Goal: Task Accomplishment & Management: Manage account settings

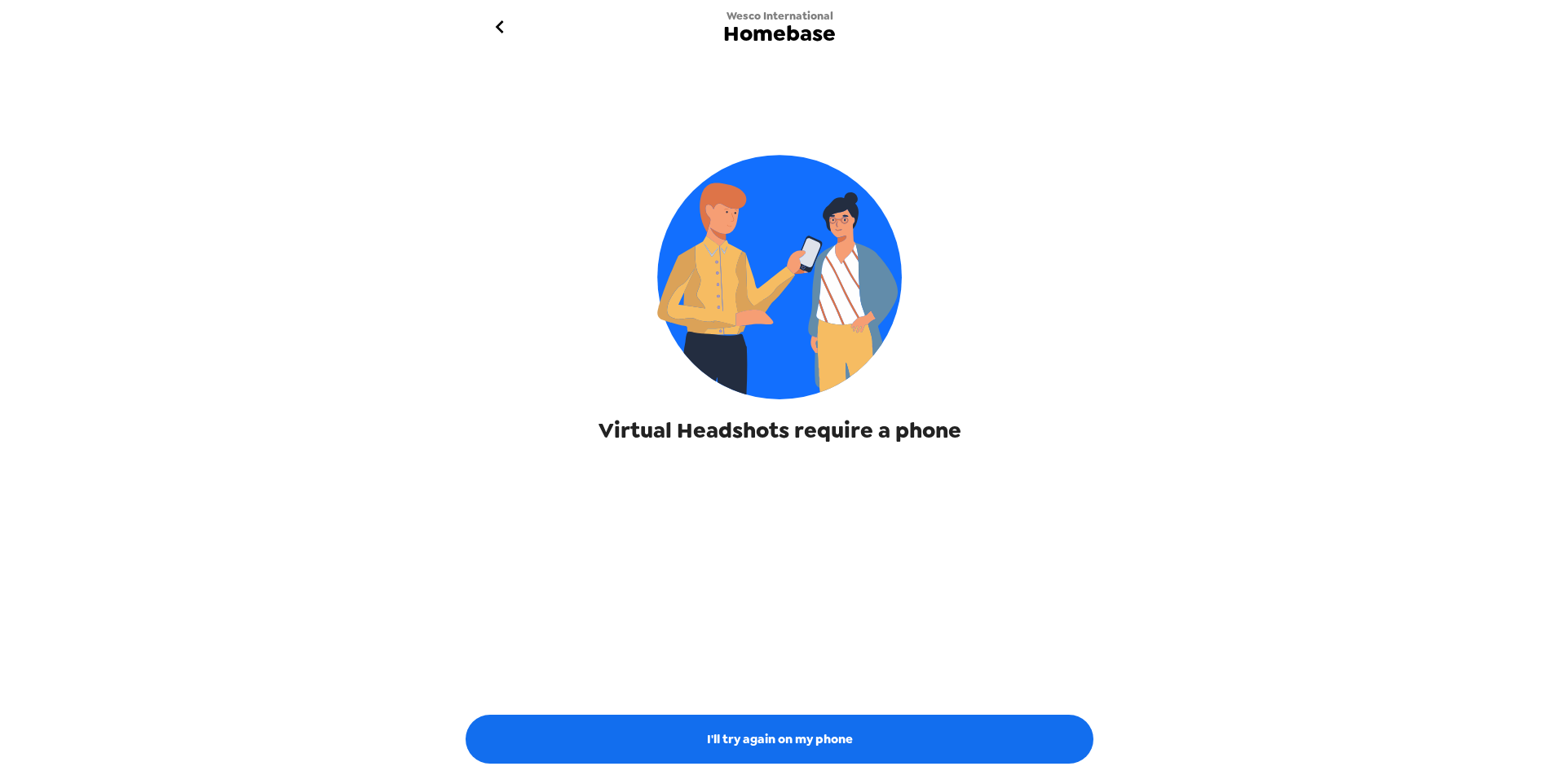
click at [508, 24] on icon "go back" at bounding box center [499, 27] width 26 height 26
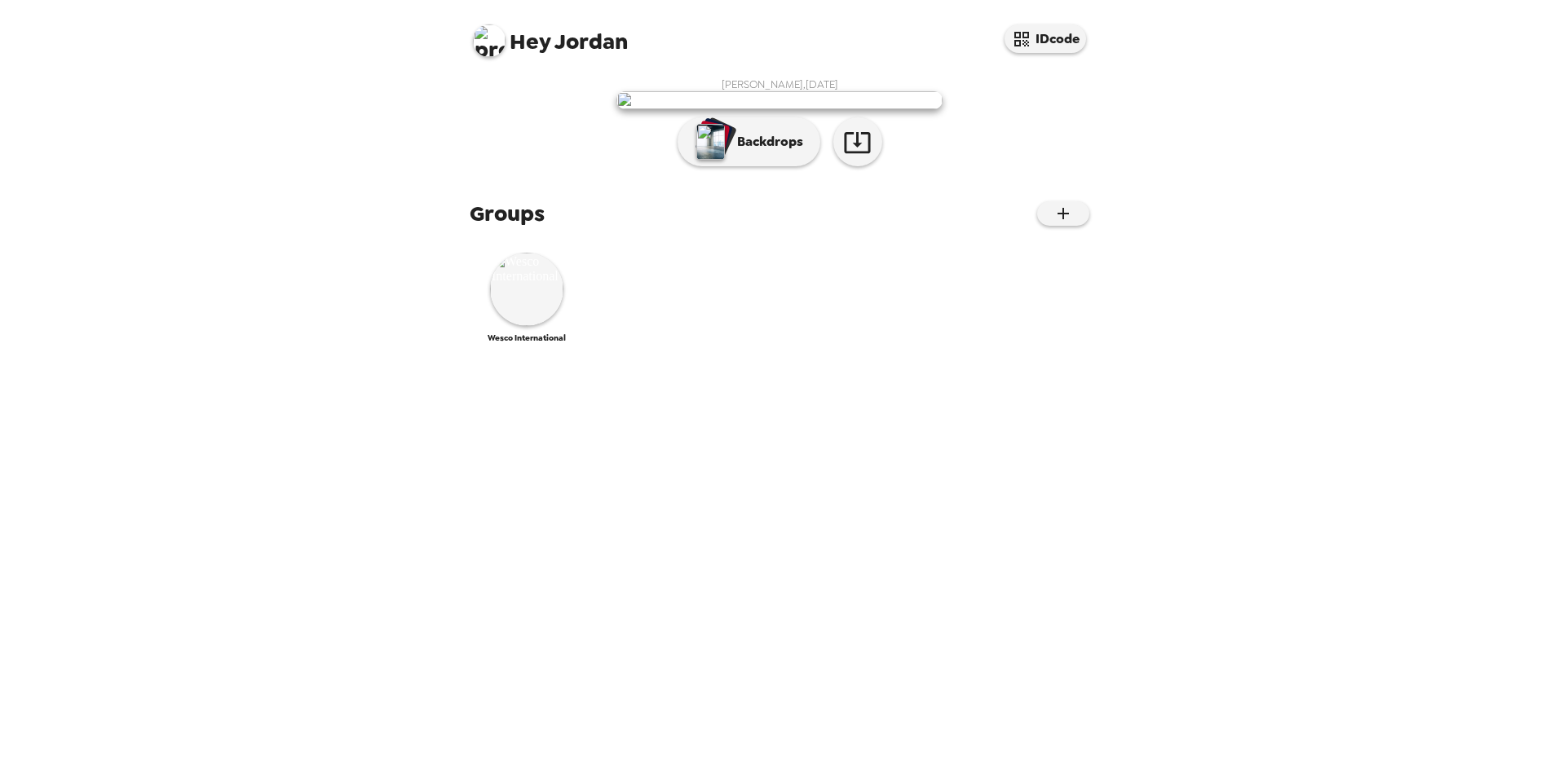
click at [776, 109] on img at bounding box center [780, 101] width 326 height 18
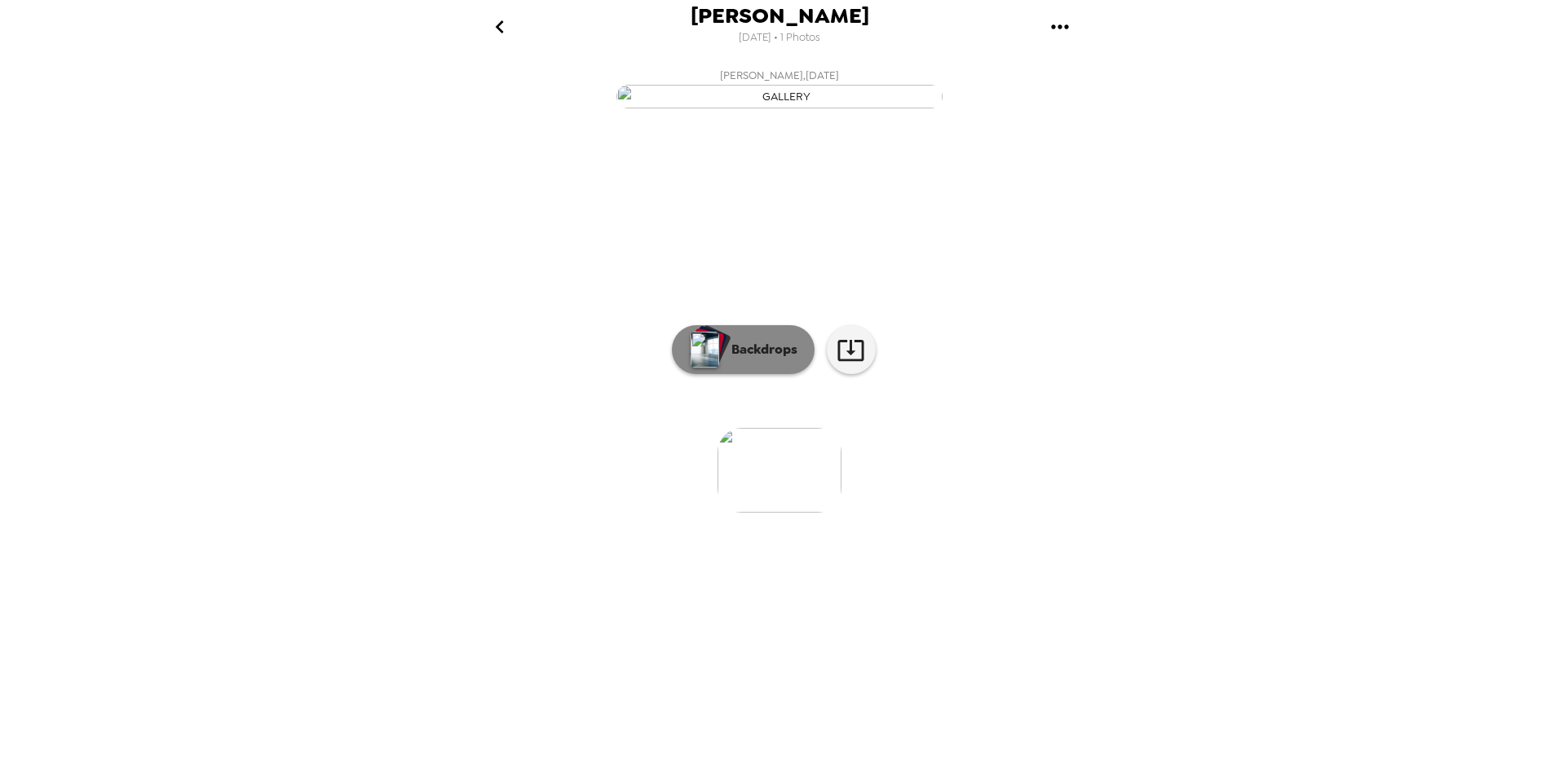
click at [768, 360] on p "Backdrops" at bounding box center [760, 349] width 74 height 19
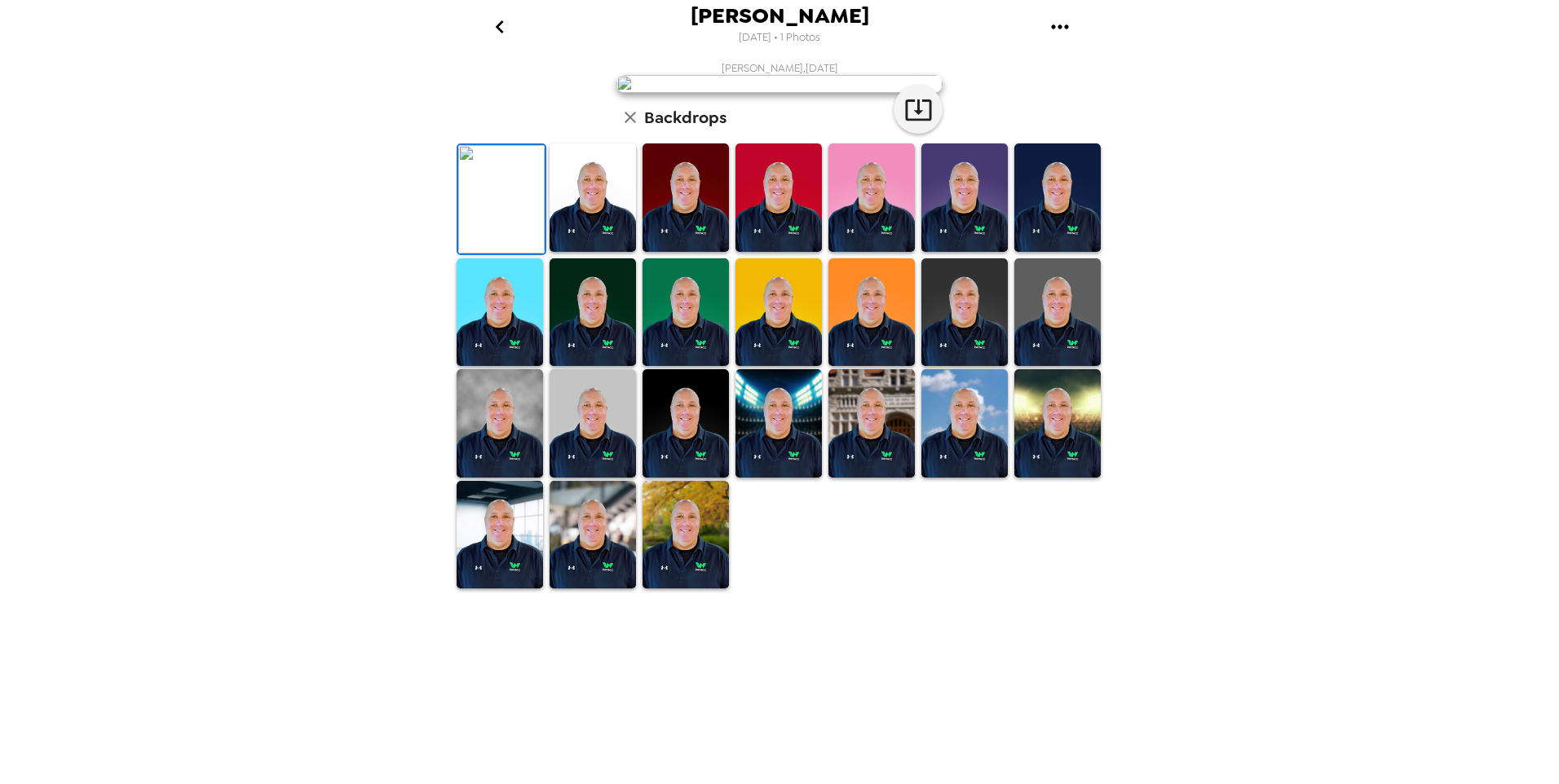
scroll to position [163, 0]
click at [949, 478] on img at bounding box center [965, 423] width 86 height 108
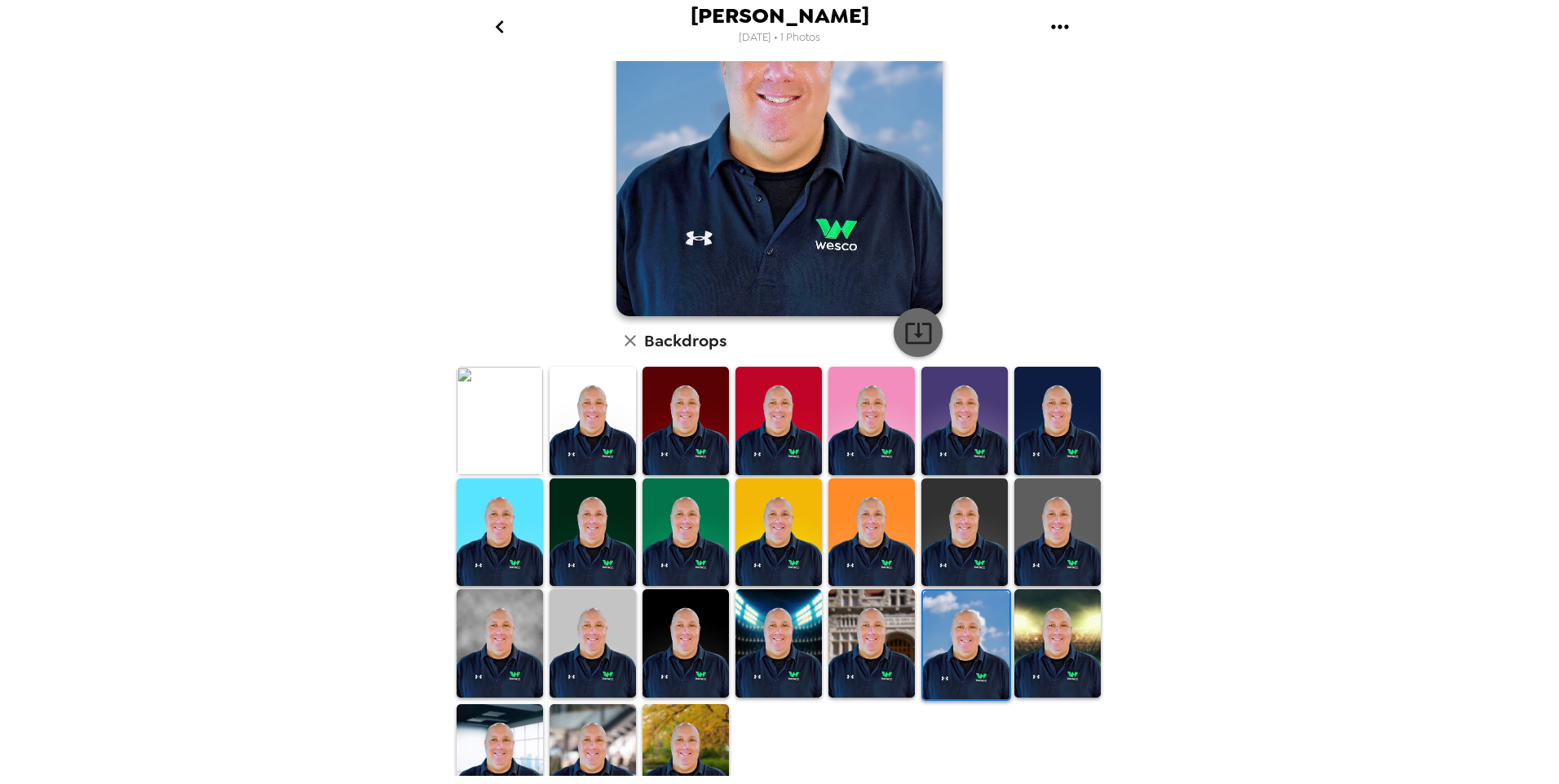
click at [914, 334] on icon "button" at bounding box center [918, 332] width 26 height 21
click at [1204, 298] on div "[PERSON_NAME] [DATE] • 1 Photos [PERSON_NAME] , [DATE] Backdrops" at bounding box center [780, 392] width 1559 height 784
click at [501, 28] on icon "go back" at bounding box center [499, 27] width 26 height 26
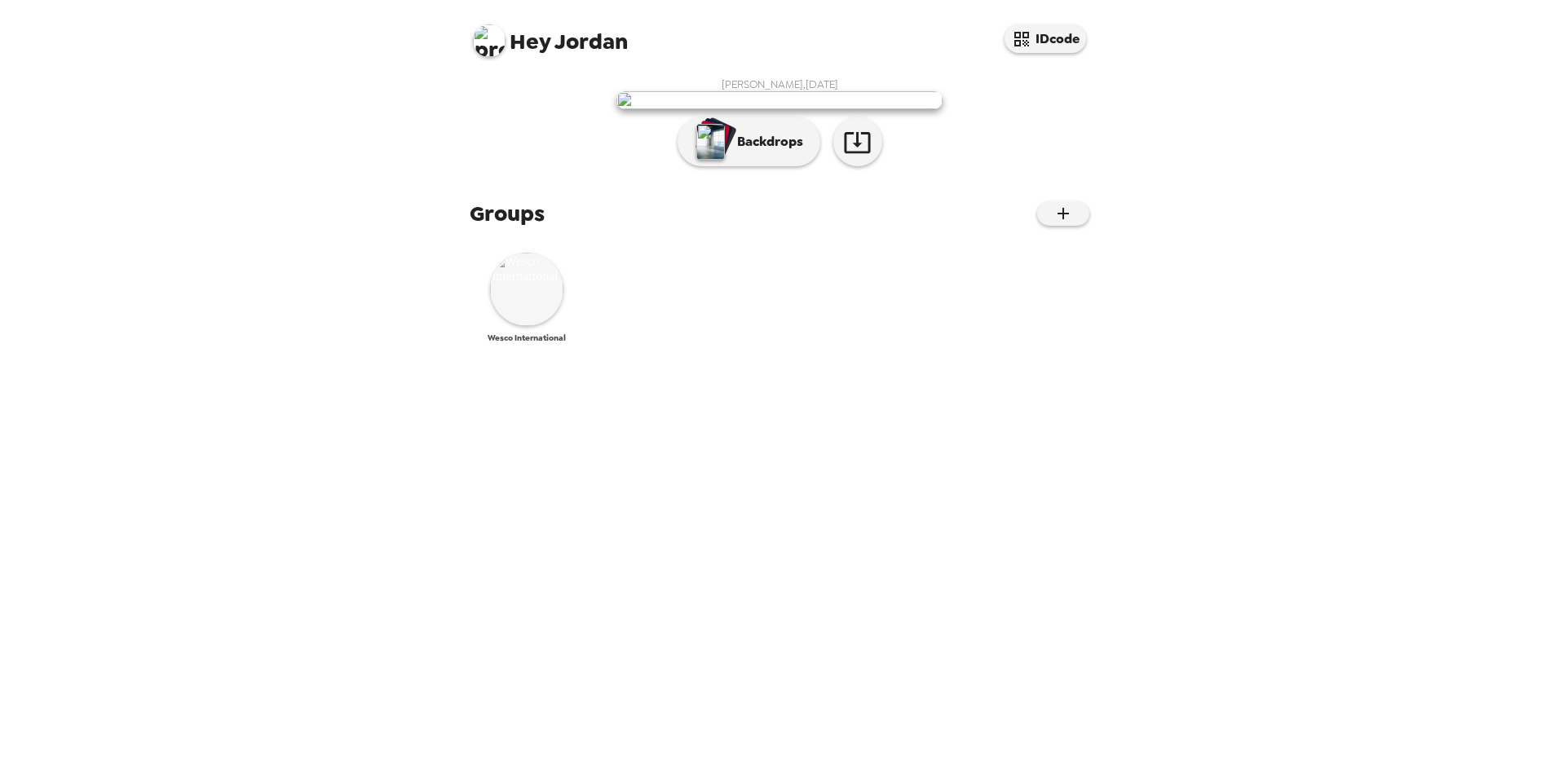
click at [525, 326] on img at bounding box center [527, 289] width 73 height 73
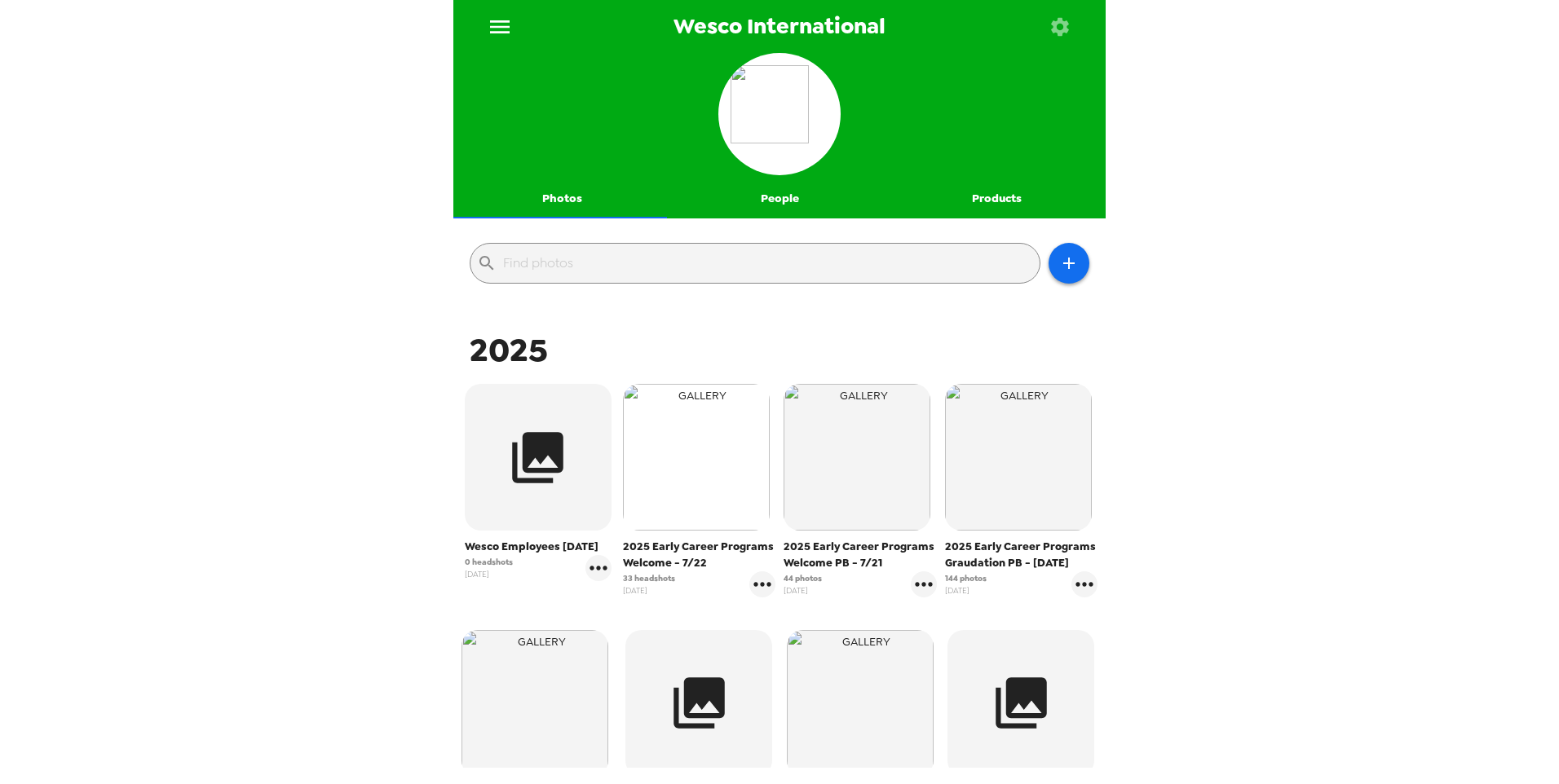
click at [699, 467] on img "button" at bounding box center [696, 457] width 147 height 147
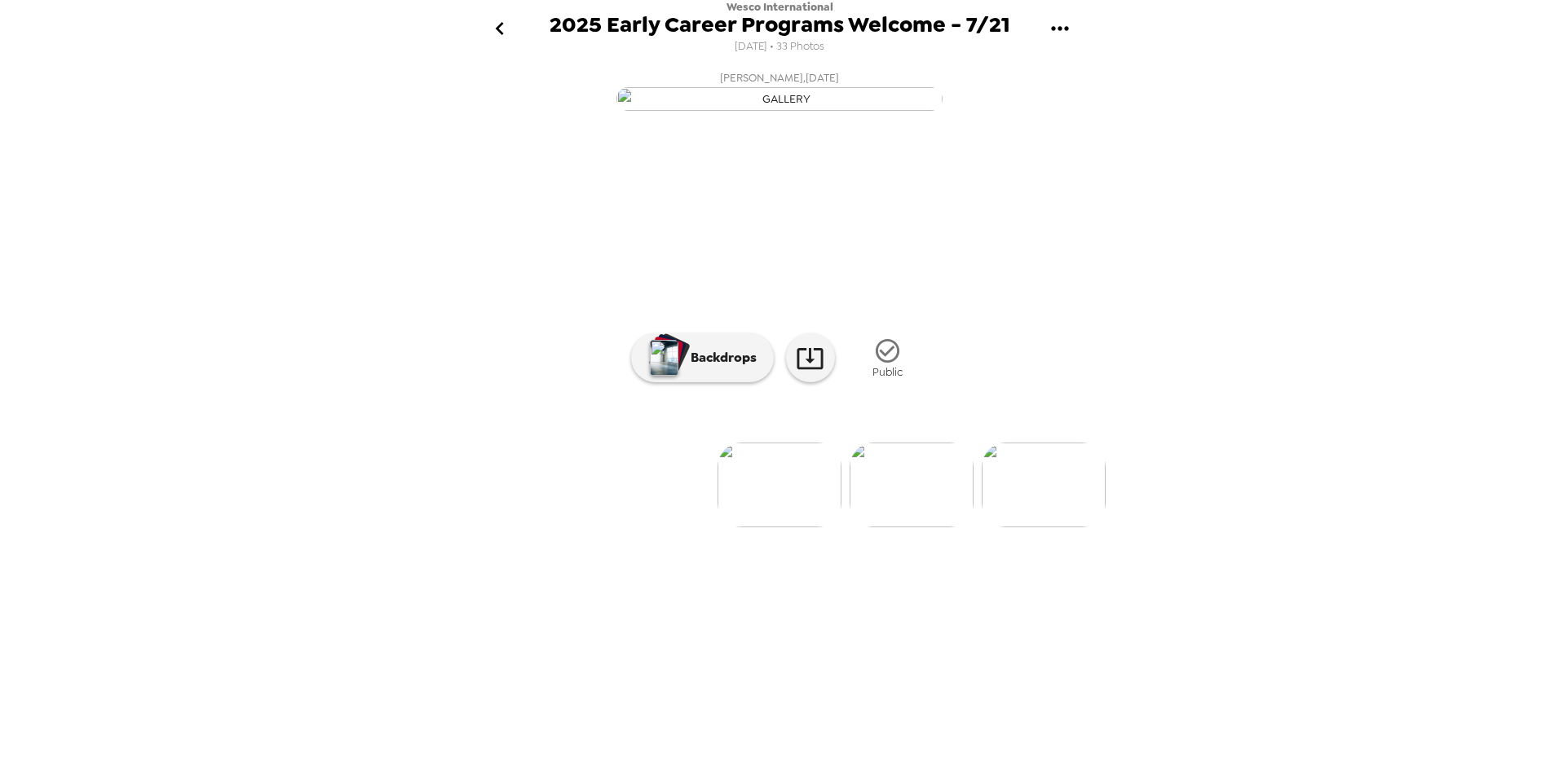
click at [916, 528] on img at bounding box center [911, 485] width 124 height 85
click at [1028, 528] on img at bounding box center [1043, 485] width 124 height 85
click at [481, 528] on img at bounding box center [516, 485] width 124 height 85
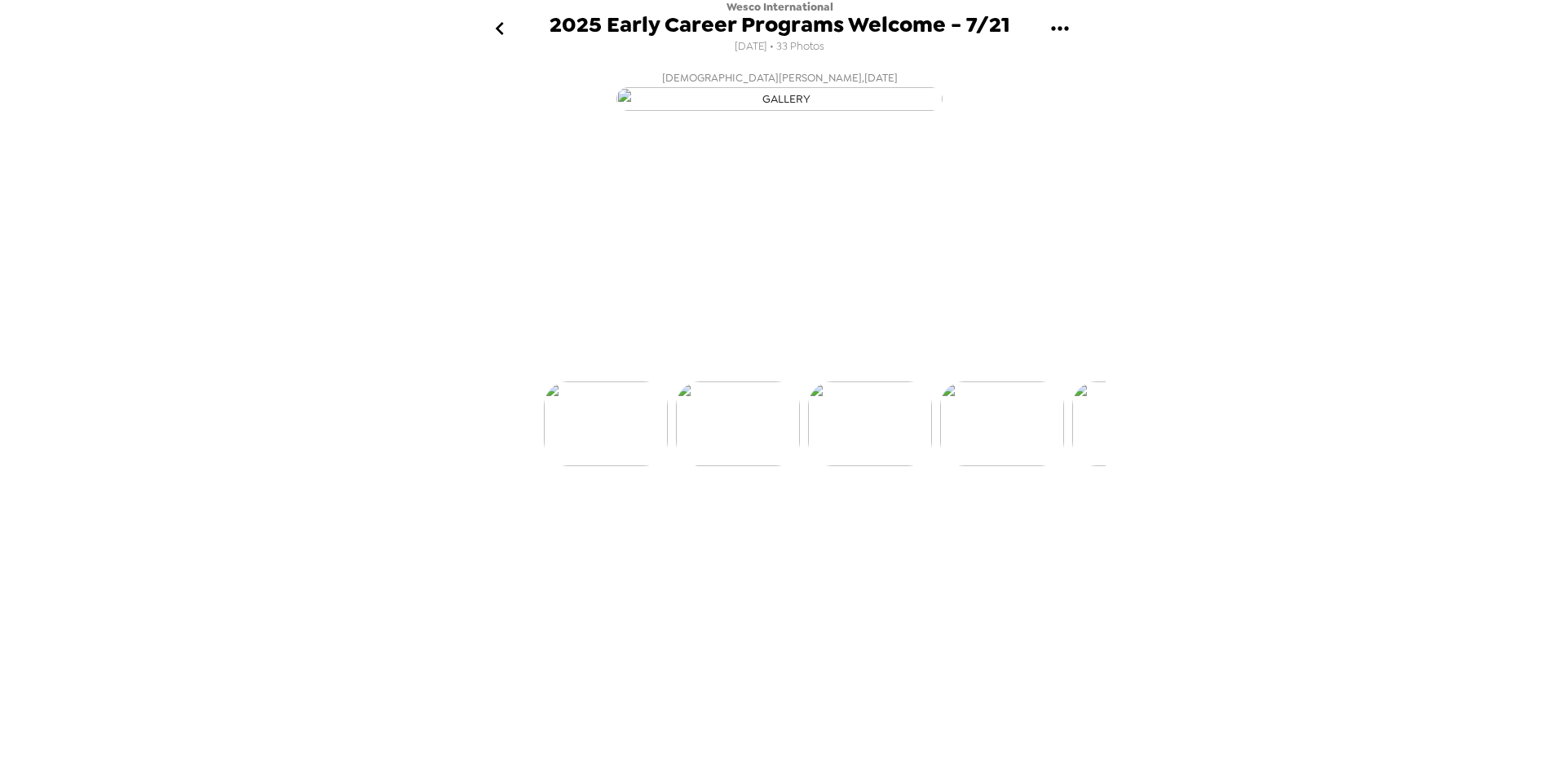
scroll to position [0, 132]
click at [899, 528] on img at bounding box center [911, 485] width 124 height 85
click at [1049, 528] on img at bounding box center [1044, 485] width 124 height 85
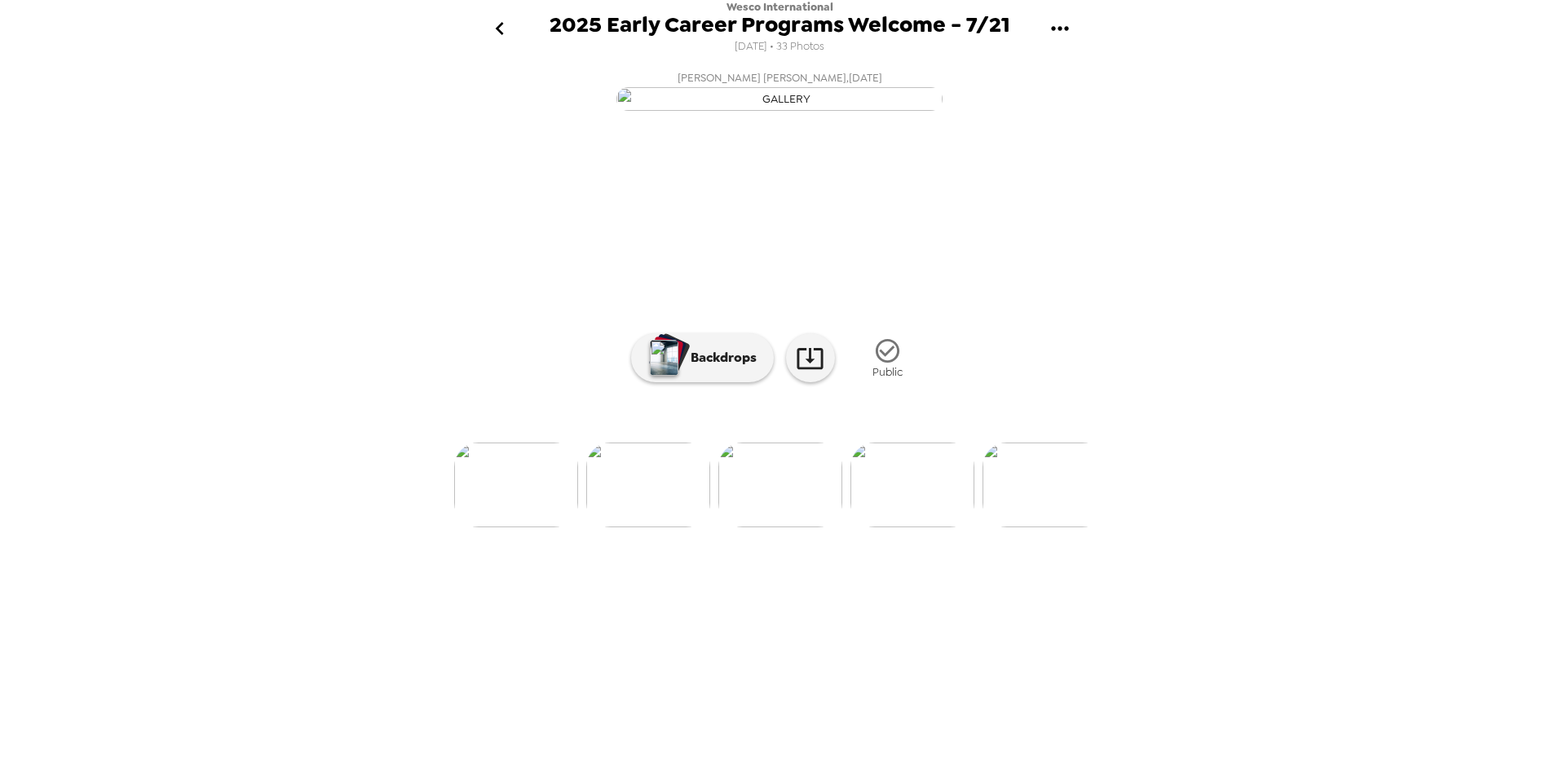
click at [1028, 528] on img at bounding box center [1044, 485] width 124 height 85
click at [1020, 528] on img at bounding box center [1044, 485] width 124 height 85
click at [1027, 528] on img at bounding box center [1044, 485] width 124 height 85
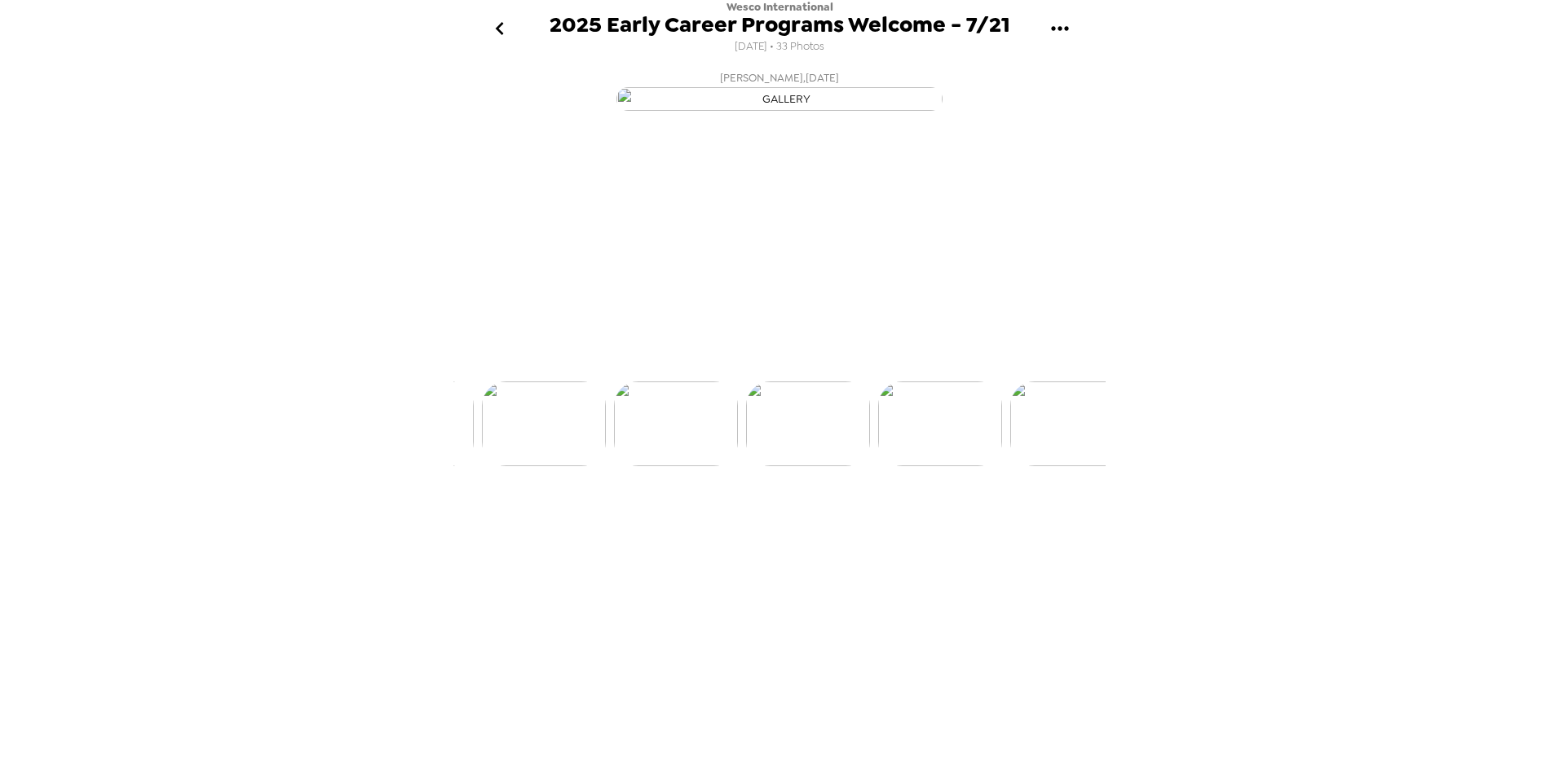
scroll to position [0, 1318]
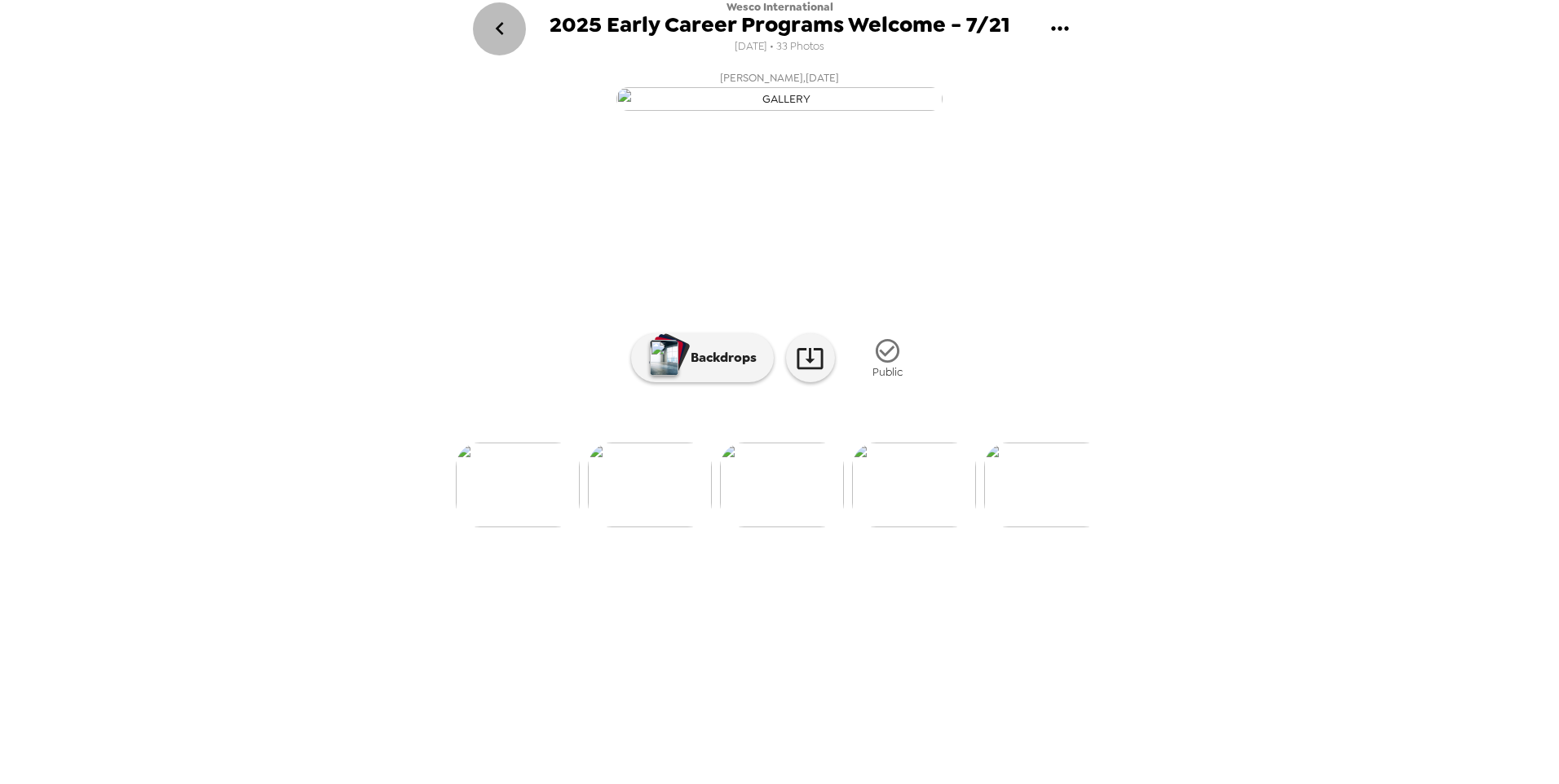
click at [505, 34] on icon "go back" at bounding box center [499, 28] width 26 height 26
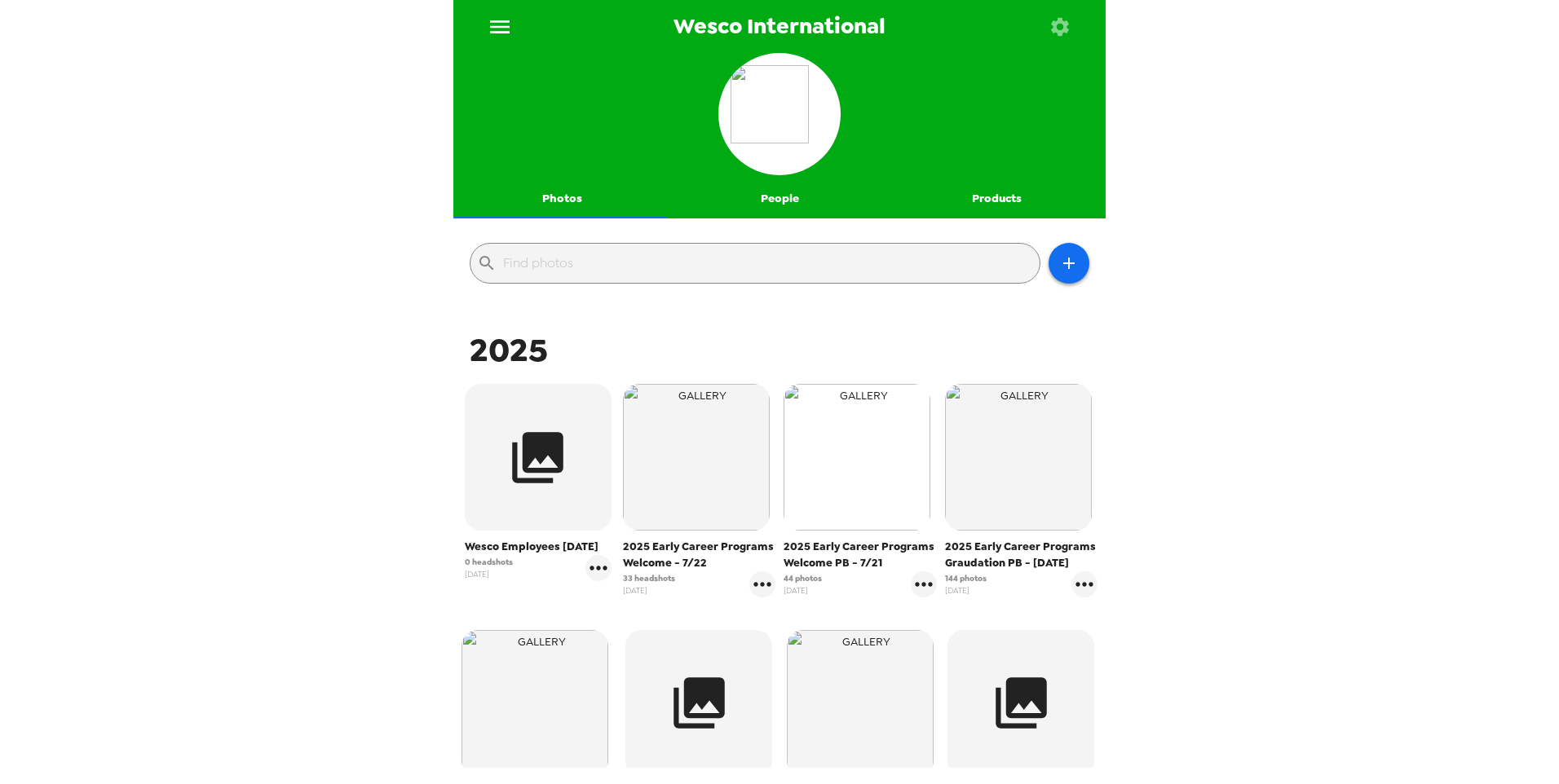
click at [851, 449] on img "button" at bounding box center [856, 457] width 147 height 147
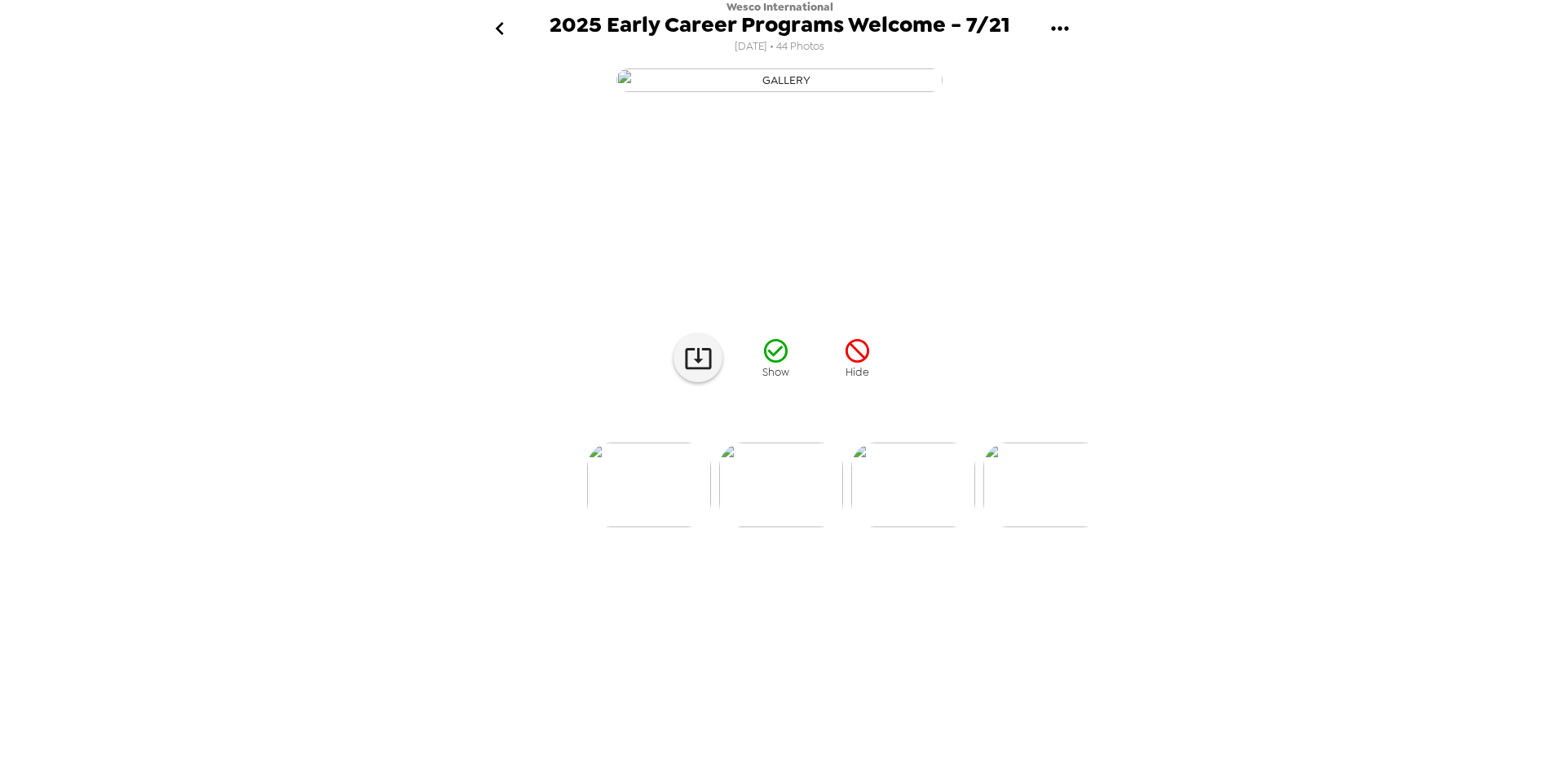
click at [1054, 528] on img at bounding box center [1044, 485] width 124 height 85
click at [697, 369] on icon at bounding box center [698, 358] width 26 height 21
click at [1395, 242] on div "Wesco International 2025 Early Career Programs Welcome - 7/21 [DATE] • 44 Photo…" at bounding box center [780, 392] width 1559 height 784
click at [506, 27] on icon "go back" at bounding box center [499, 28] width 26 height 26
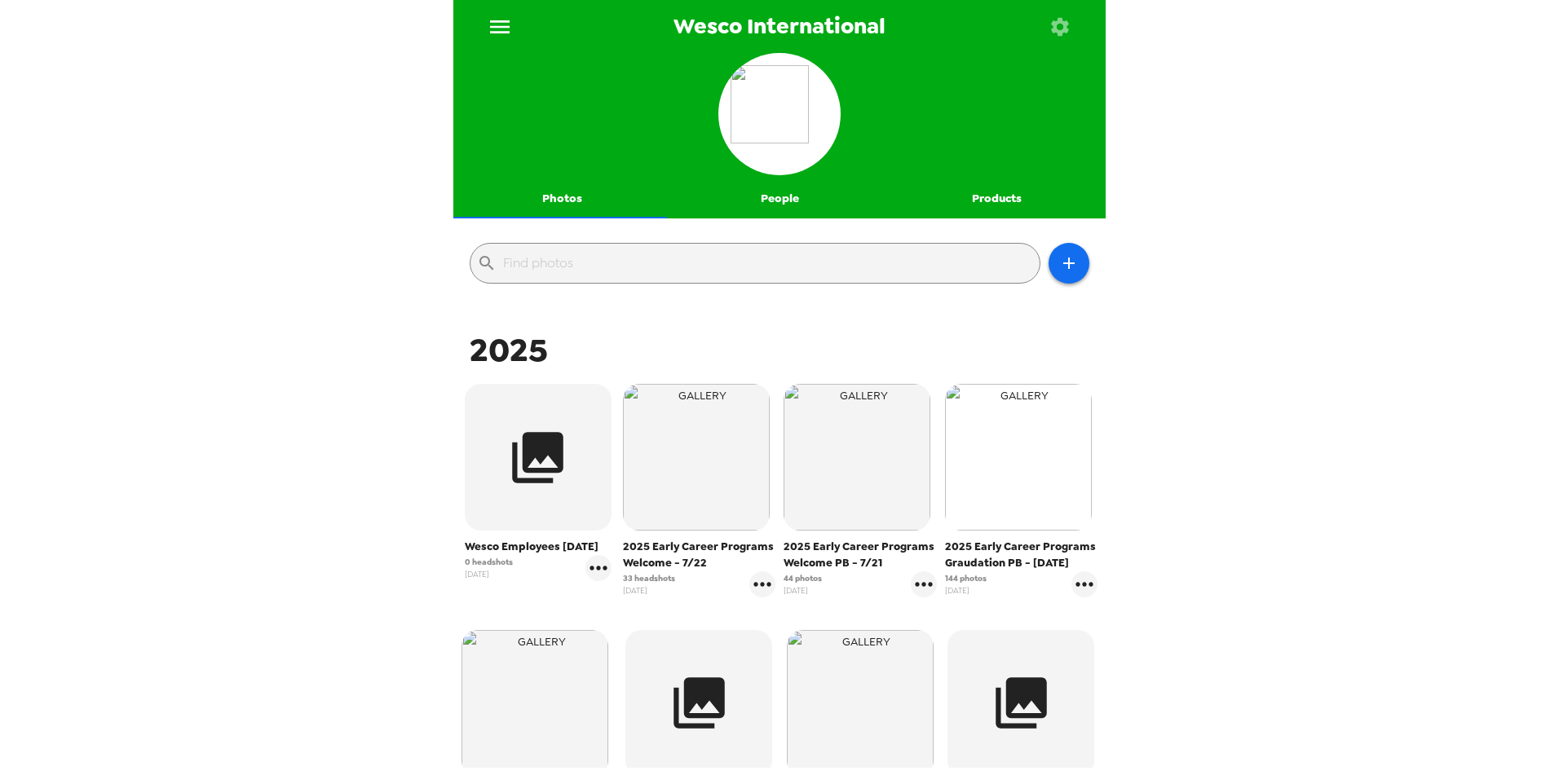
click at [1041, 455] on img "button" at bounding box center [1019, 457] width 147 height 147
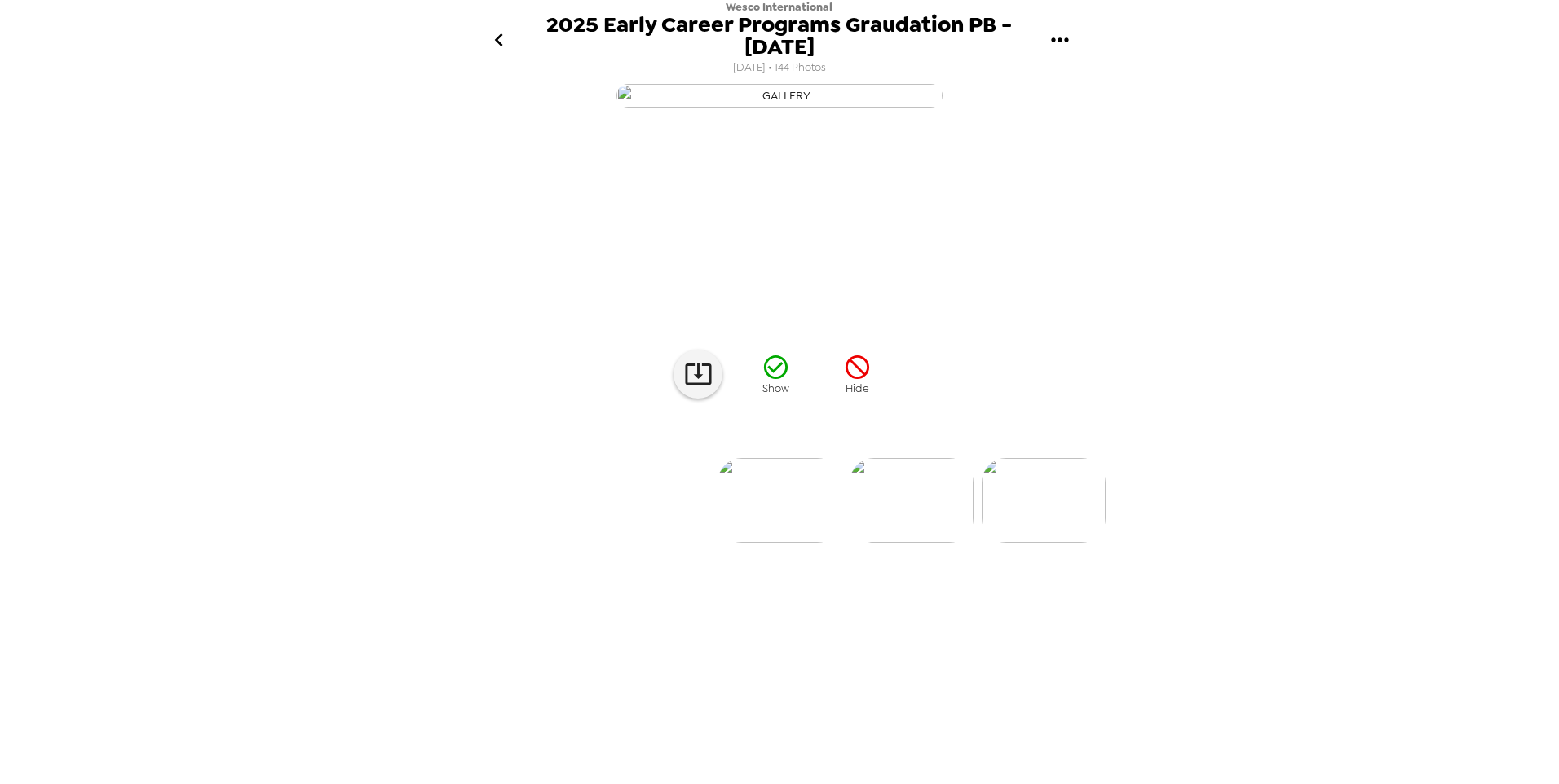
scroll to position [0, 130]
click at [1046, 543] on img at bounding box center [1045, 500] width 124 height 85
click at [502, 39] on icon "go back" at bounding box center [499, 39] width 26 height 26
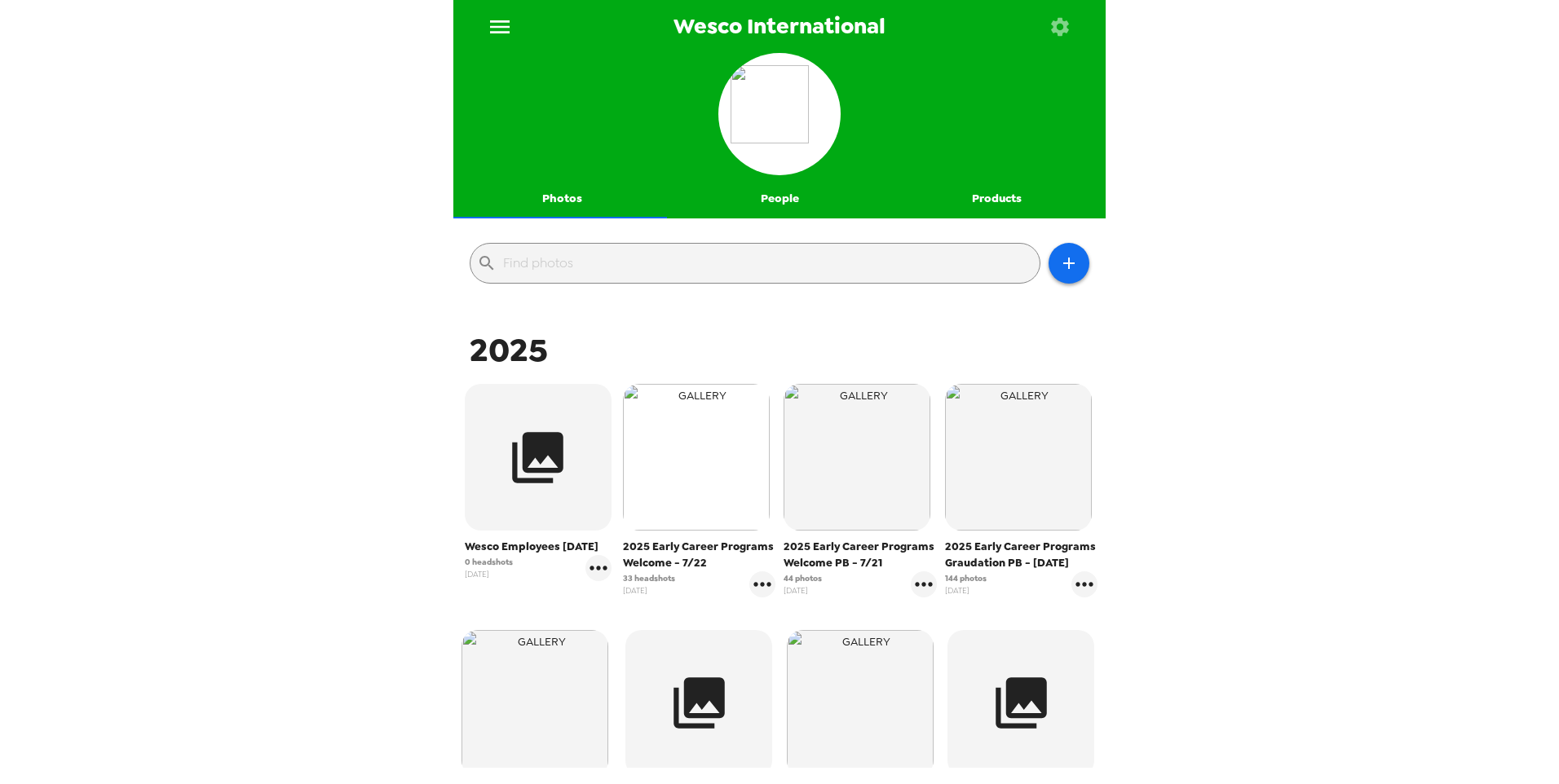
click at [675, 492] on img "button" at bounding box center [696, 457] width 147 height 147
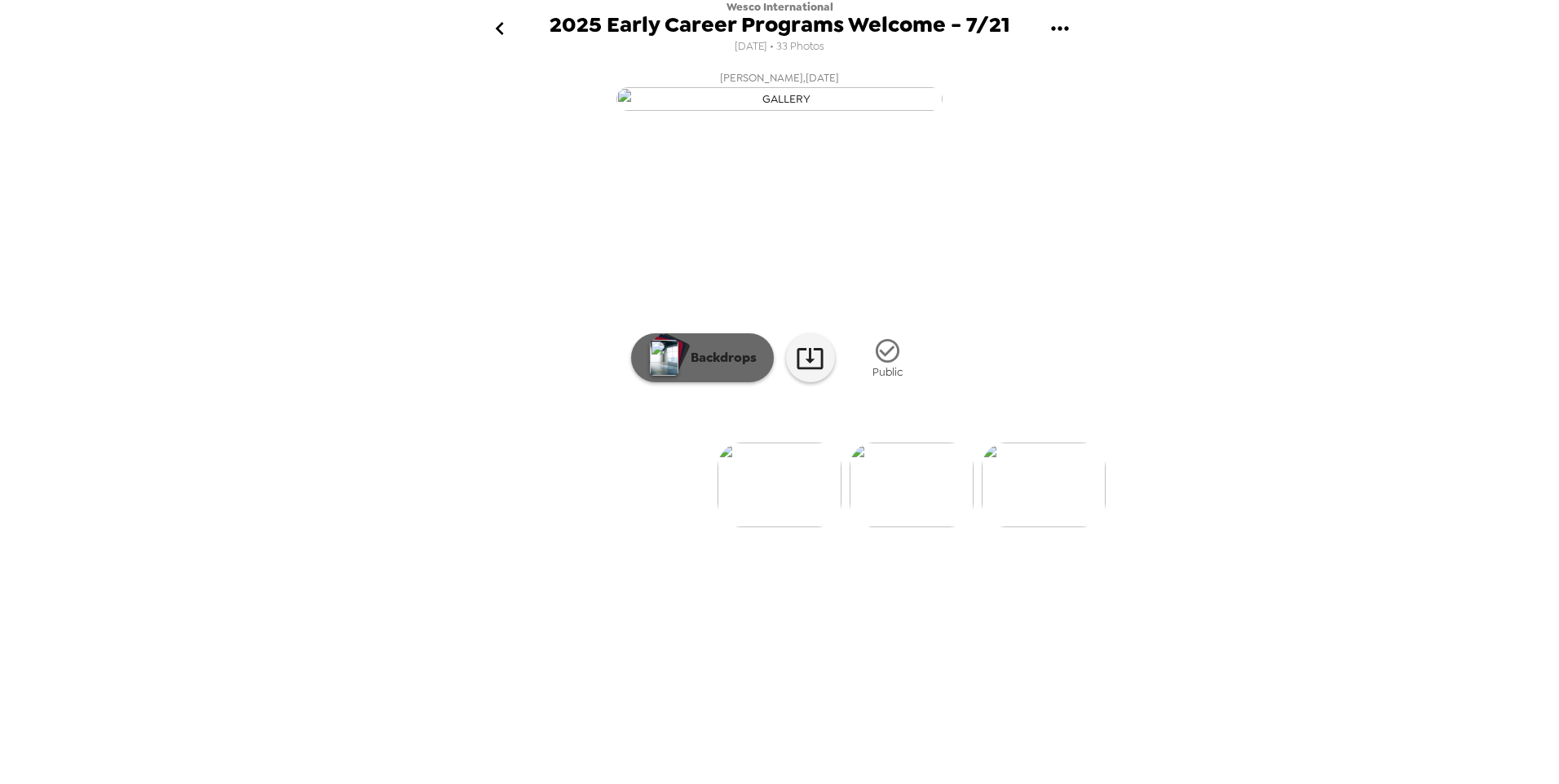
click at [682, 375] on div "button" at bounding box center [668, 354] width 38 height 41
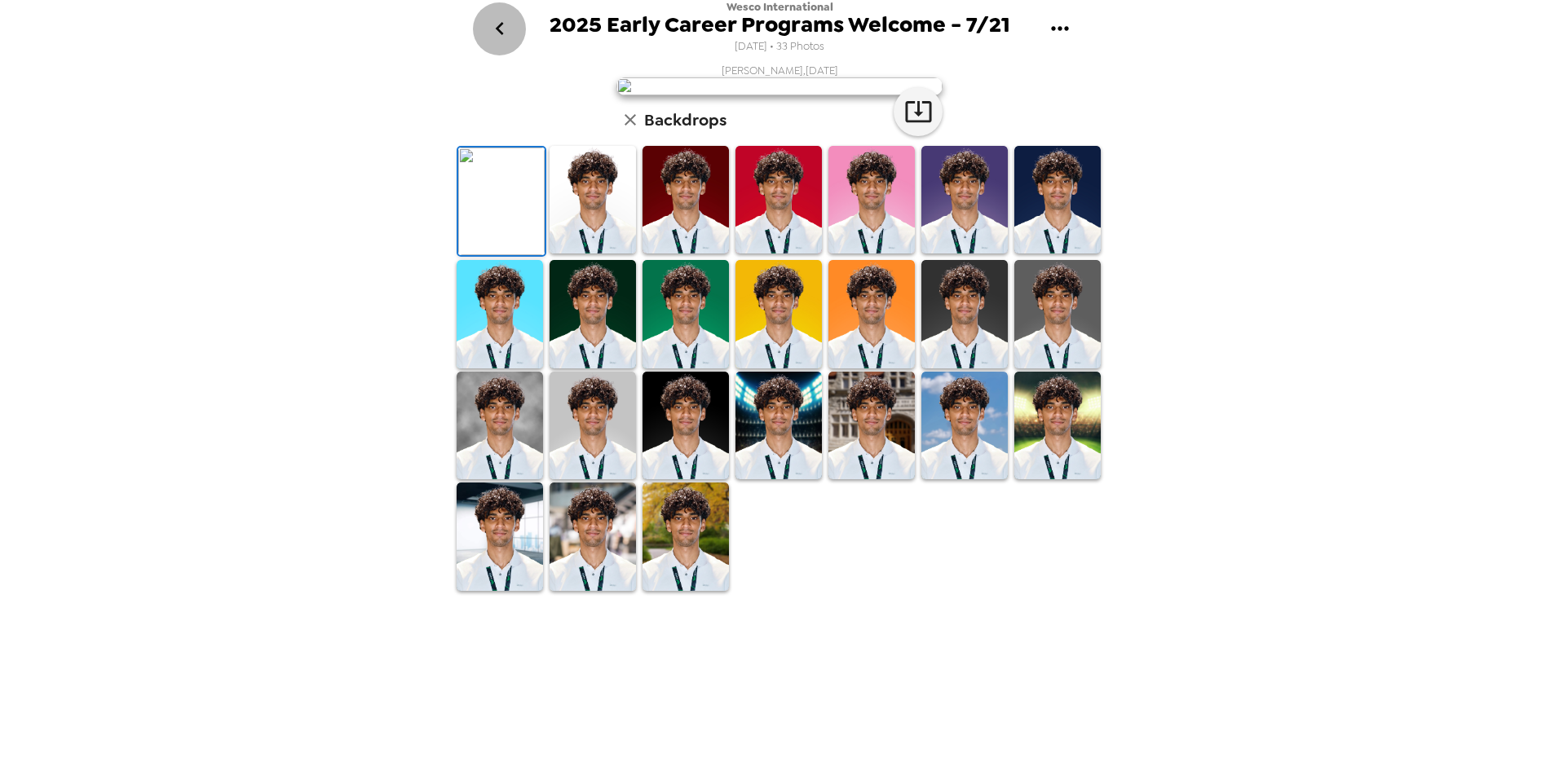
click at [495, 26] on icon "go back" at bounding box center [499, 28] width 26 height 26
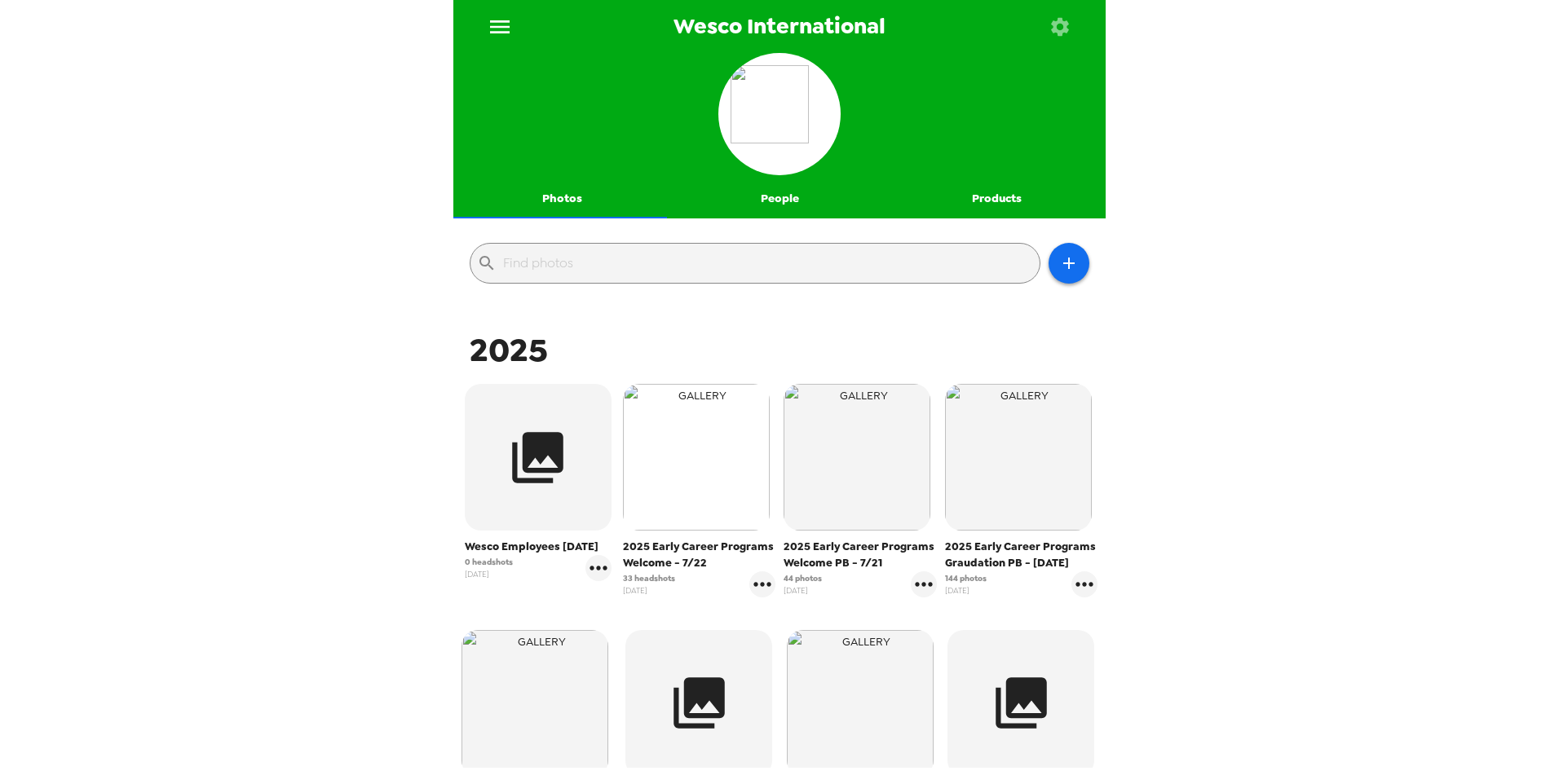
click at [689, 501] on img "button" at bounding box center [696, 457] width 147 height 147
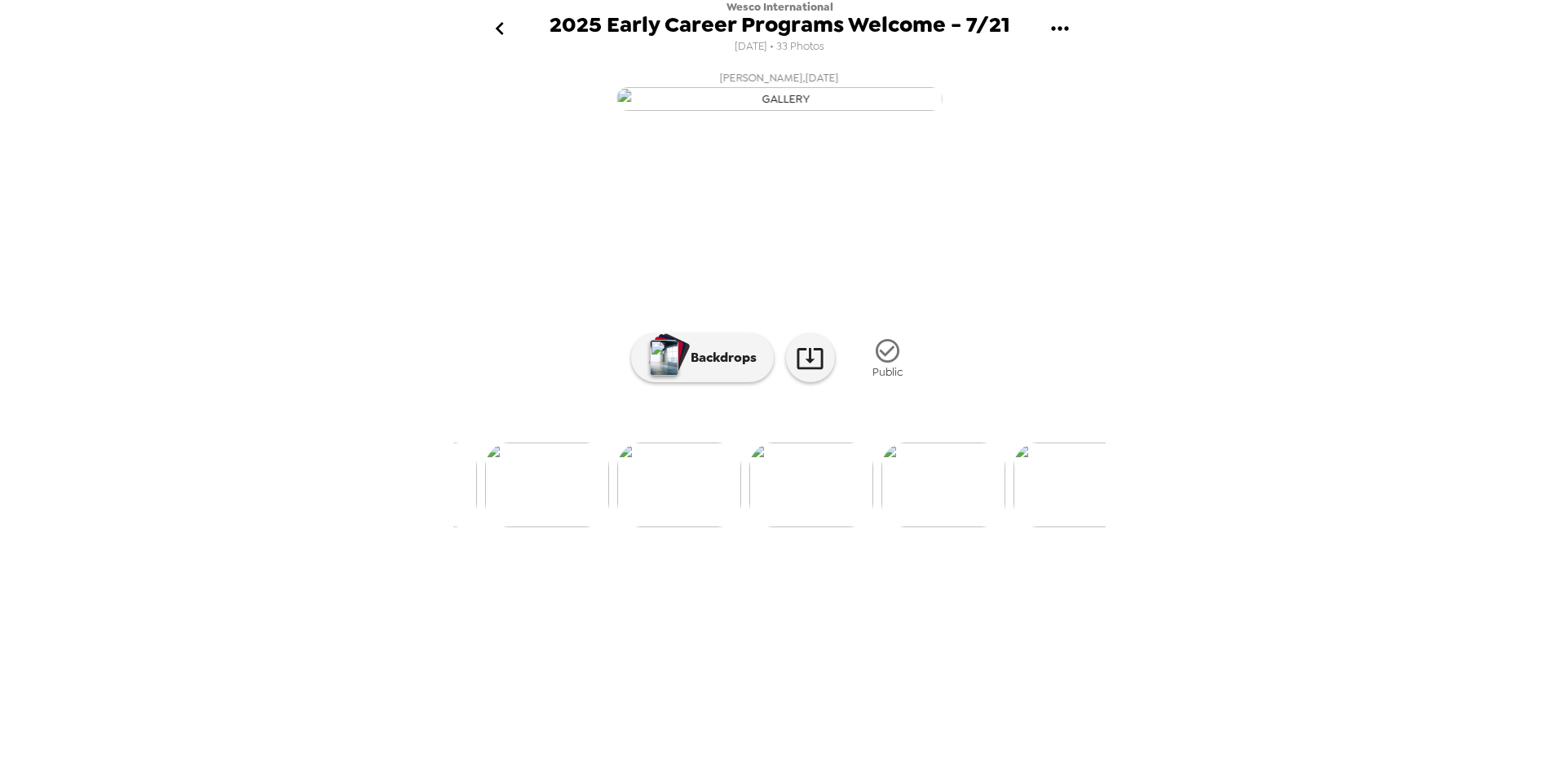
scroll to position [0, 1560]
click at [932, 528] on img at bounding box center [936, 485] width 124 height 85
click at [506, 35] on icon "go back" at bounding box center [499, 28] width 26 height 26
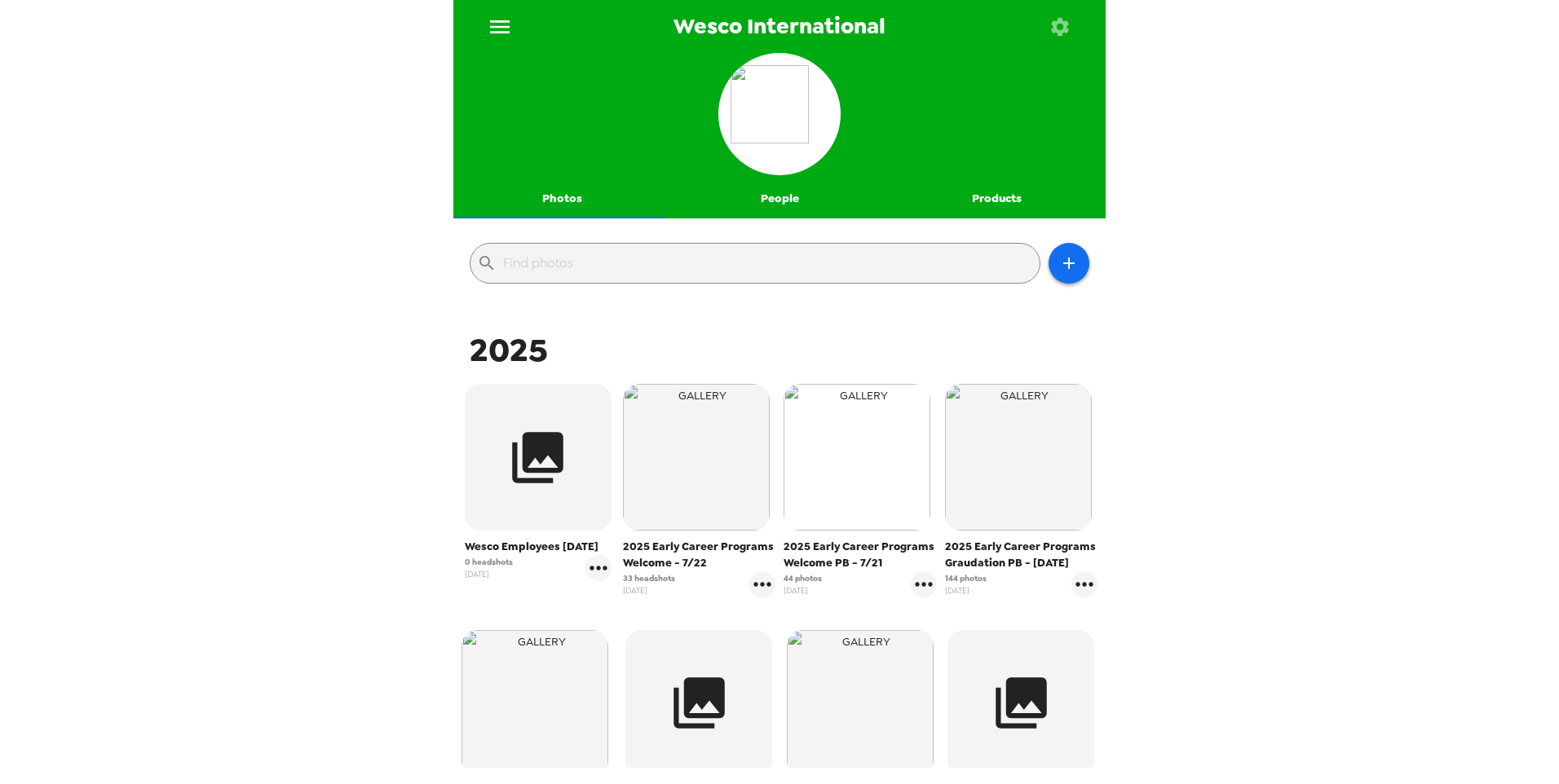
click at [842, 479] on img "button" at bounding box center [856, 457] width 147 height 147
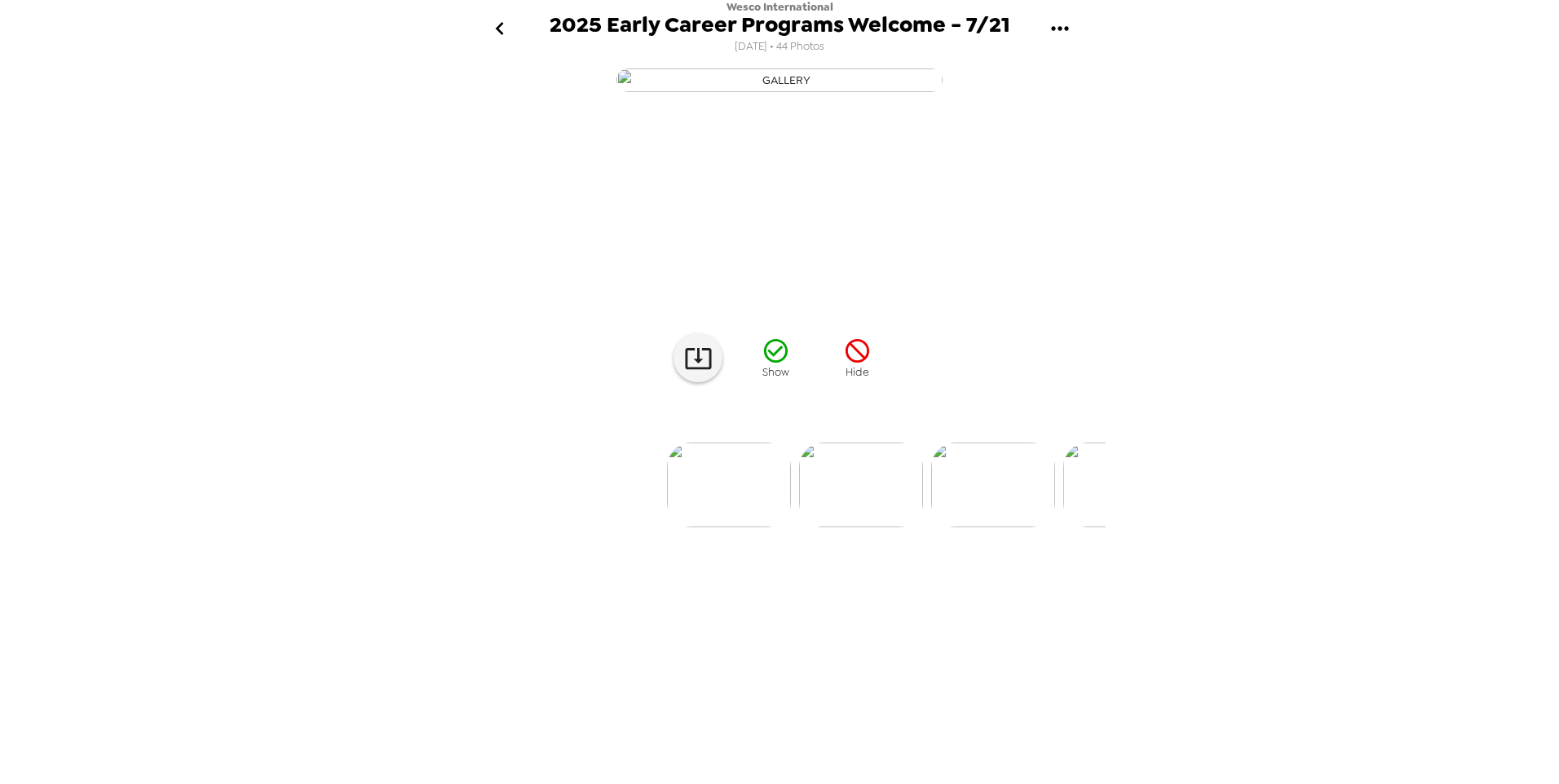
scroll to position [0, 159]
click at [1004, 528] on img at bounding box center [1015, 485] width 124 height 85
click at [498, 27] on icon "go back" at bounding box center [498, 28] width 8 height 13
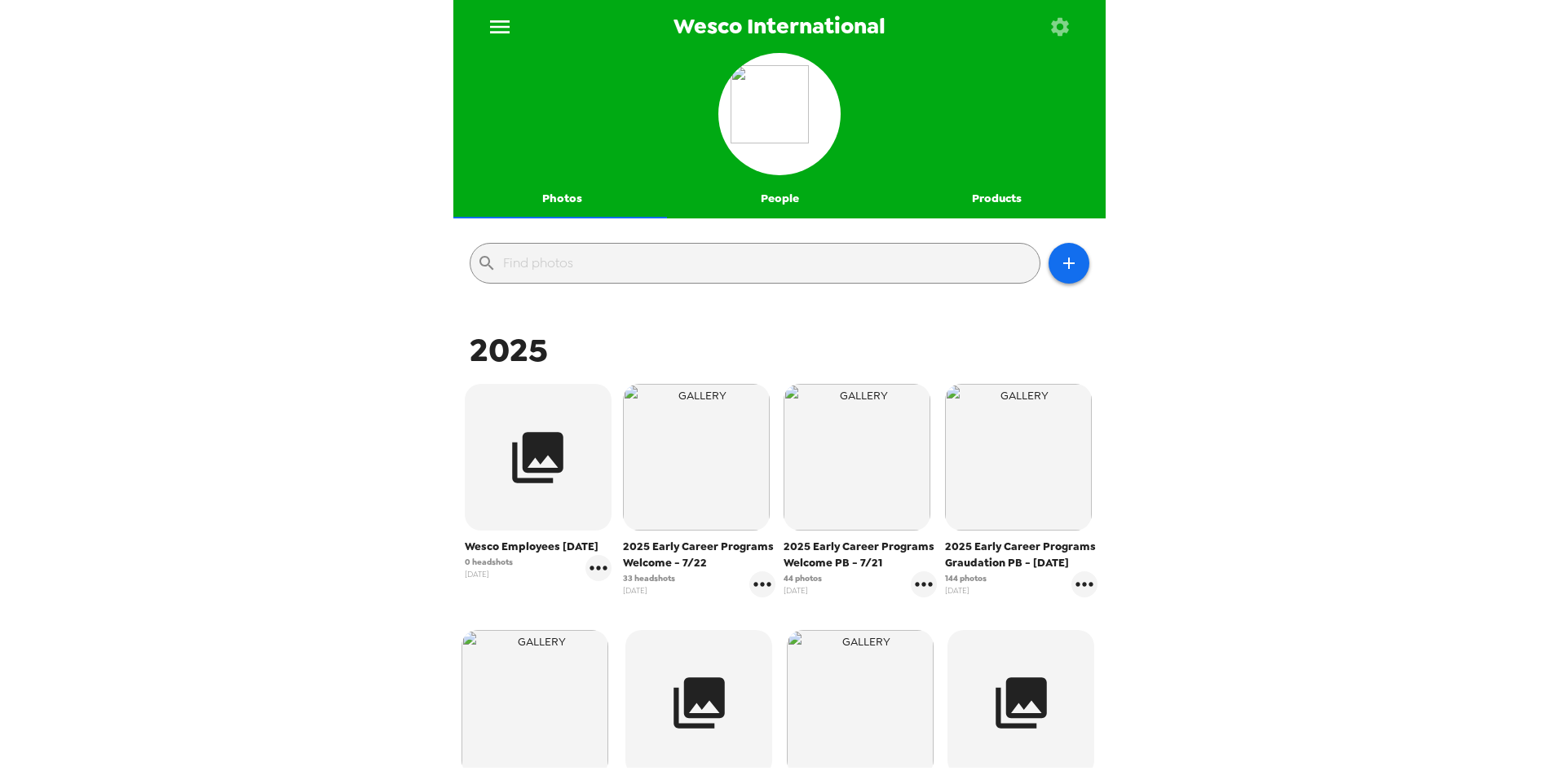
click at [776, 191] on button "People" at bounding box center [780, 199] width 218 height 39
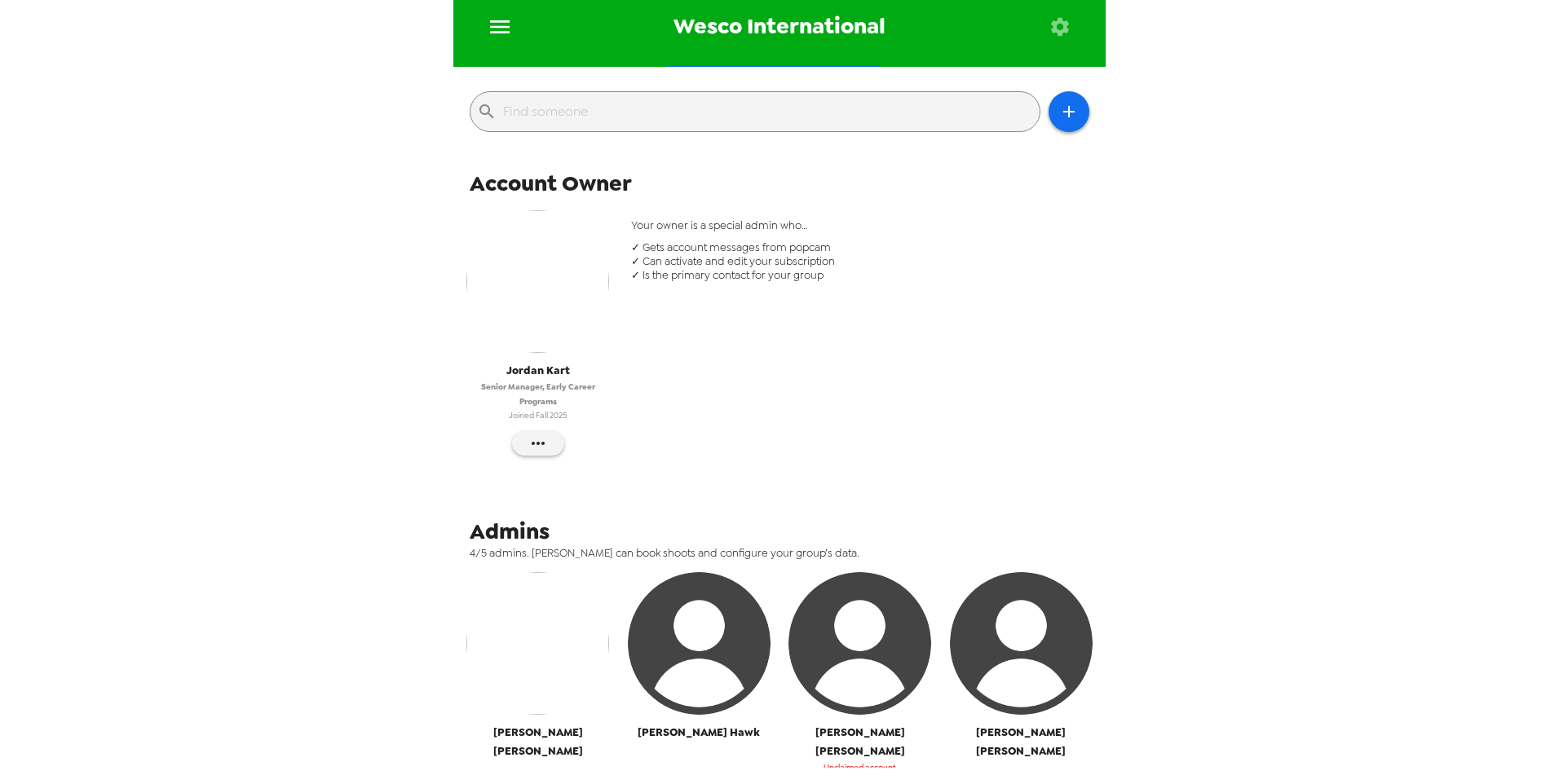
scroll to position [145, 0]
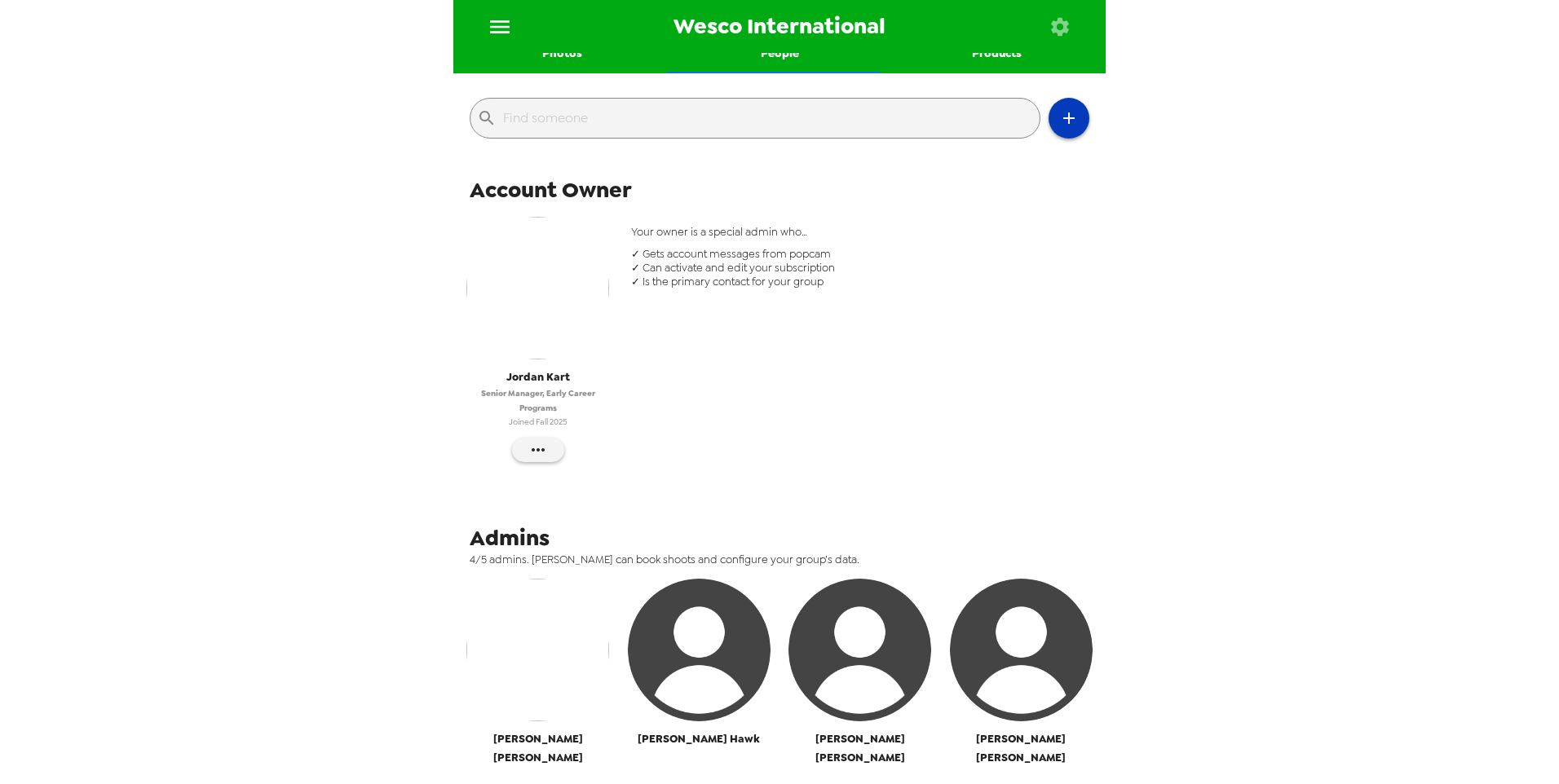
click at [1059, 114] on icon "button" at bounding box center [1068, 117] width 19 height 19
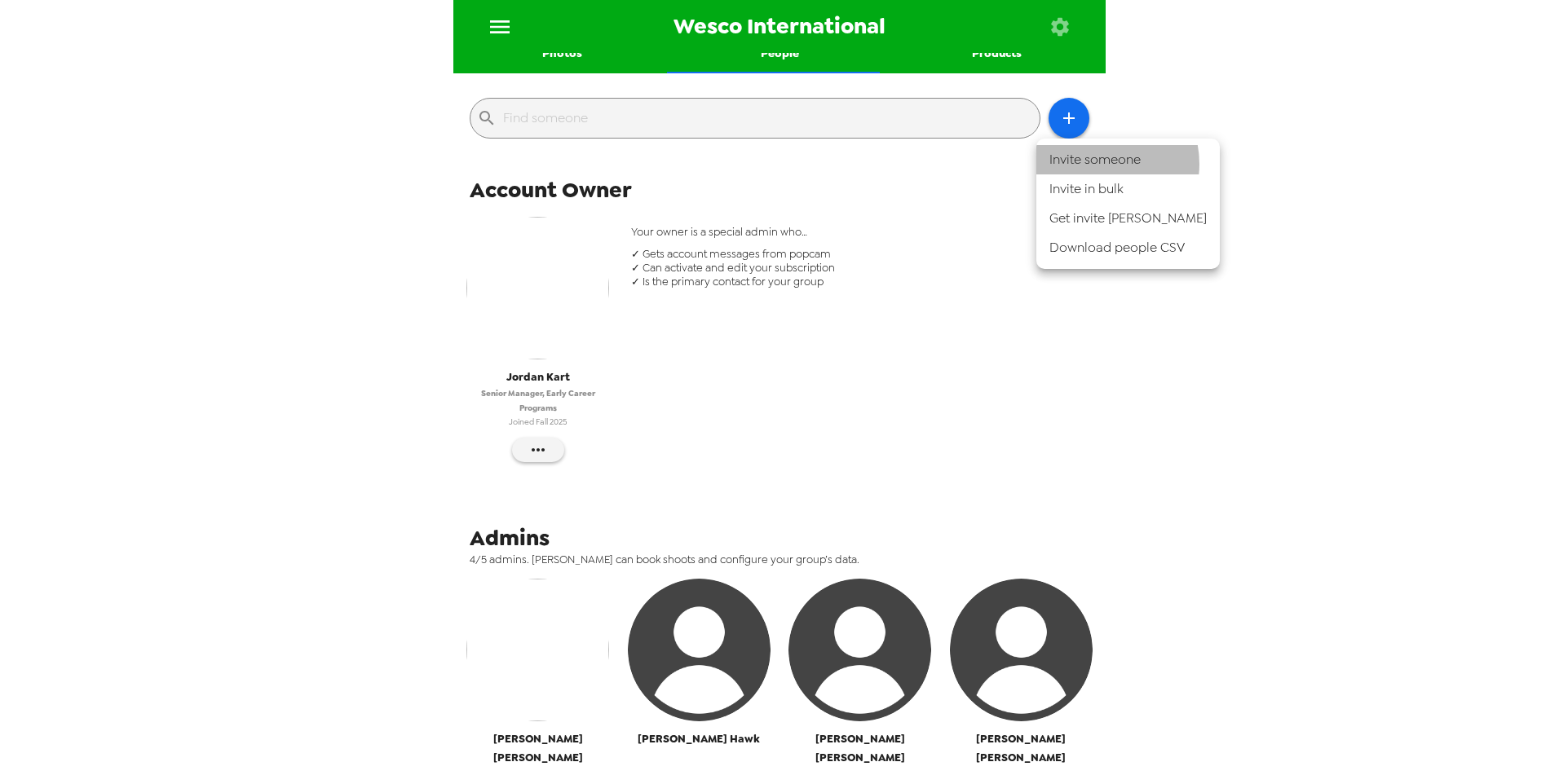
click at [1098, 164] on li "Invite someone" at bounding box center [1128, 159] width 183 height 29
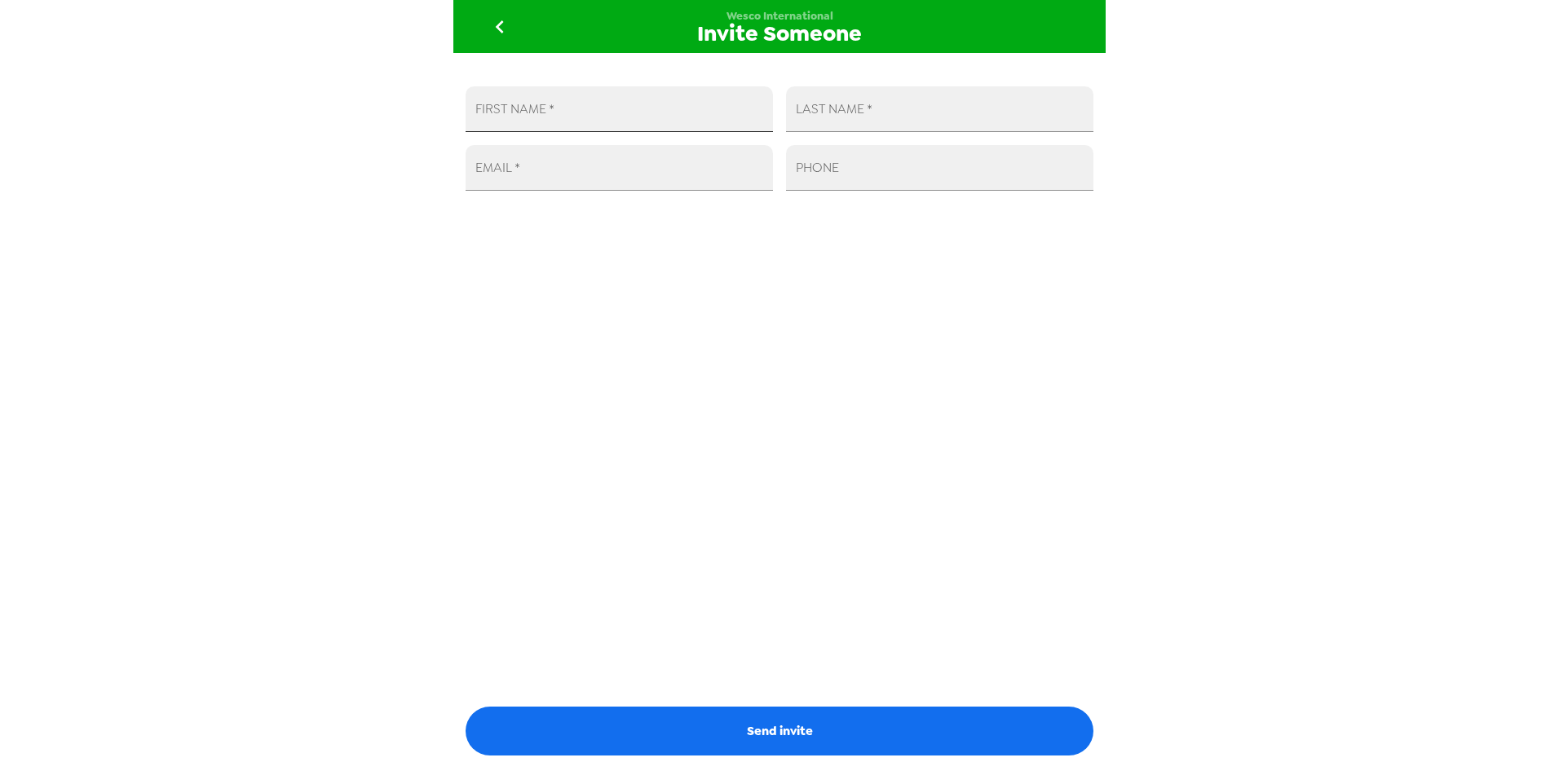
click at [598, 117] on input "FIRST NAME   *" at bounding box center [619, 109] width 308 height 46
click at [496, 25] on icon "go back" at bounding box center [499, 27] width 26 height 26
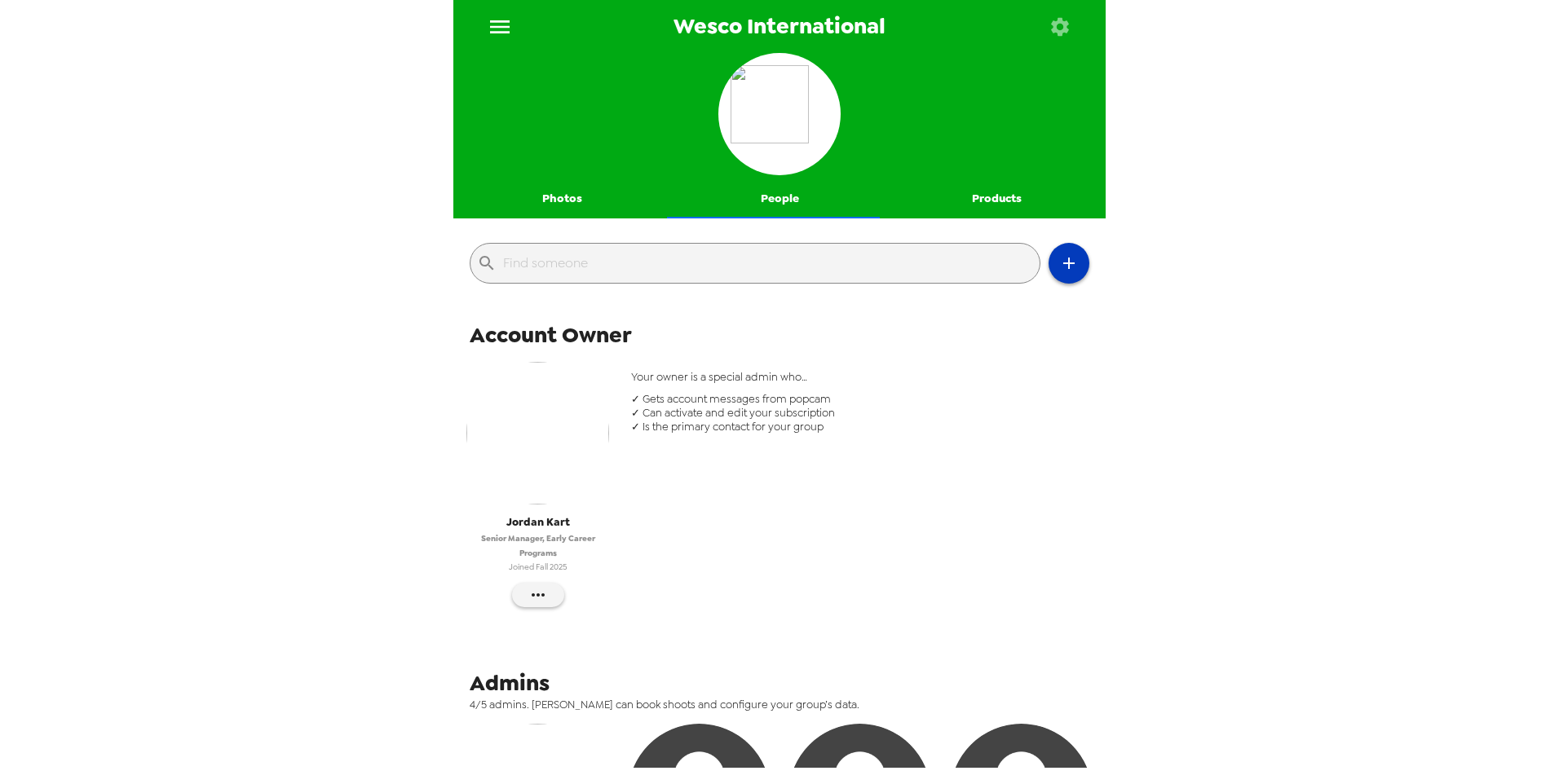
click at [1063, 263] on icon "button" at bounding box center [1069, 263] width 11 height 11
click at [1072, 296] on li "Invite someone" at bounding box center [1128, 305] width 183 height 29
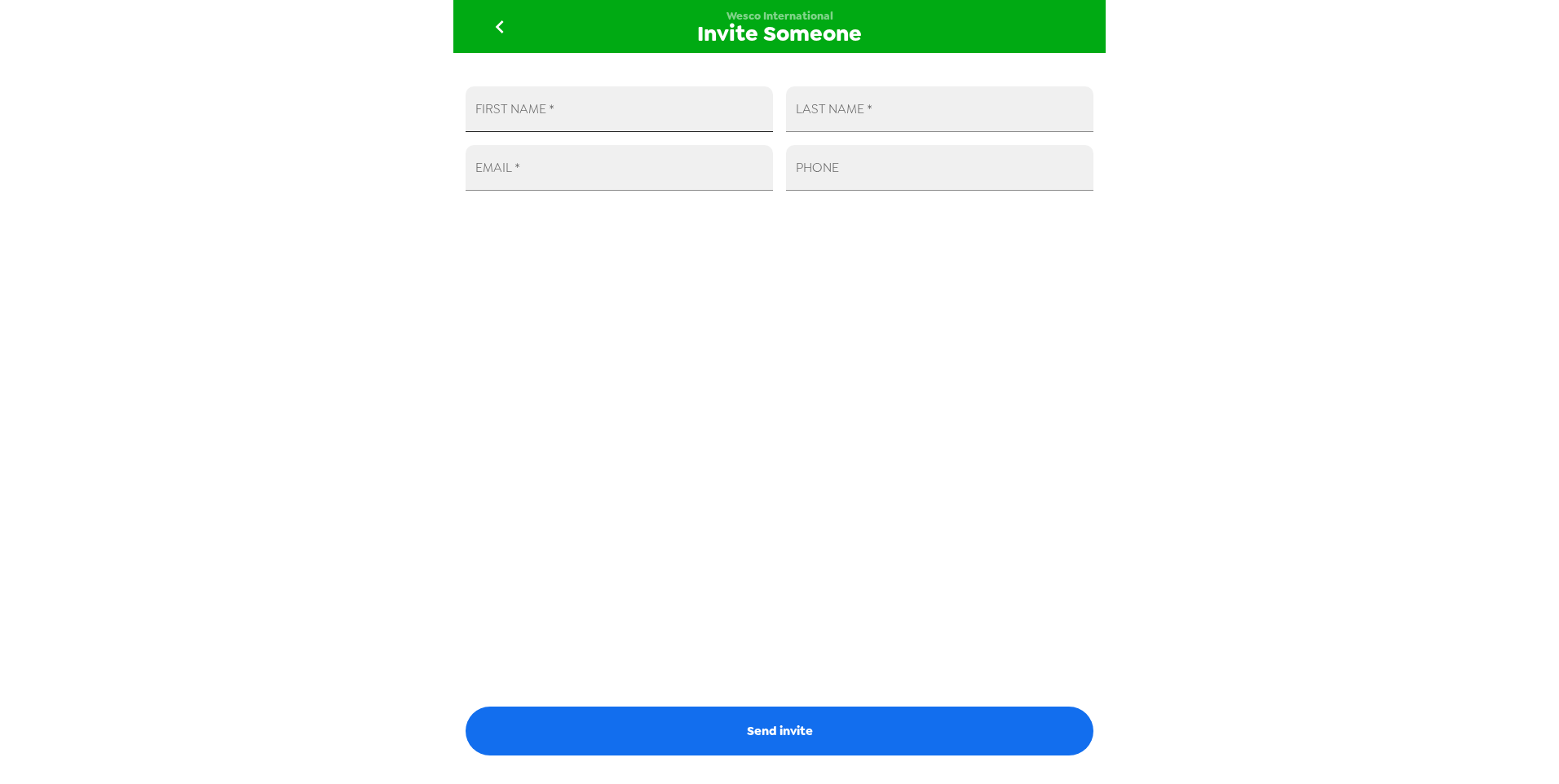
click at [529, 104] on div "FIRST NAME   *" at bounding box center [619, 109] width 308 height 46
type input "[PERSON_NAME]"
type input "Long"
type input "[PERSON_NAME][EMAIL_ADDRESS][DOMAIN_NAME]"
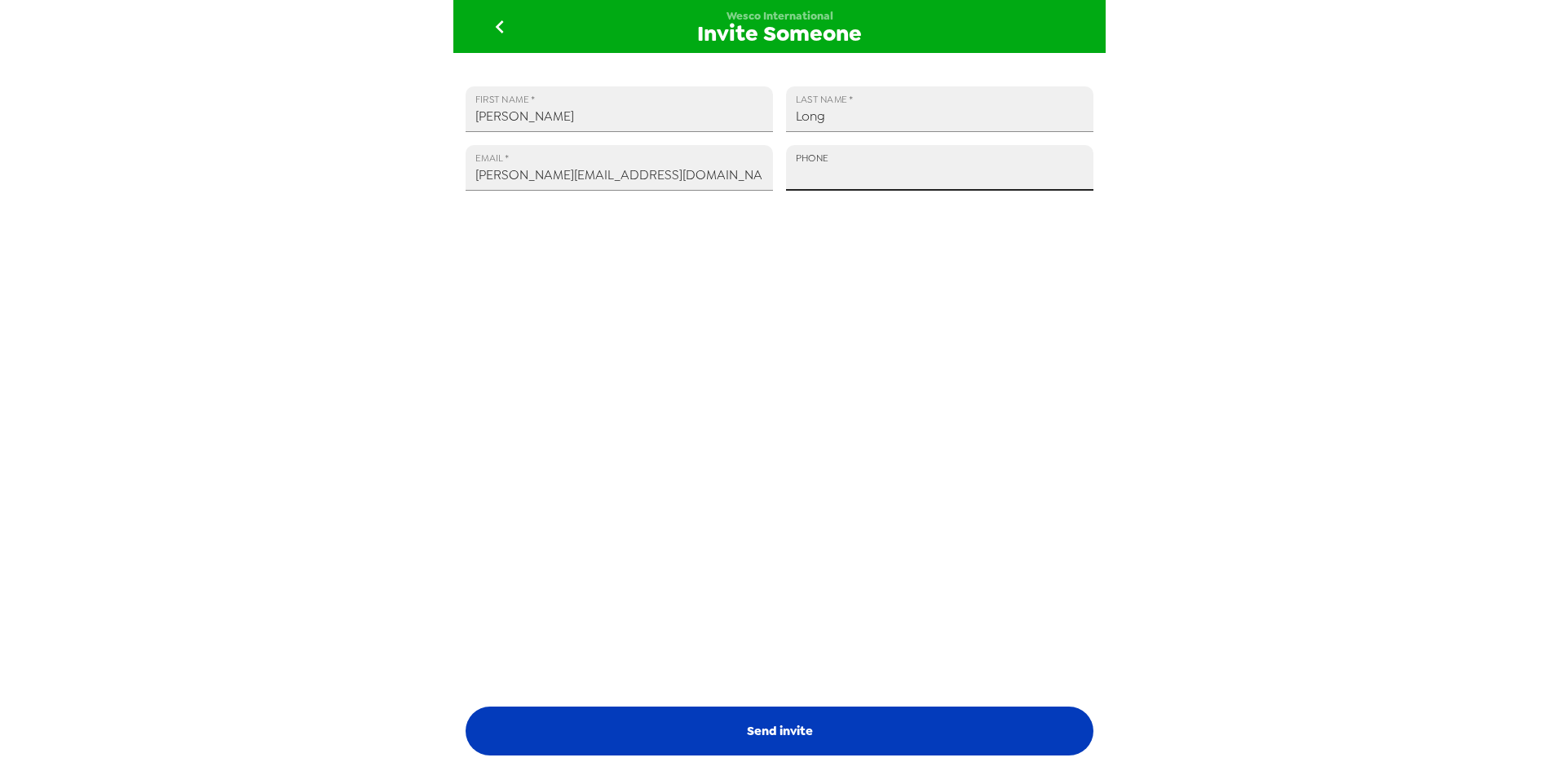
click at [787, 741] on button "Send invite" at bounding box center [779, 731] width 627 height 49
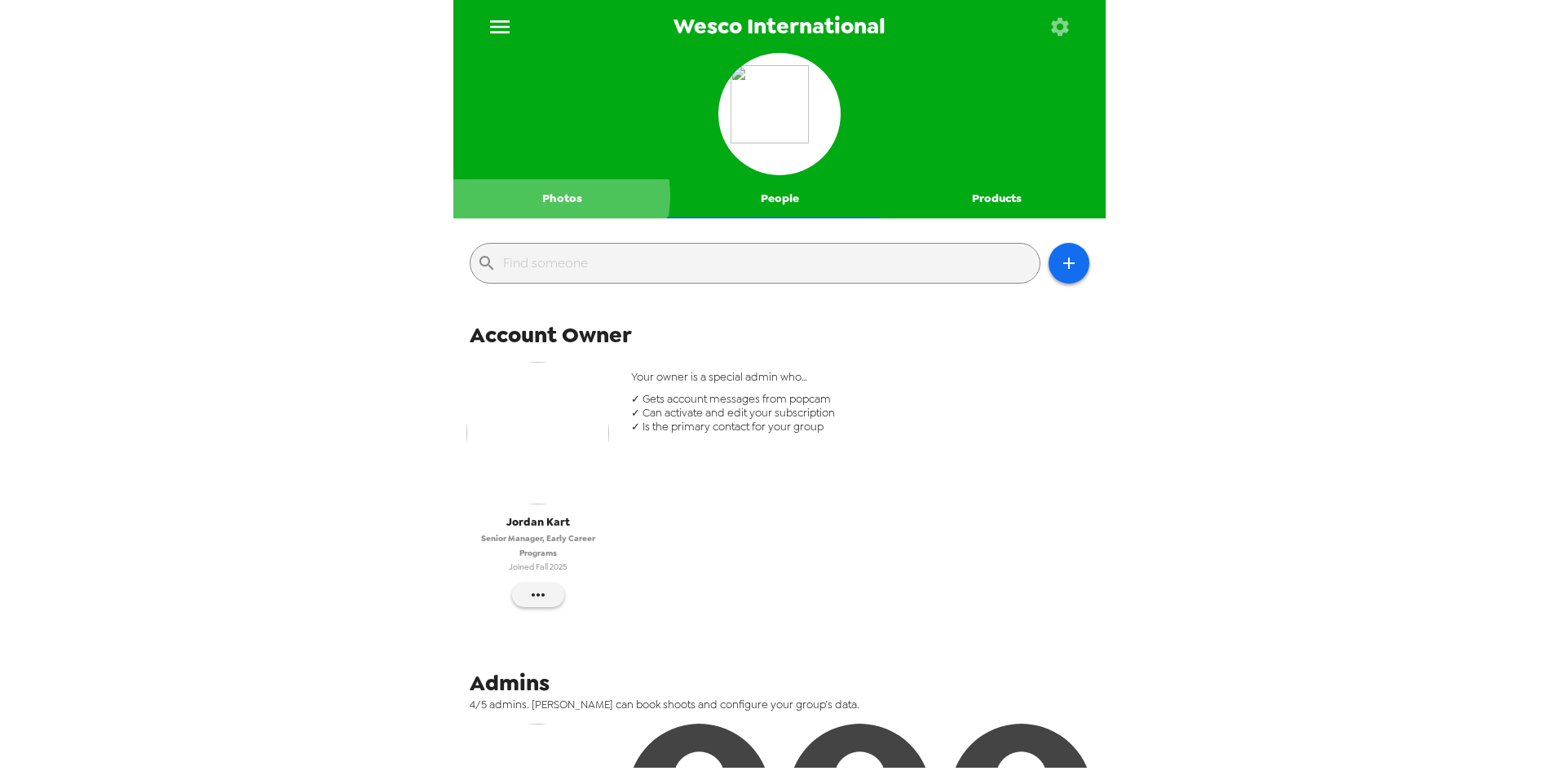
click at [553, 196] on button "Photos" at bounding box center [562, 199] width 218 height 39
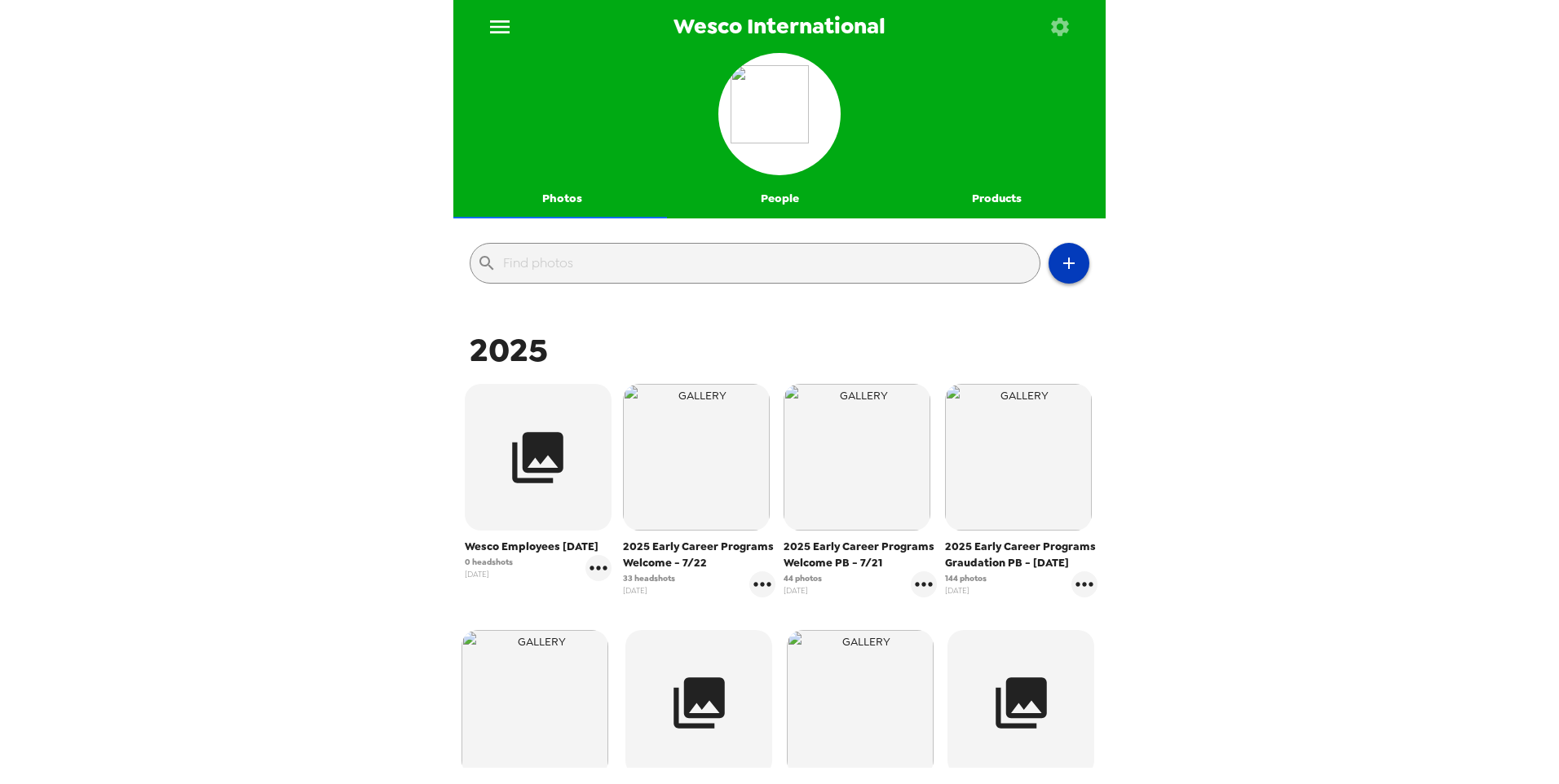
click at [1059, 267] on icon "button" at bounding box center [1068, 263] width 19 height 19
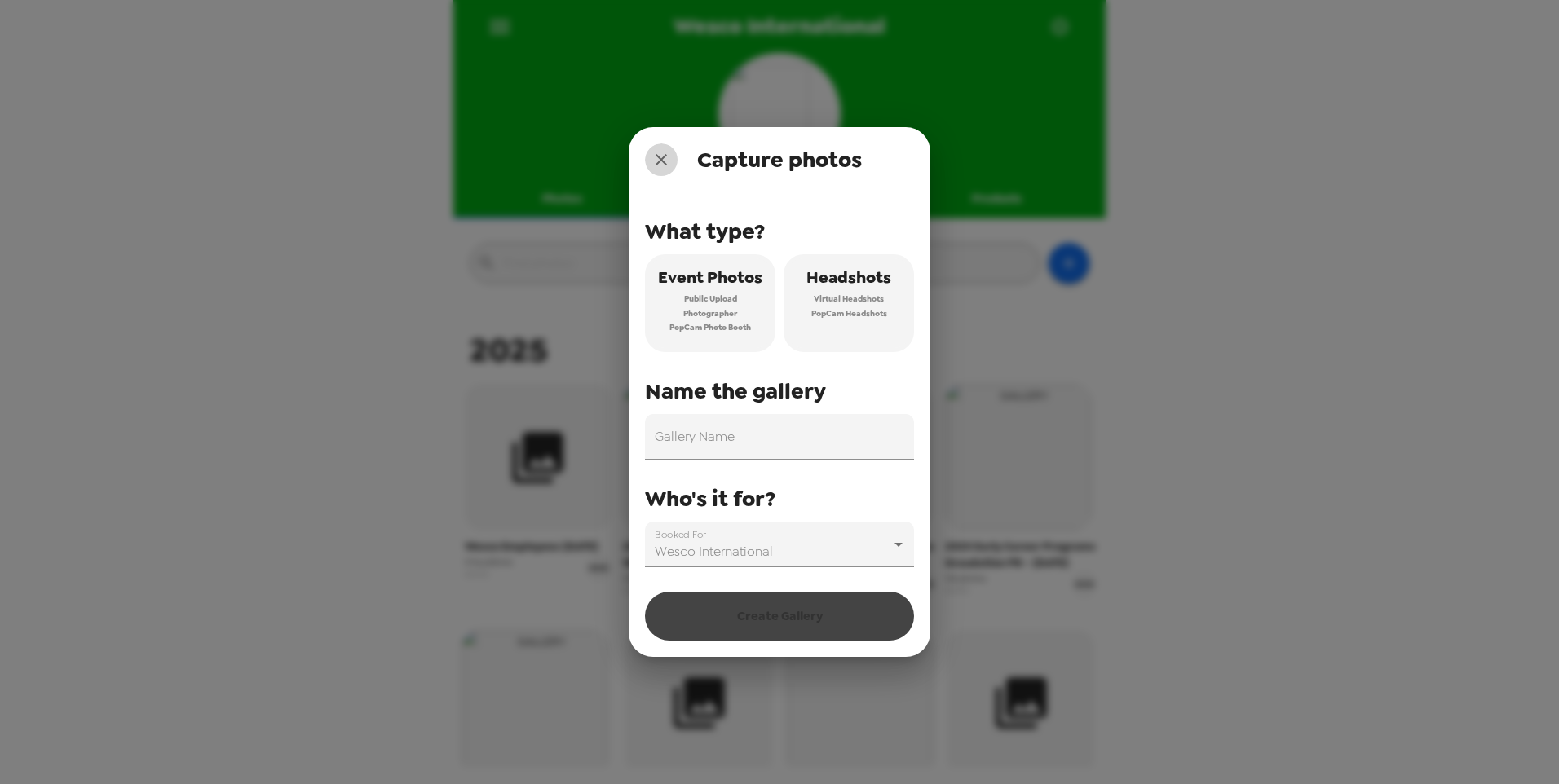
drag, startPoint x: 661, startPoint y: 157, endPoint x: 660, endPoint y: 167, distance: 10.0
click at [663, 159] on icon "close" at bounding box center [660, 159] width 19 height 19
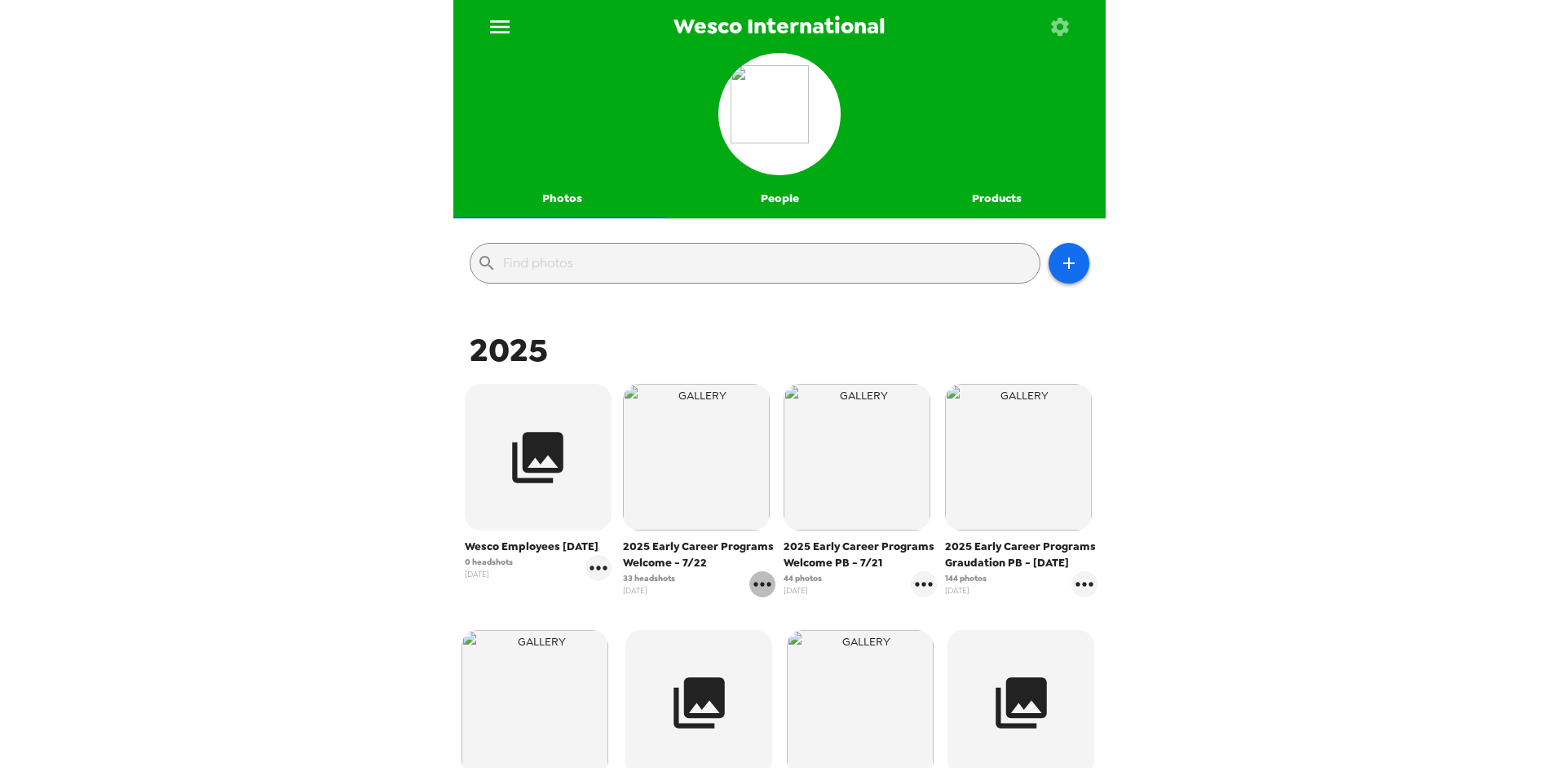
click at [762, 590] on icon "gallery menu" at bounding box center [762, 584] width 26 height 26
click at [795, 616] on span "Edit Shoot" at bounding box center [854, 618] width 136 height 19
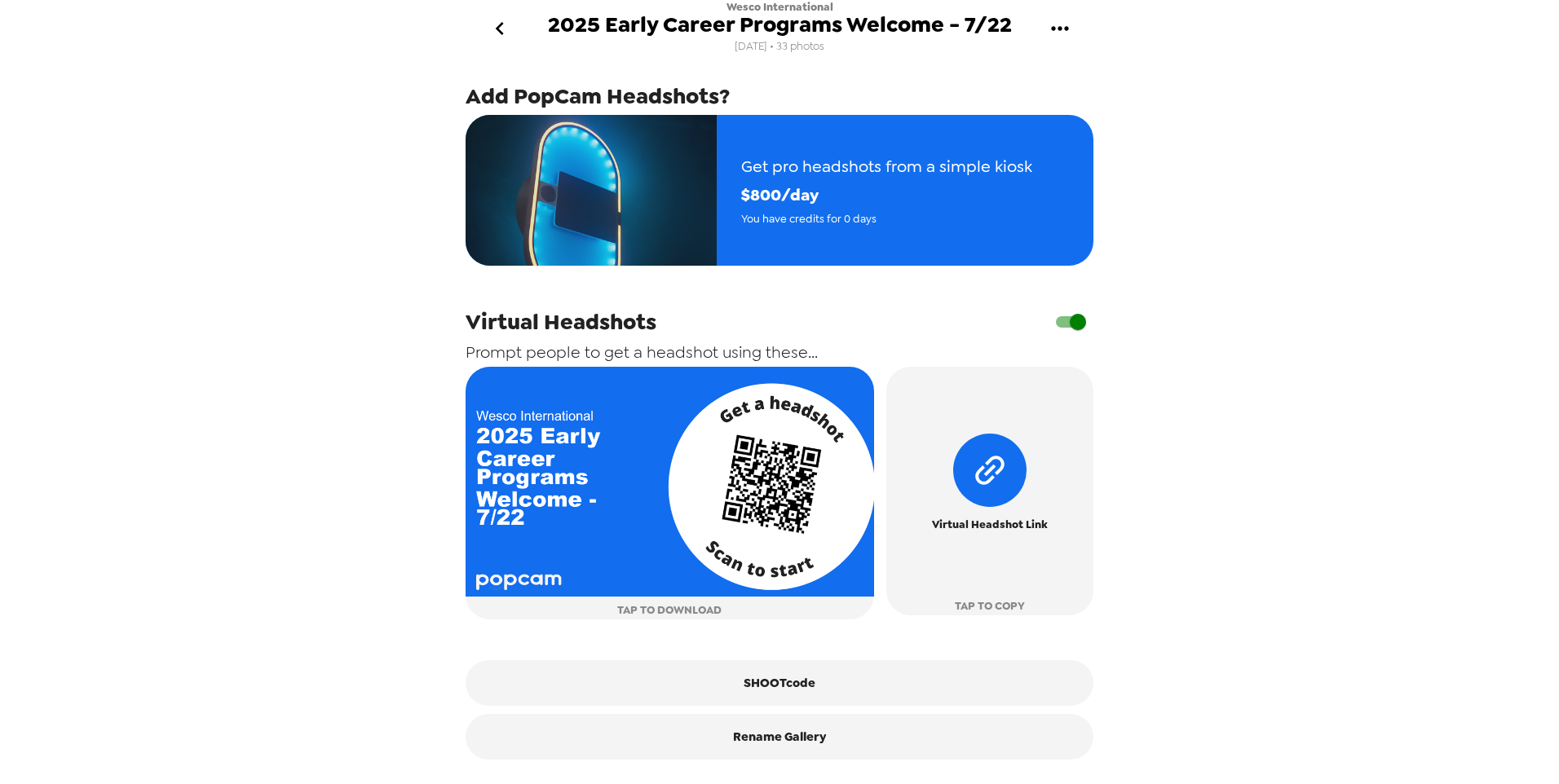
scroll to position [492, 0]
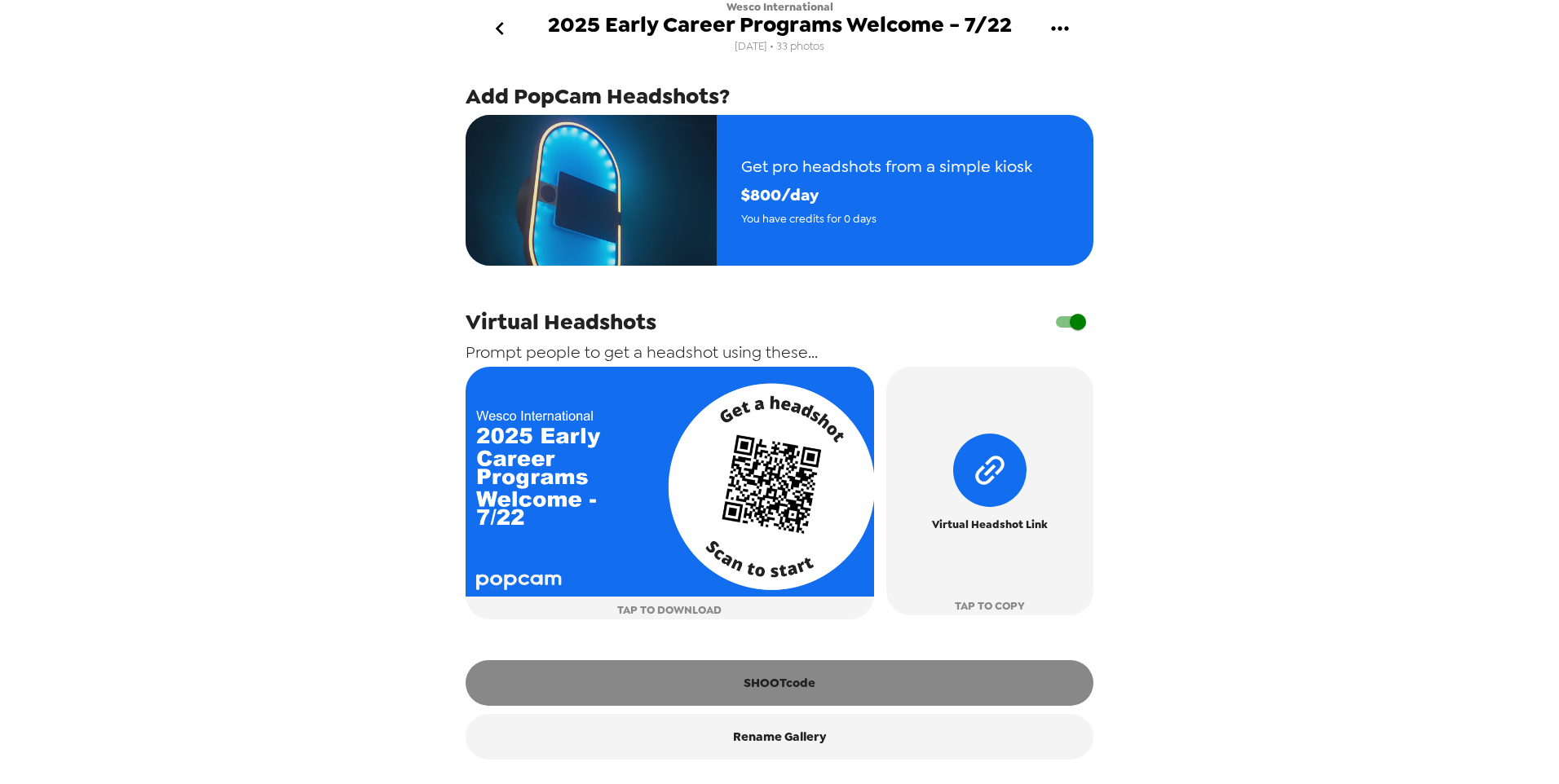
click at [784, 679] on button "SHOOTcode" at bounding box center [779, 683] width 627 height 46
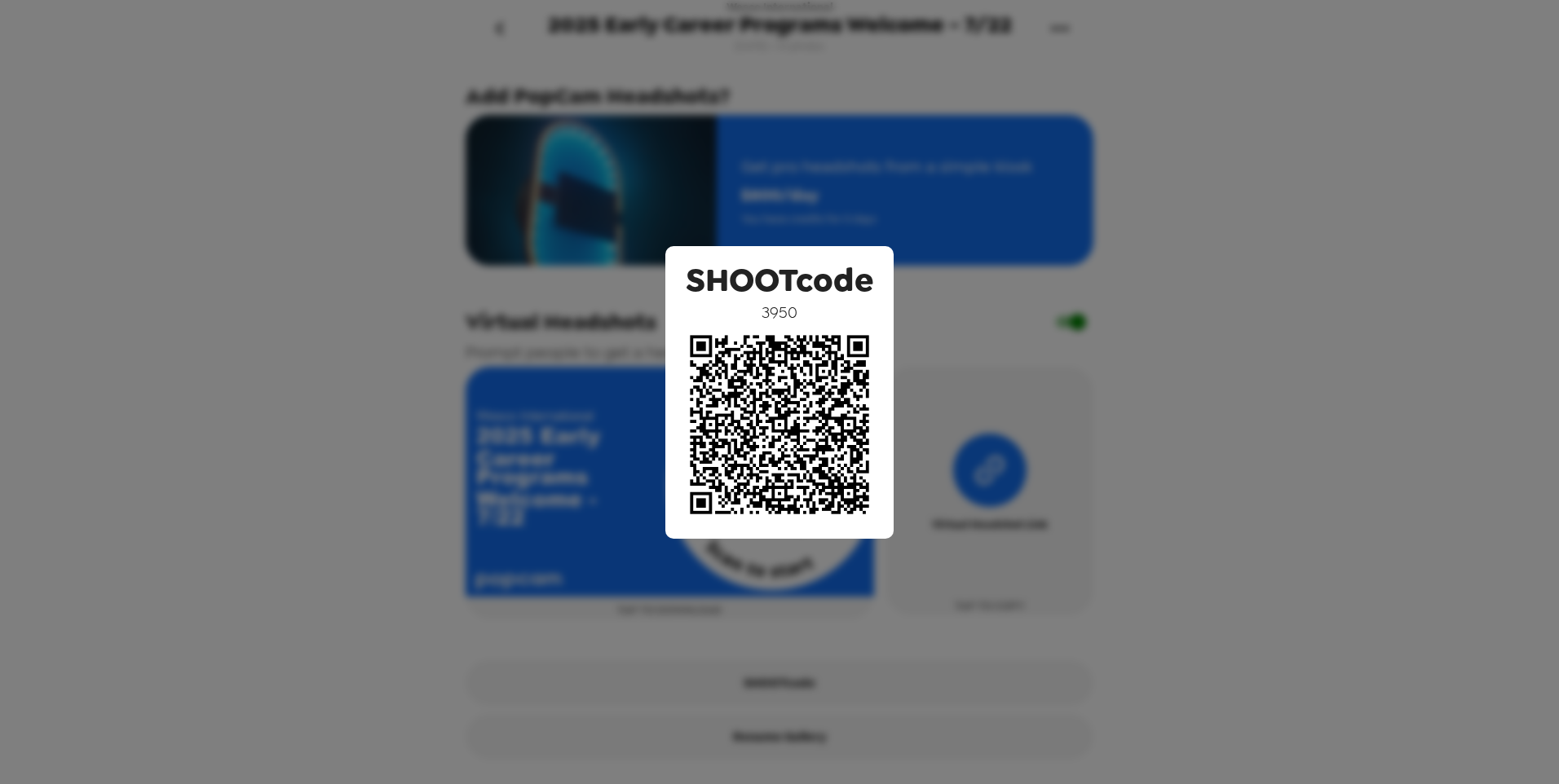
click at [389, 297] on div "SHOOTcode 3950" at bounding box center [780, 392] width 1559 height 784
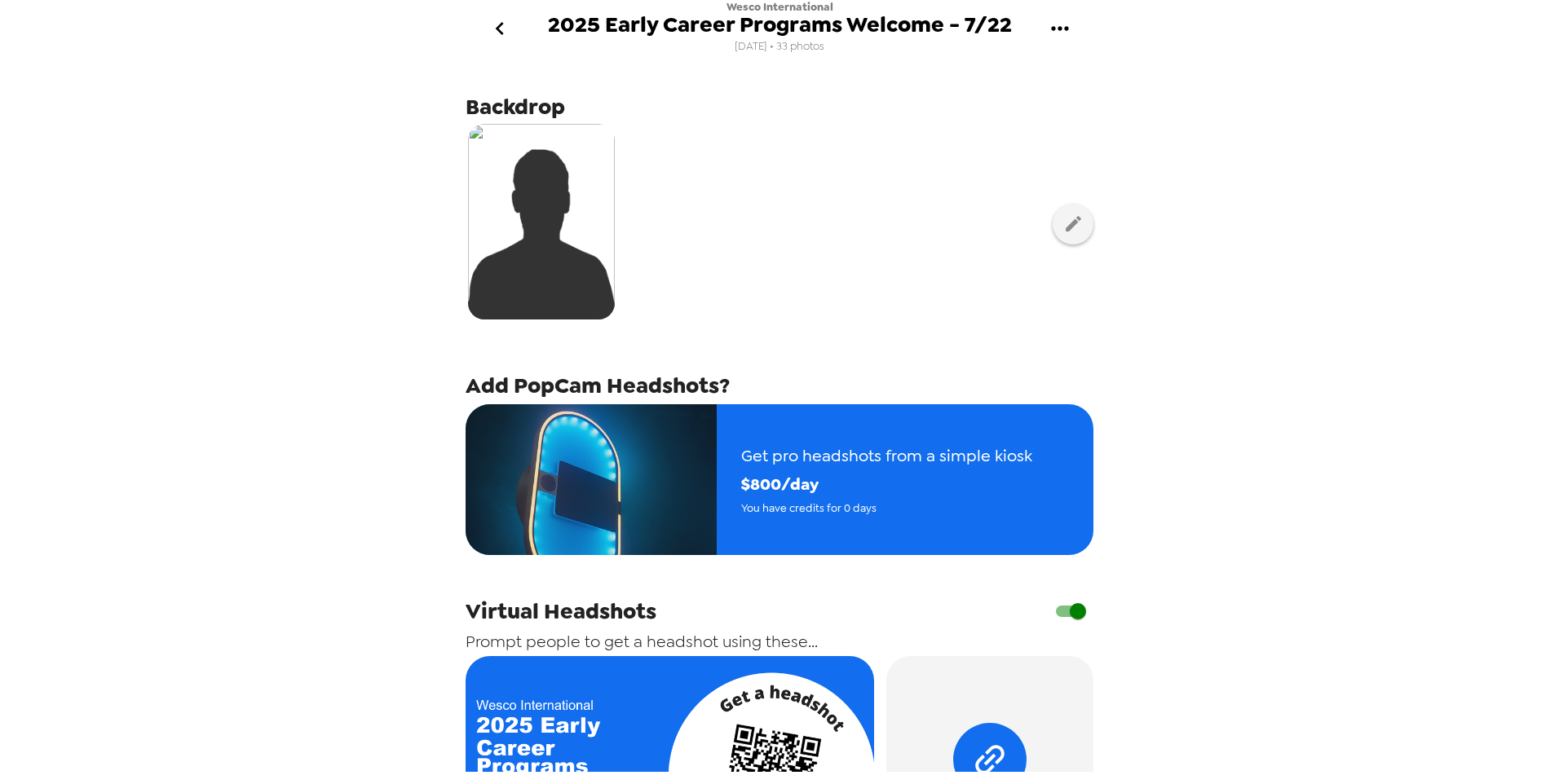
scroll to position [166, 0]
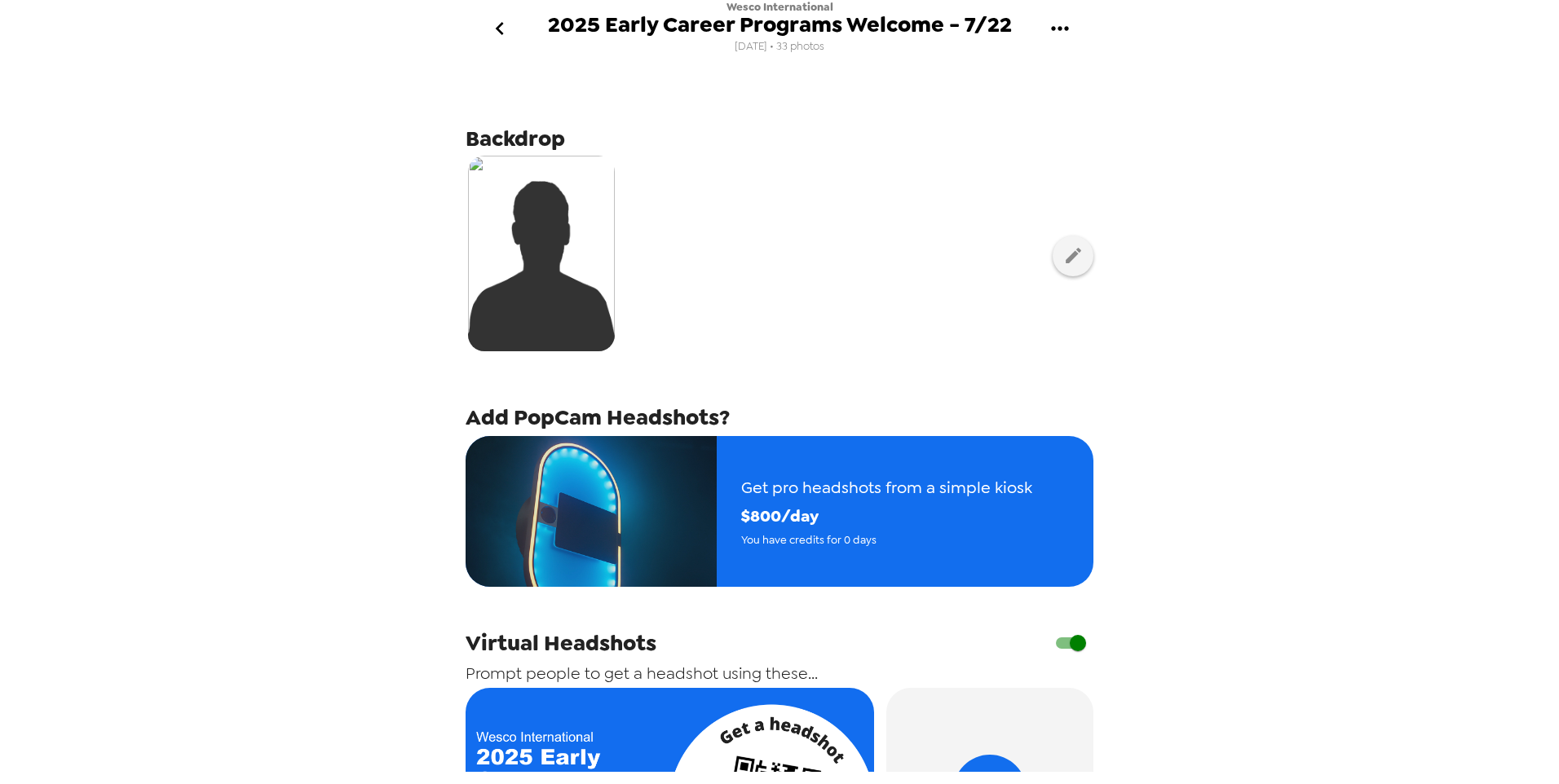
click at [1181, 331] on div "Wesco International 2025 Early Career Programs Welcome - 7/22 [DATE] • 33 photo…" at bounding box center [780, 392] width 1559 height 784
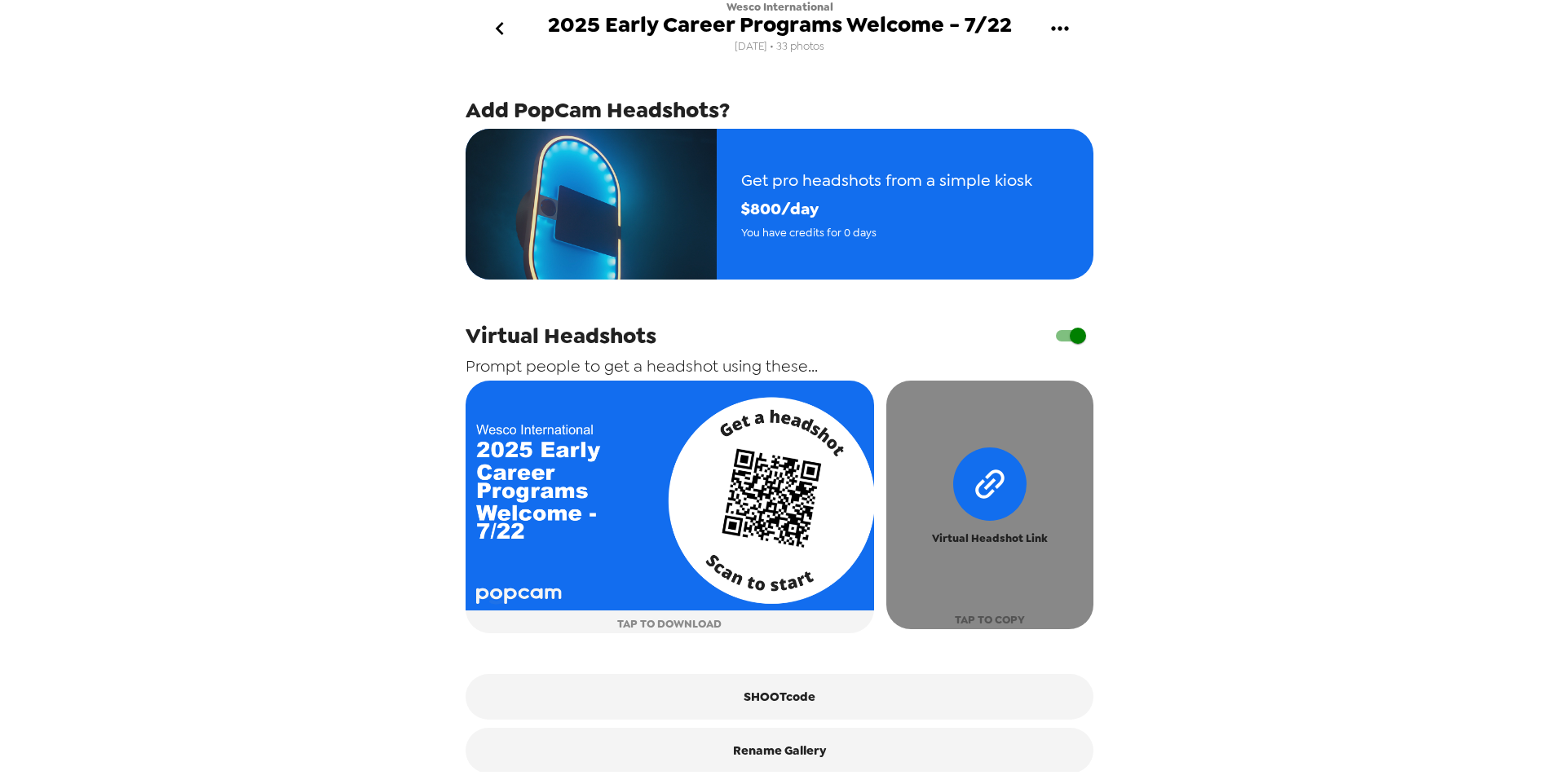
scroll to position [492, 0]
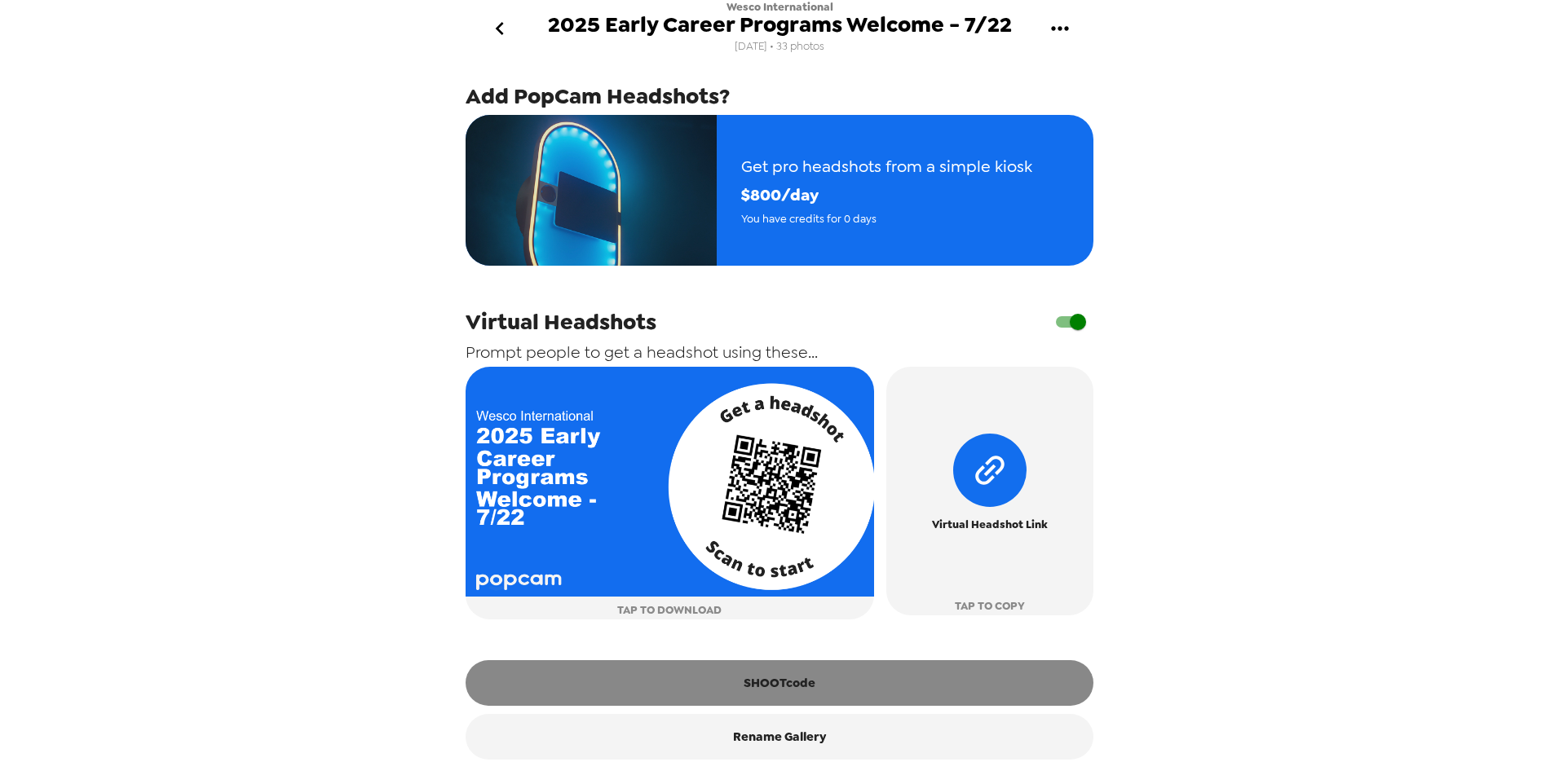
click at [868, 679] on button "SHOOTcode" at bounding box center [779, 683] width 627 height 46
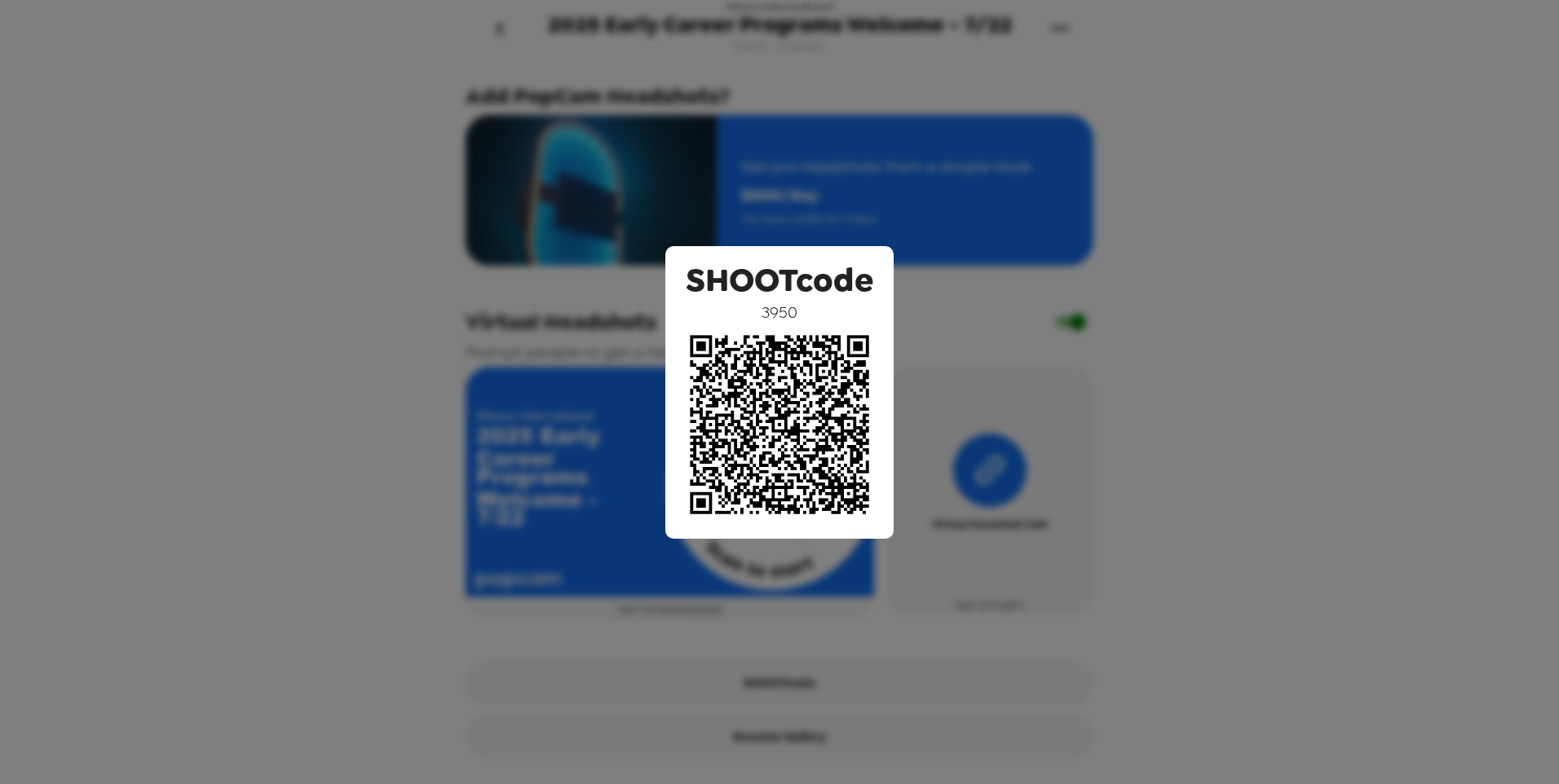
click at [1200, 299] on div "SHOOTcode 3950" at bounding box center [780, 392] width 1559 height 784
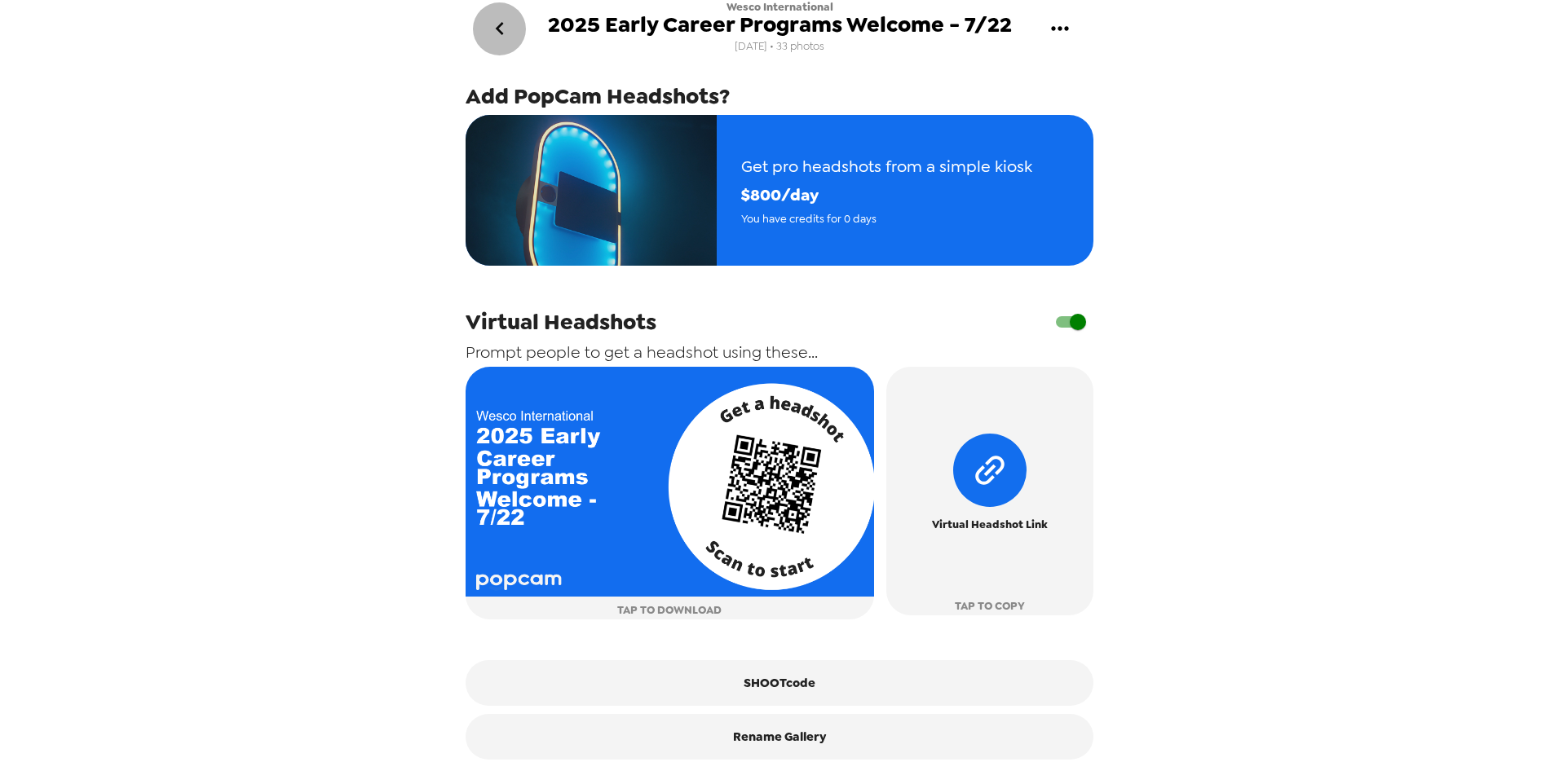
click at [500, 31] on icon "go back" at bounding box center [498, 28] width 8 height 13
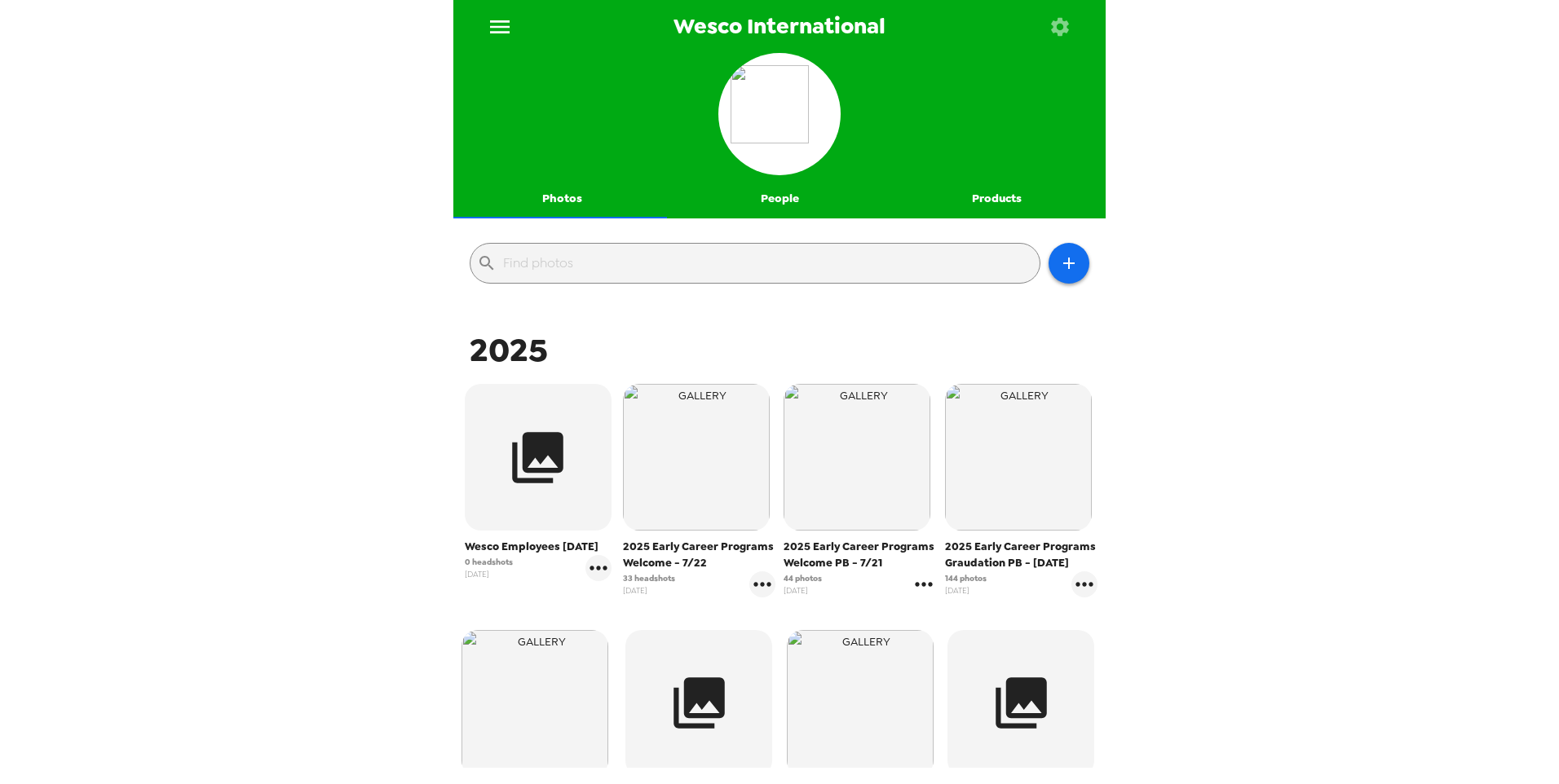
click at [916, 584] on icon "gallery menu" at bounding box center [923, 584] width 17 height 4
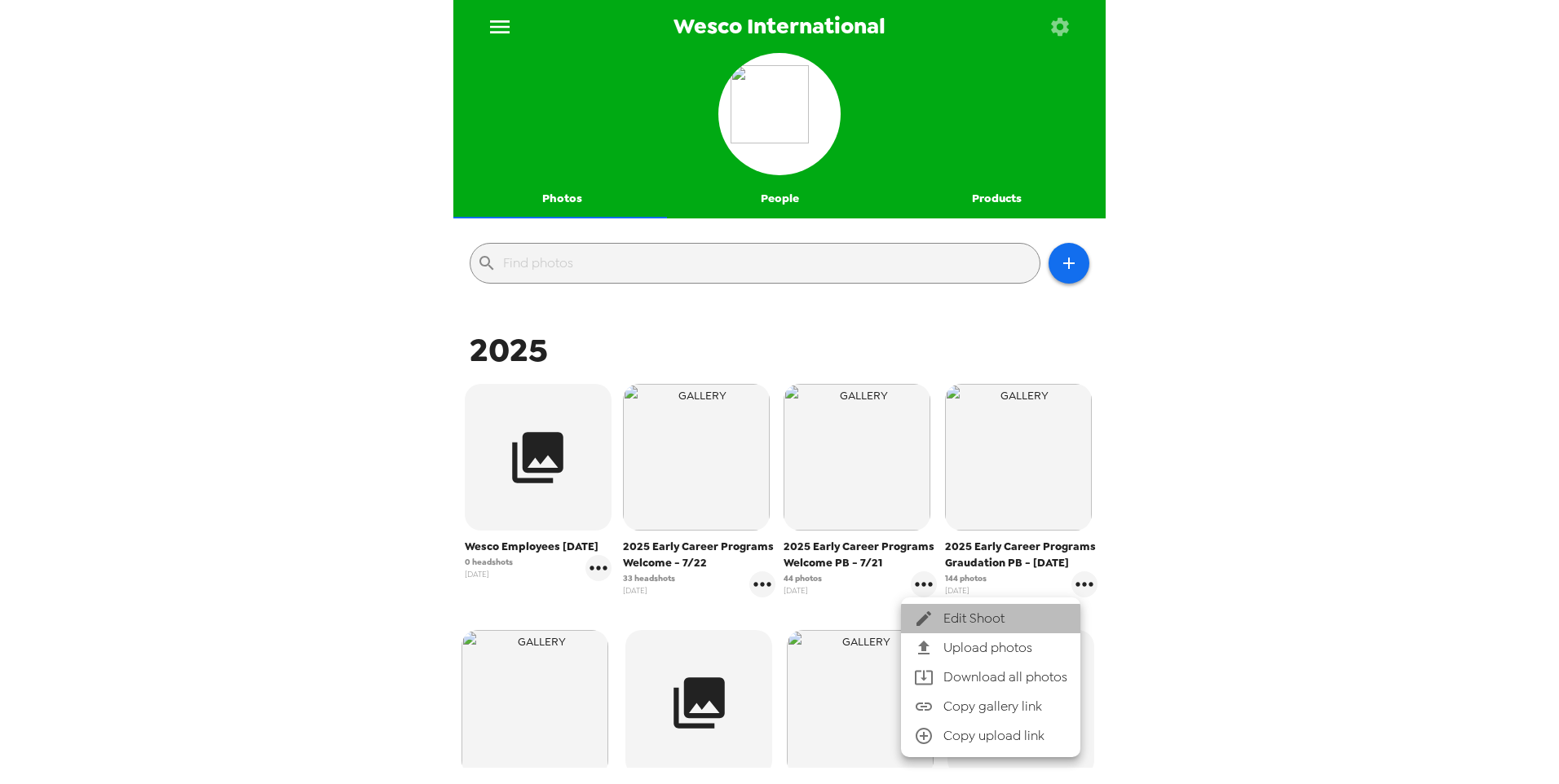
click at [957, 610] on span "Edit Shoot" at bounding box center [1005, 618] width 124 height 19
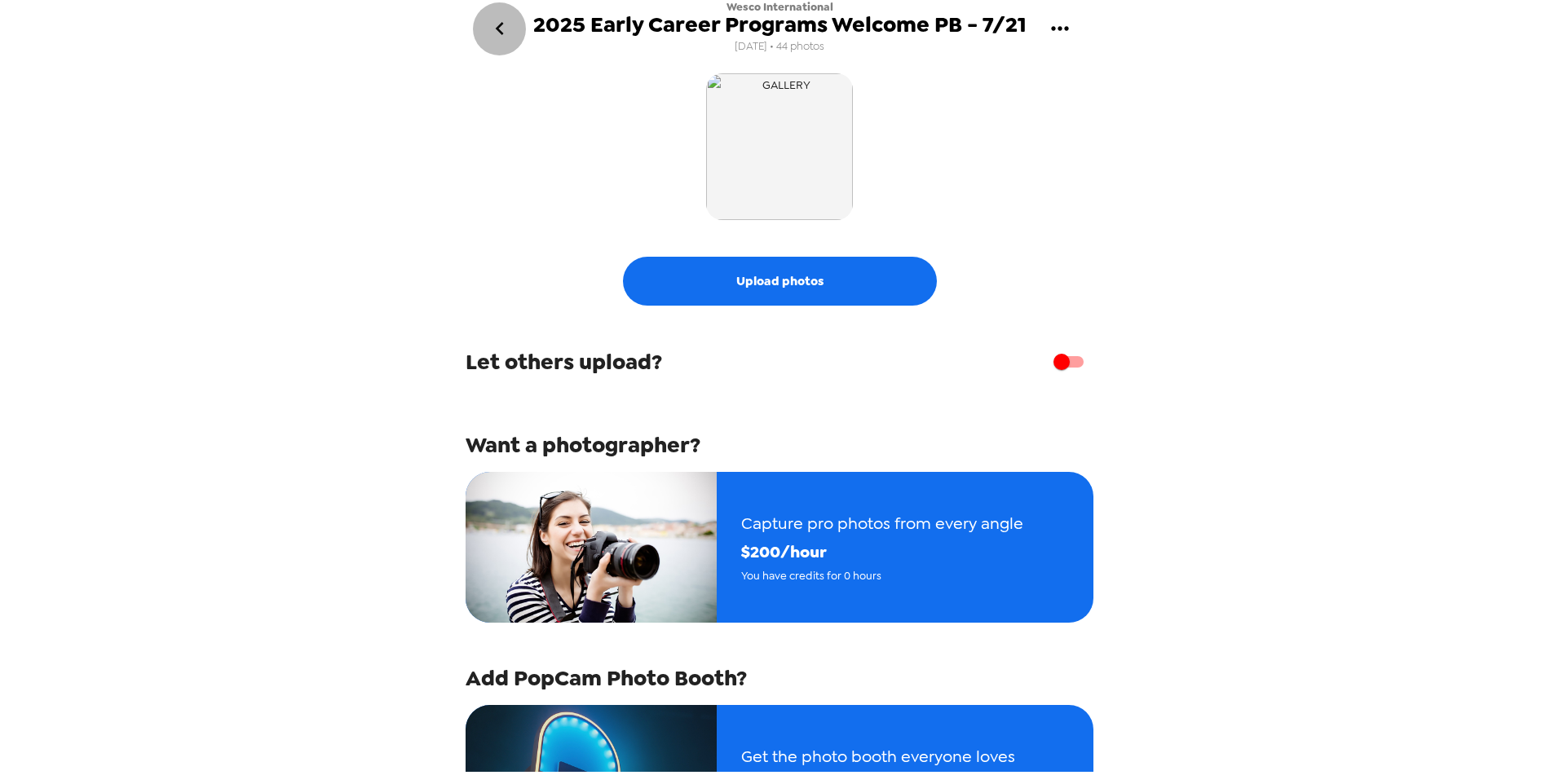
click at [501, 27] on icon "go back" at bounding box center [499, 28] width 26 height 26
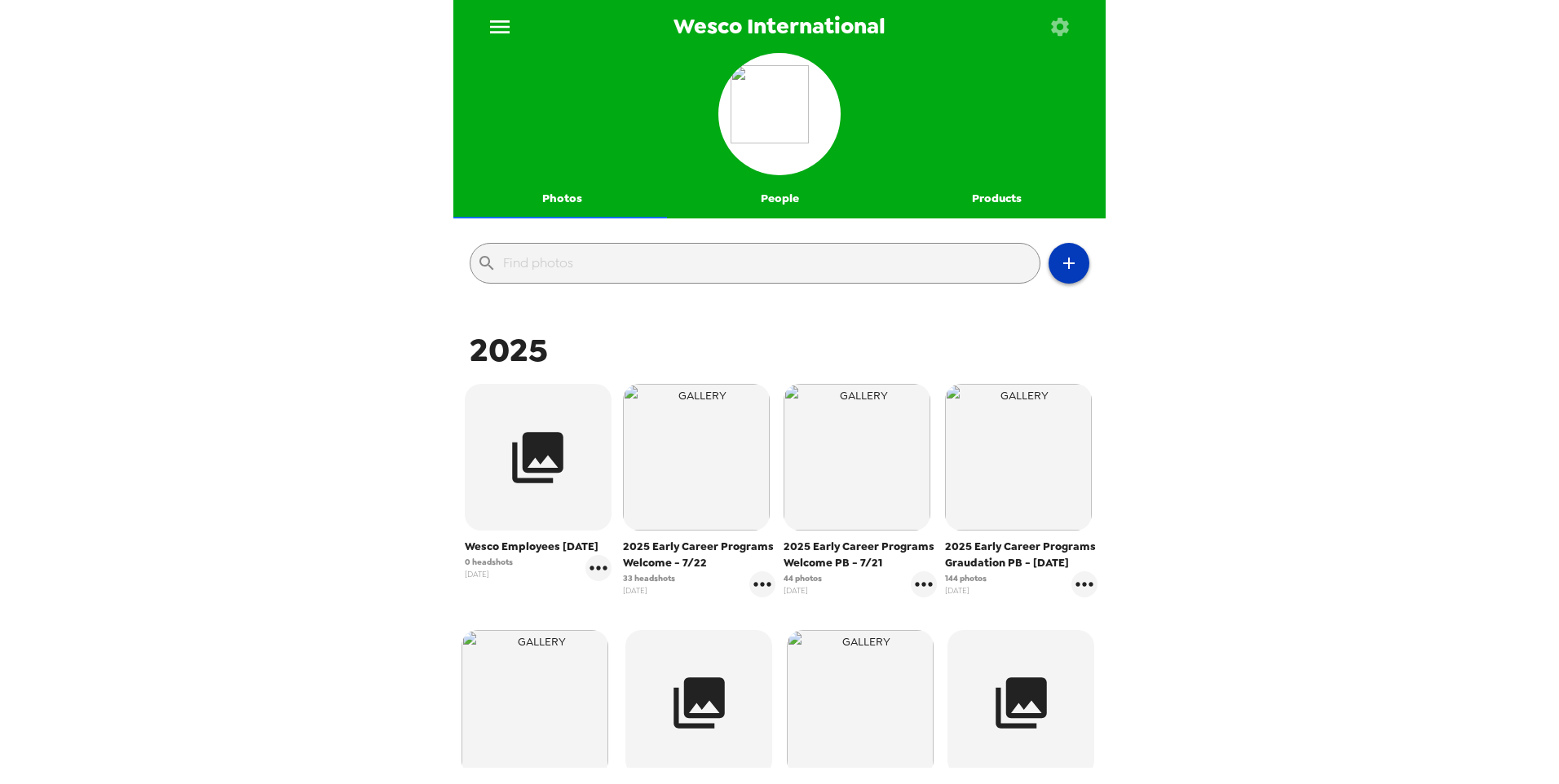
click at [1060, 253] on button "button" at bounding box center [1069, 263] width 41 height 41
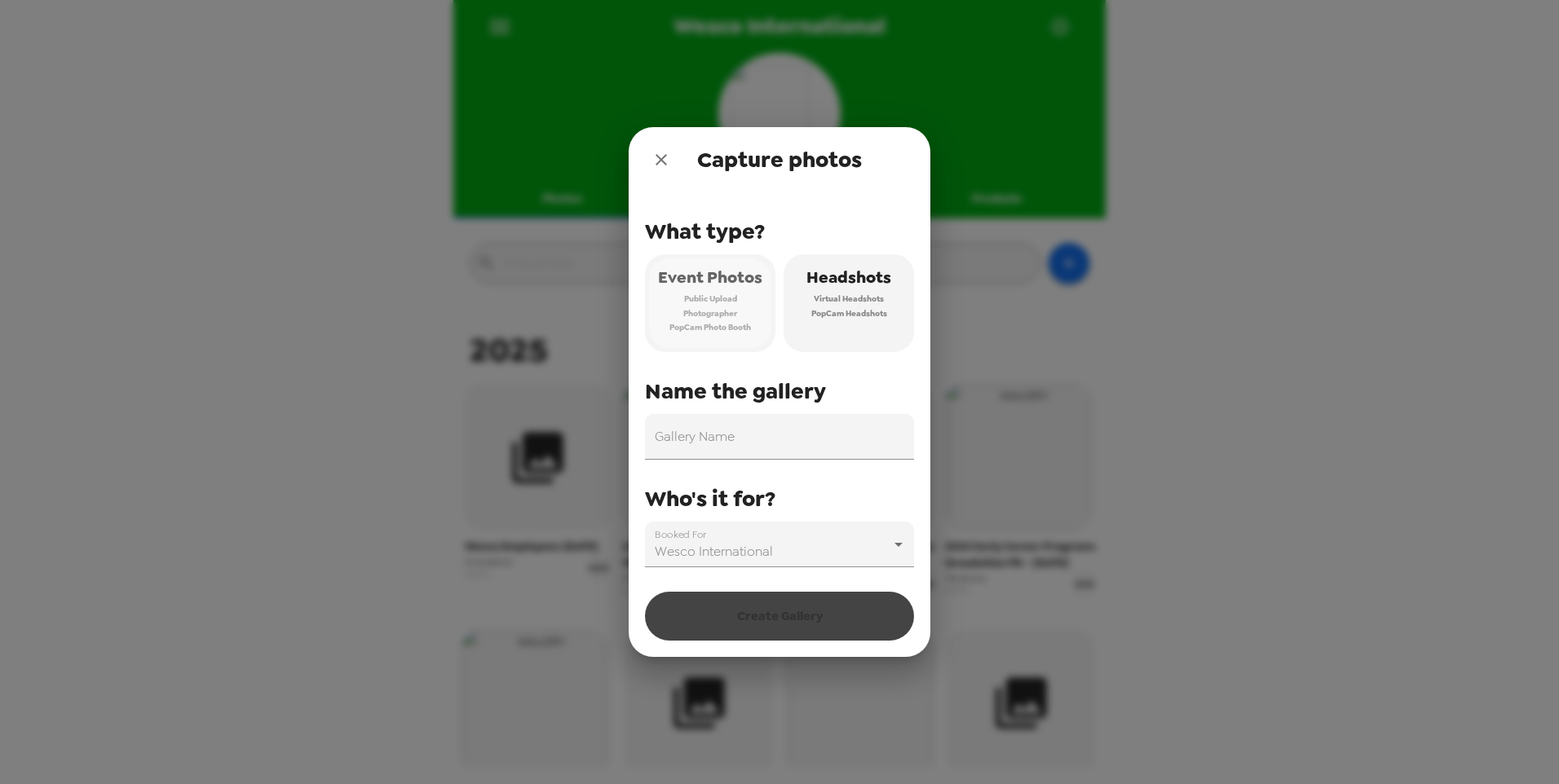
click at [734, 309] on span "Photographer" at bounding box center [710, 314] width 54 height 15
click at [746, 448] on input "Gallery Name" at bounding box center [780, 437] width 269 height 46
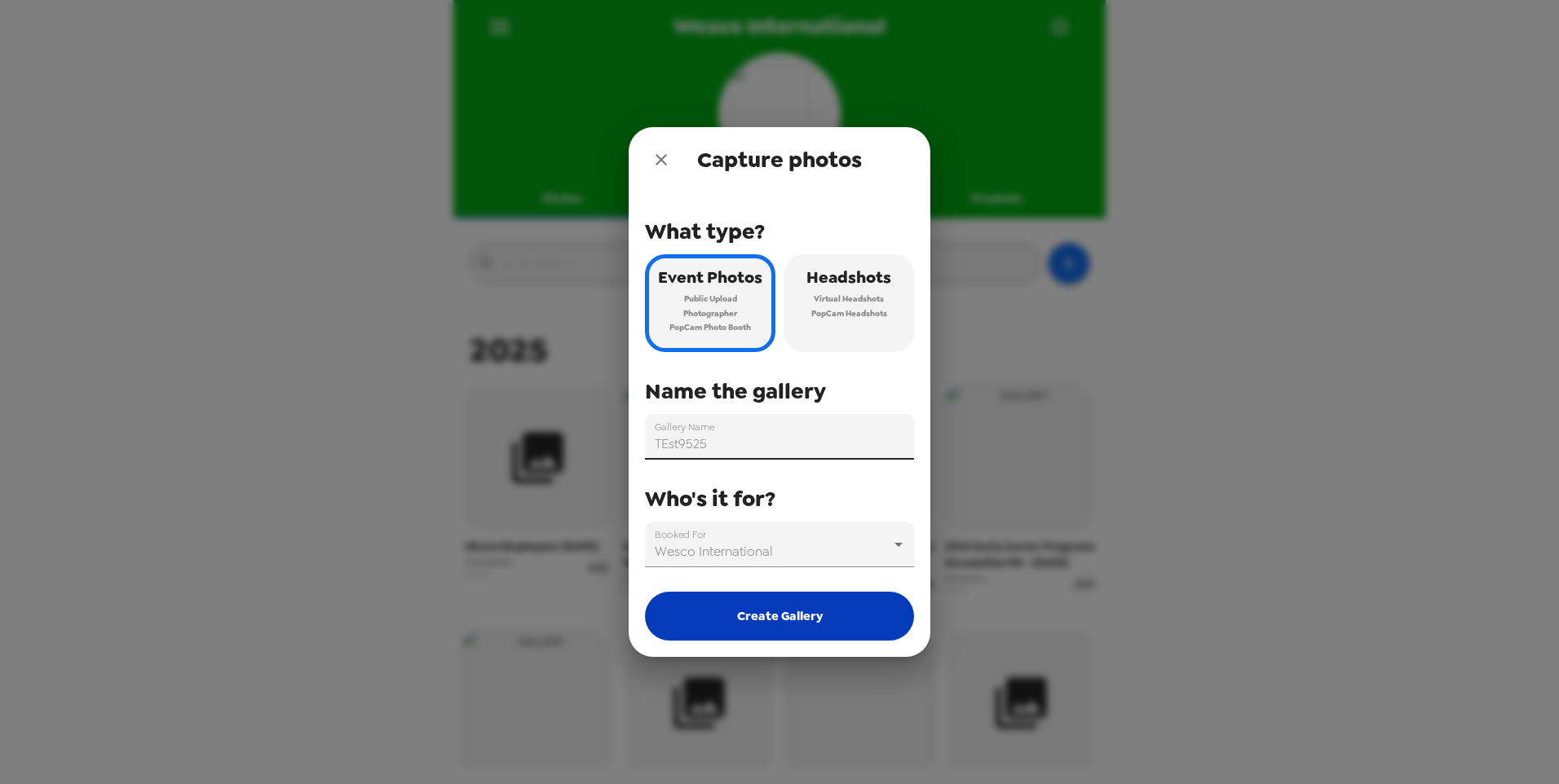
type input "TEst9525"
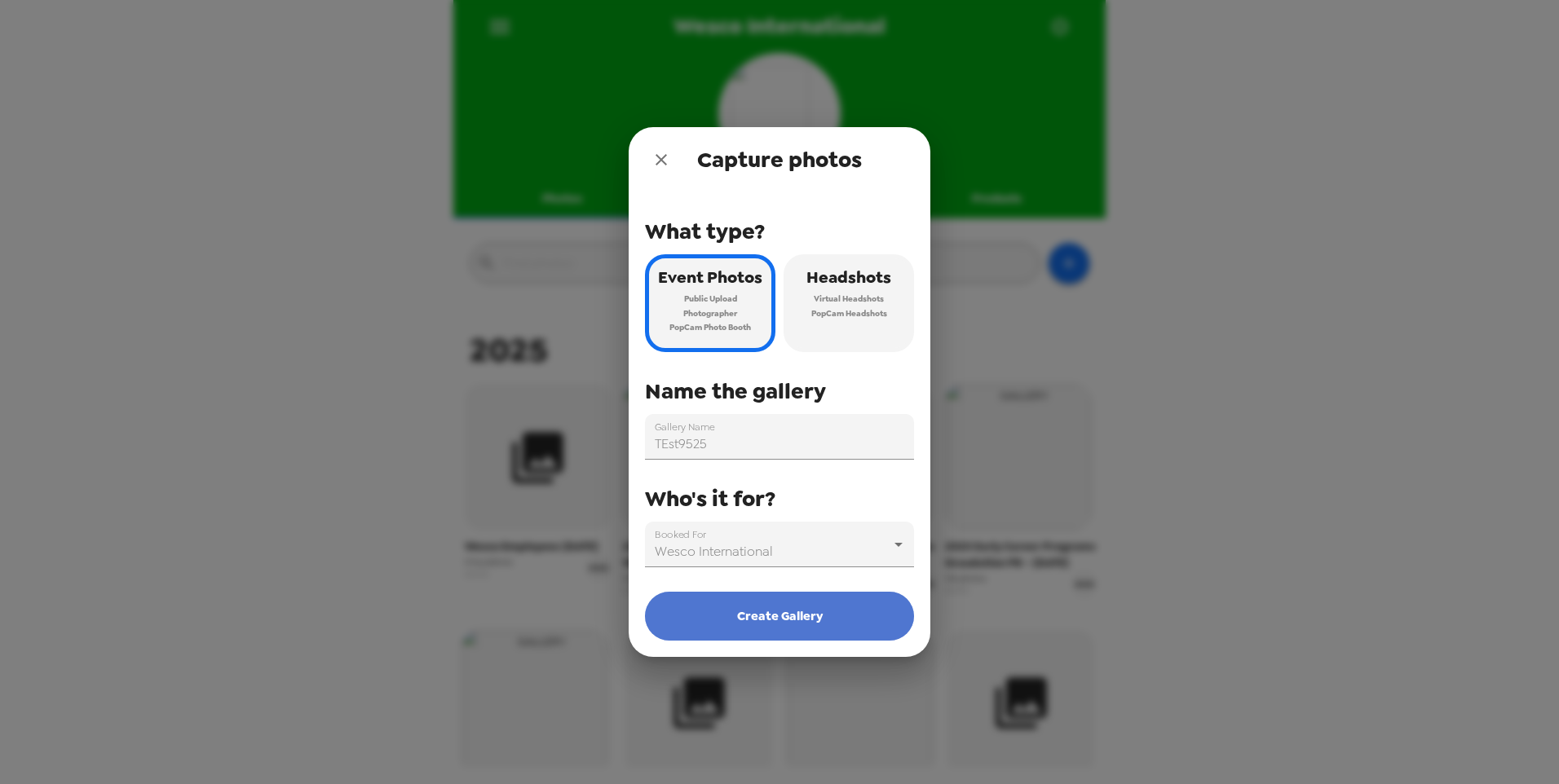
click at [749, 614] on button "Create Gallery" at bounding box center [780, 615] width 269 height 49
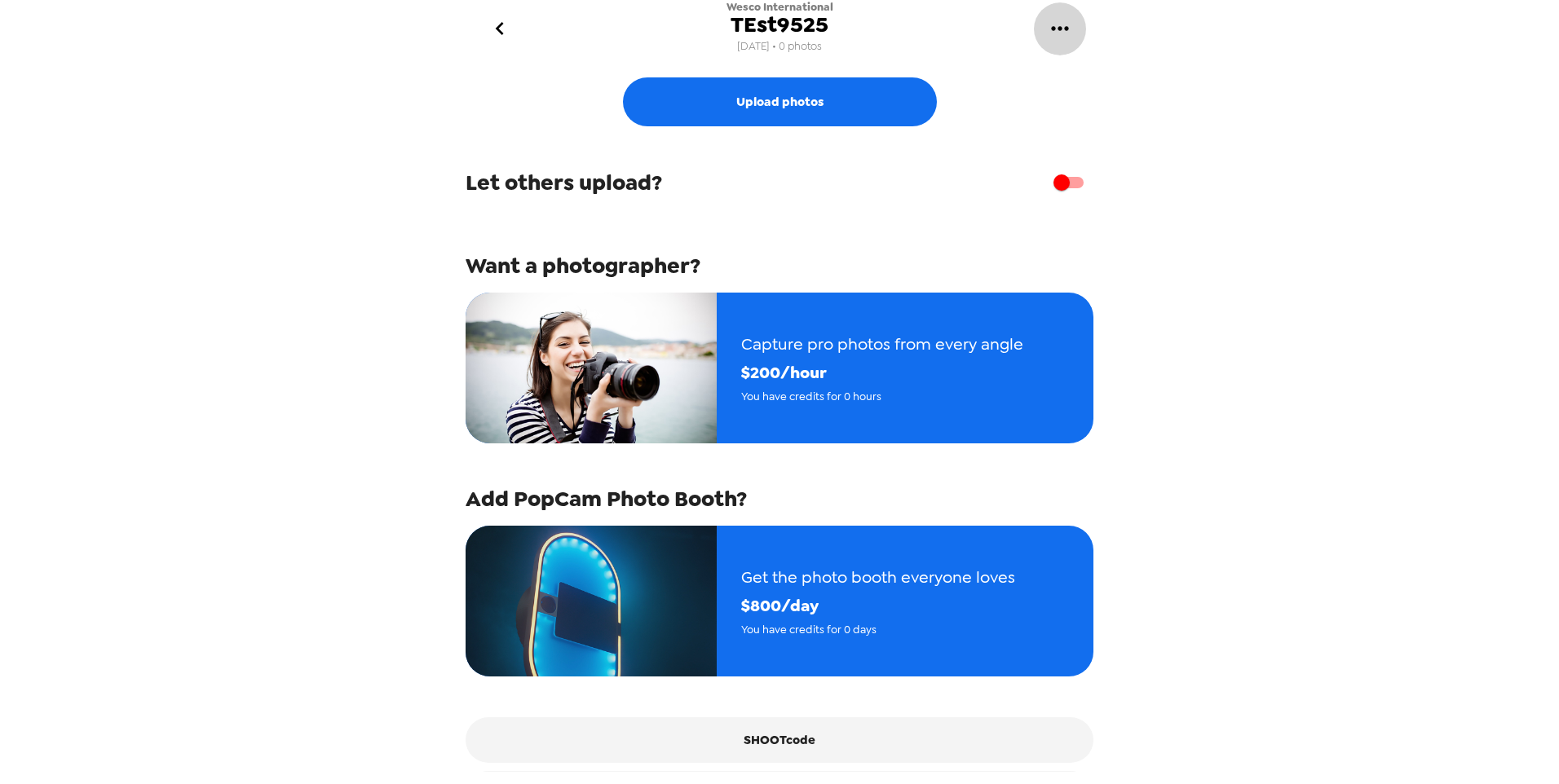
click at [1053, 22] on icon "gallery menu" at bounding box center [1060, 28] width 26 height 26
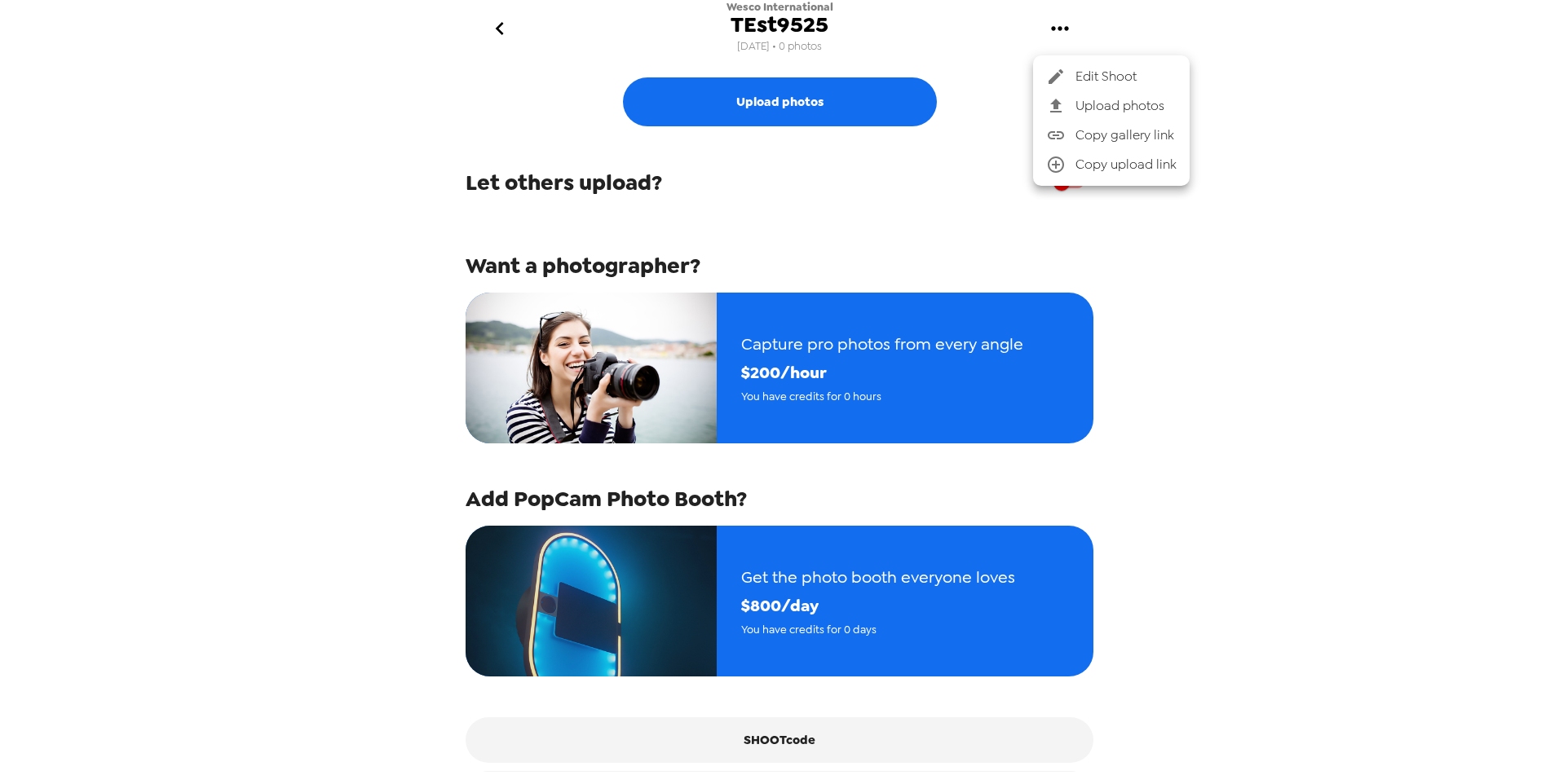
click at [1085, 84] on span "Edit Shoot" at bounding box center [1126, 76] width 101 height 19
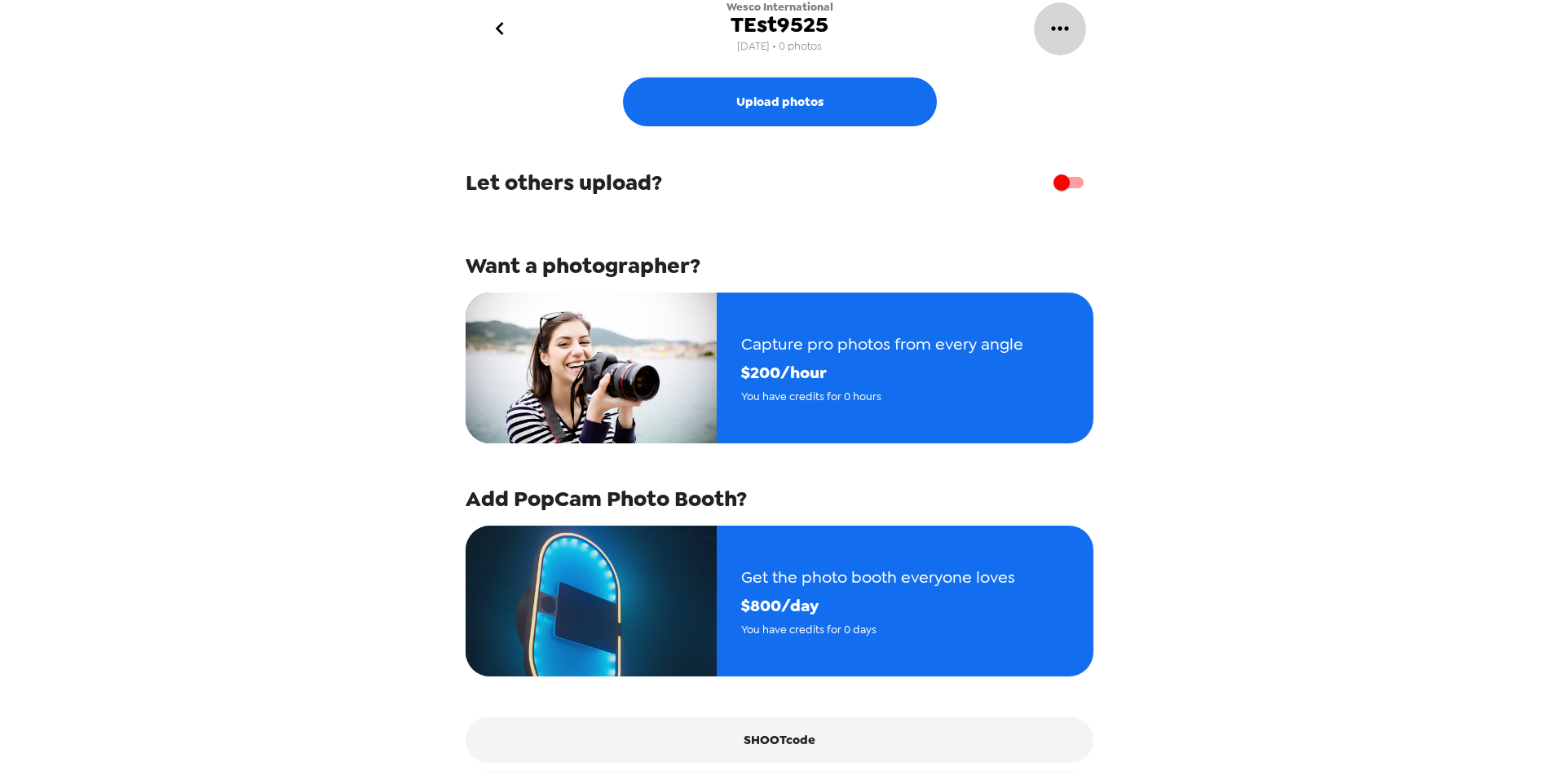
click at [1063, 32] on icon "gallery menu" at bounding box center [1060, 28] width 26 height 26
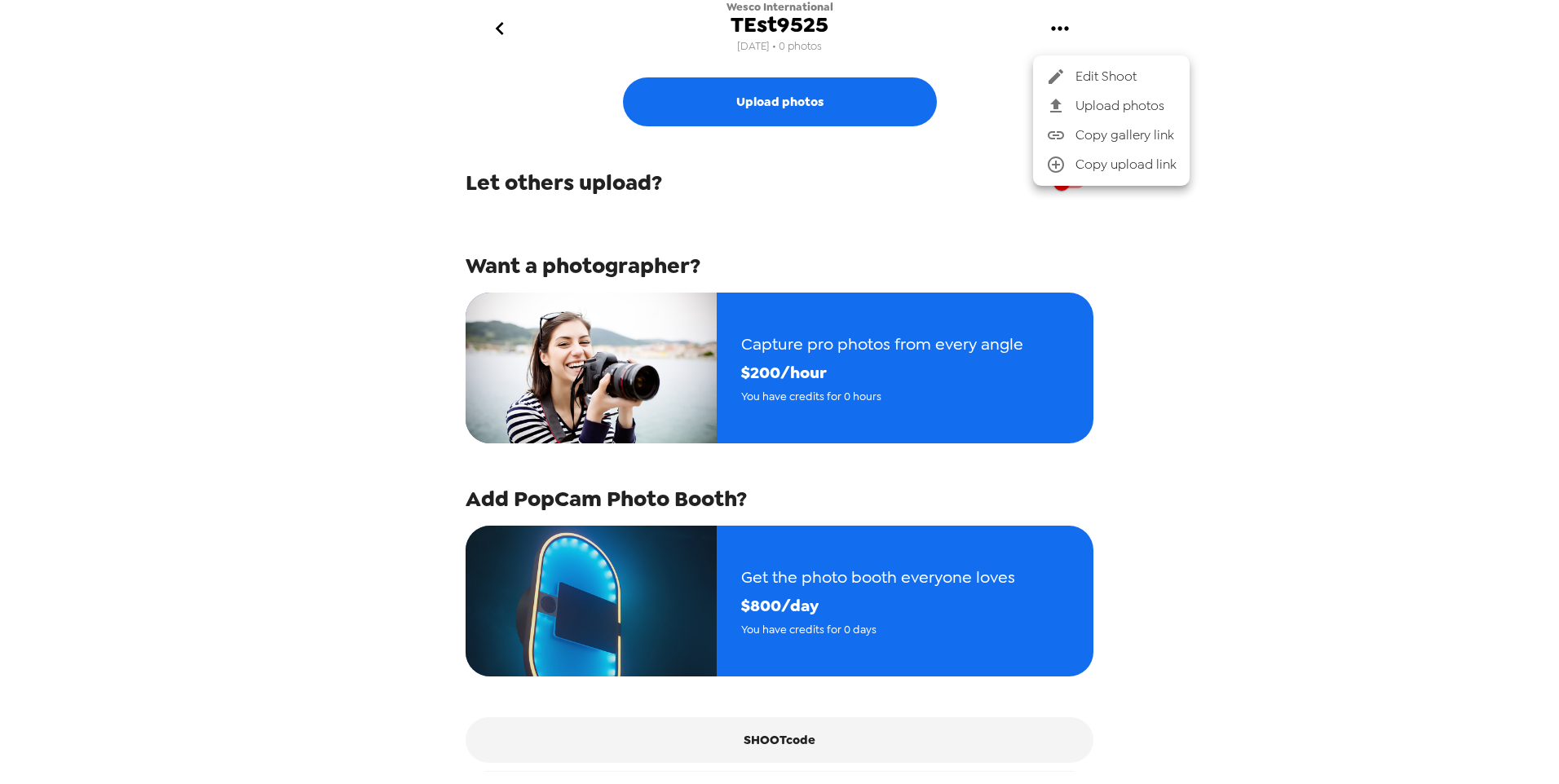
click at [1067, 76] on div at bounding box center [1061, 76] width 29 height 19
click at [798, 29] on span "TEst9525" at bounding box center [780, 25] width 98 height 22
click at [502, 21] on icon "go back" at bounding box center [499, 28] width 26 height 26
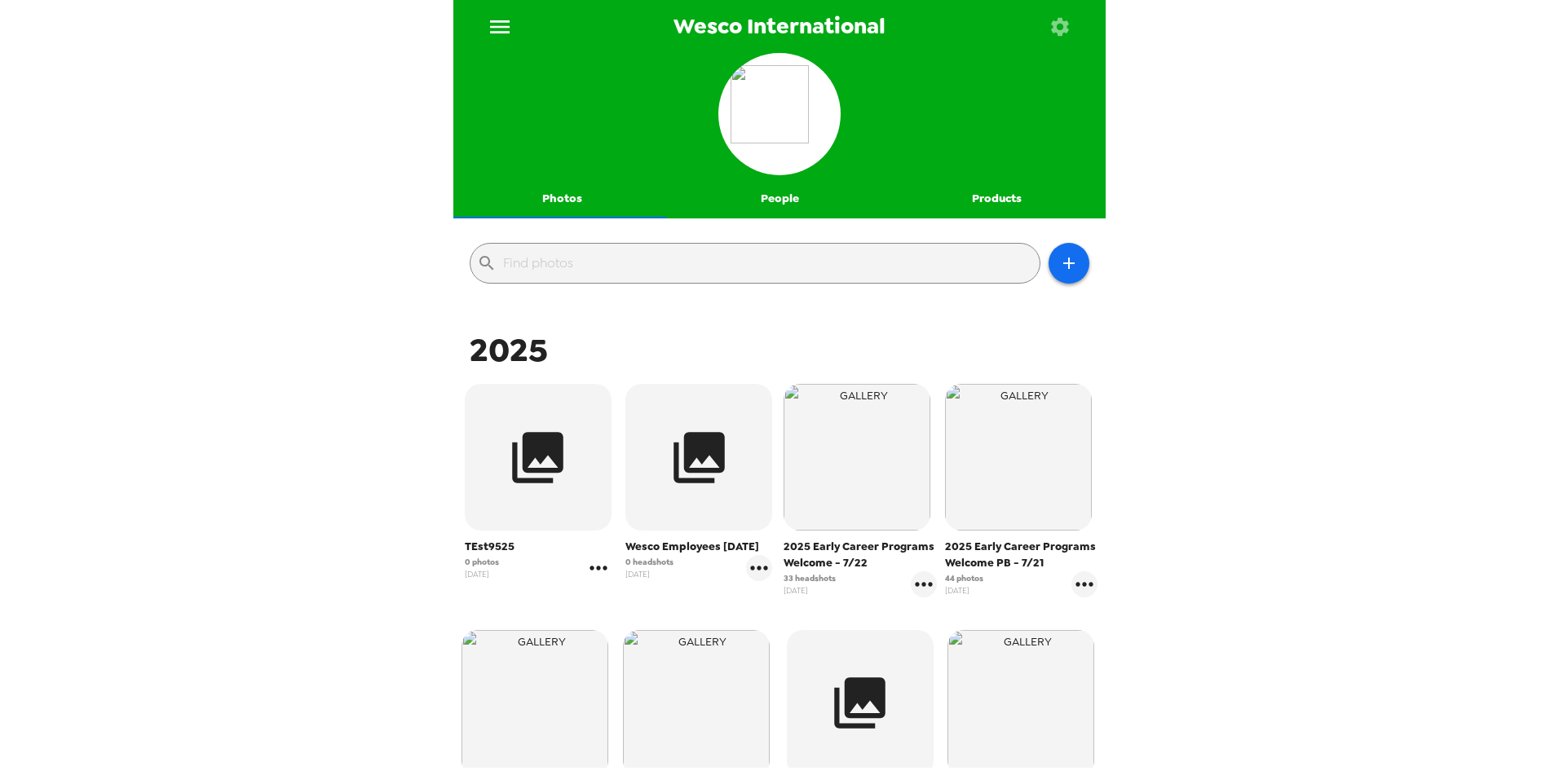
click at [595, 564] on icon "gallery menu" at bounding box center [598, 568] width 26 height 26
click at [636, 586] on ul "Edit Shoot Upload photos Copy gallery link Copy upload link" at bounding box center [661, 647] width 157 height 130
click at [642, 592] on li "Edit Shoot" at bounding box center [661, 603] width 157 height 29
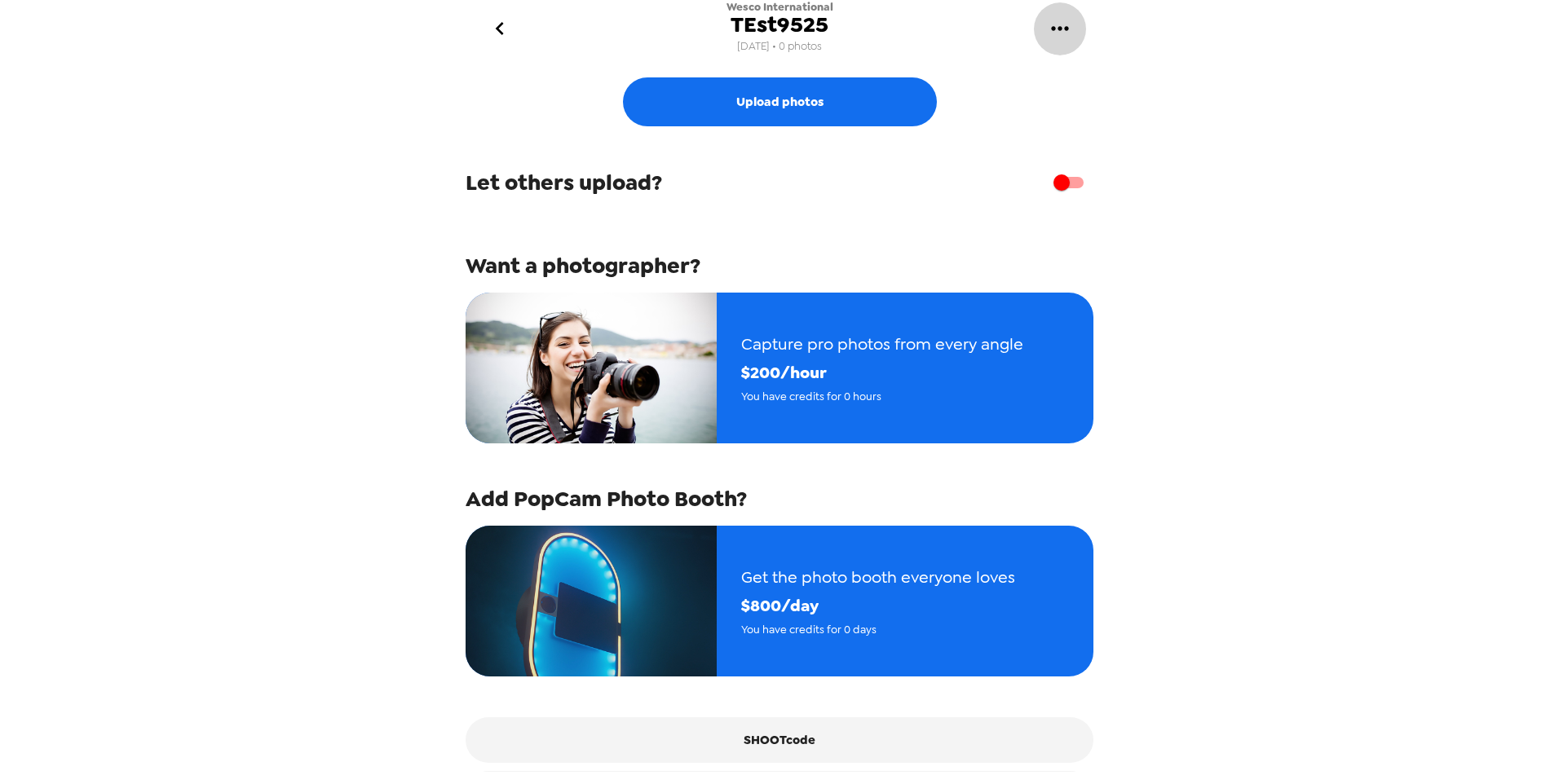
click at [1059, 25] on icon "gallery menu" at bounding box center [1060, 28] width 26 height 26
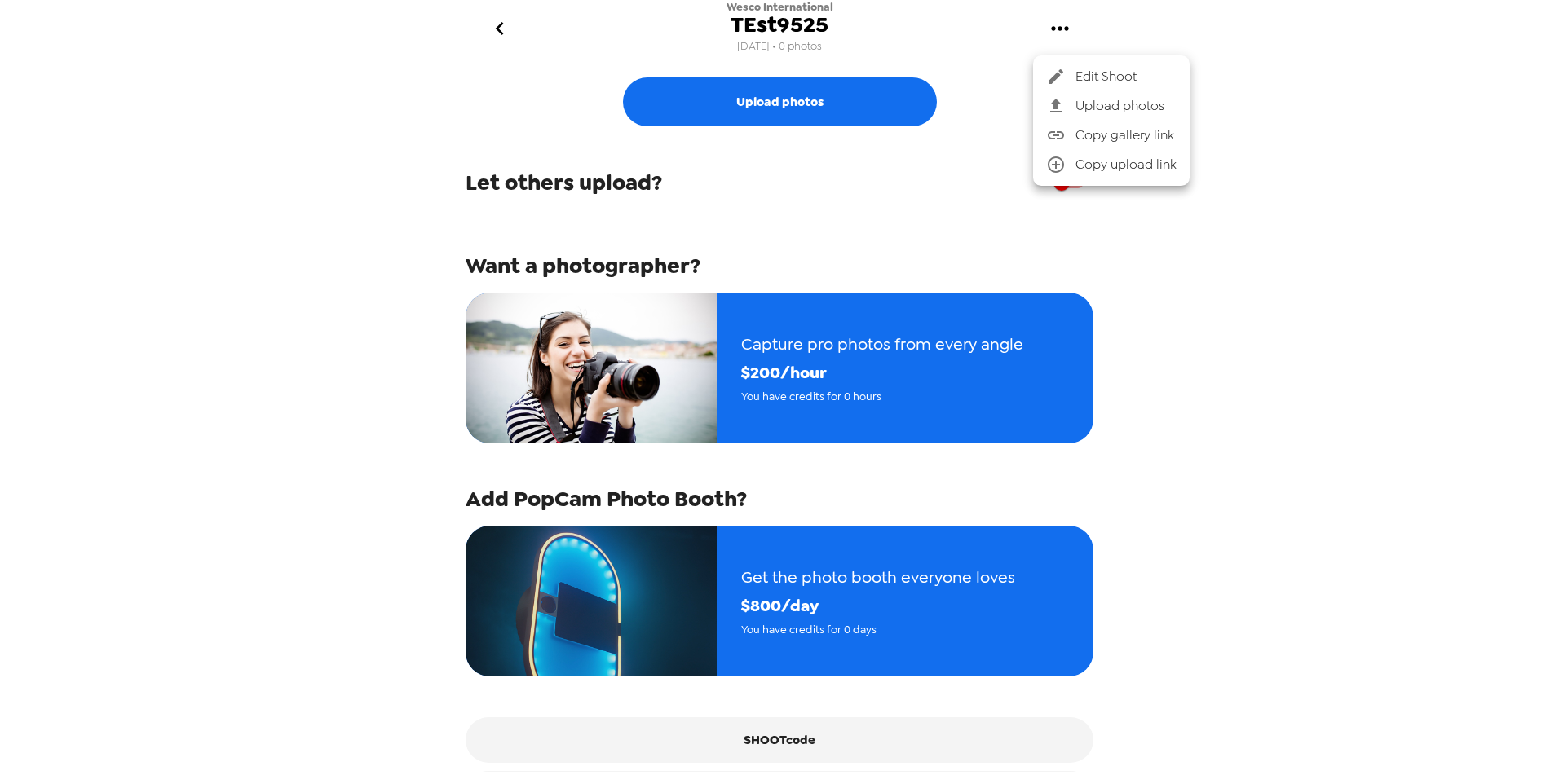
click at [1084, 65] on li "Edit Shoot" at bounding box center [1111, 77] width 157 height 29
click at [788, 15] on span "TEst9525" at bounding box center [780, 25] width 98 height 22
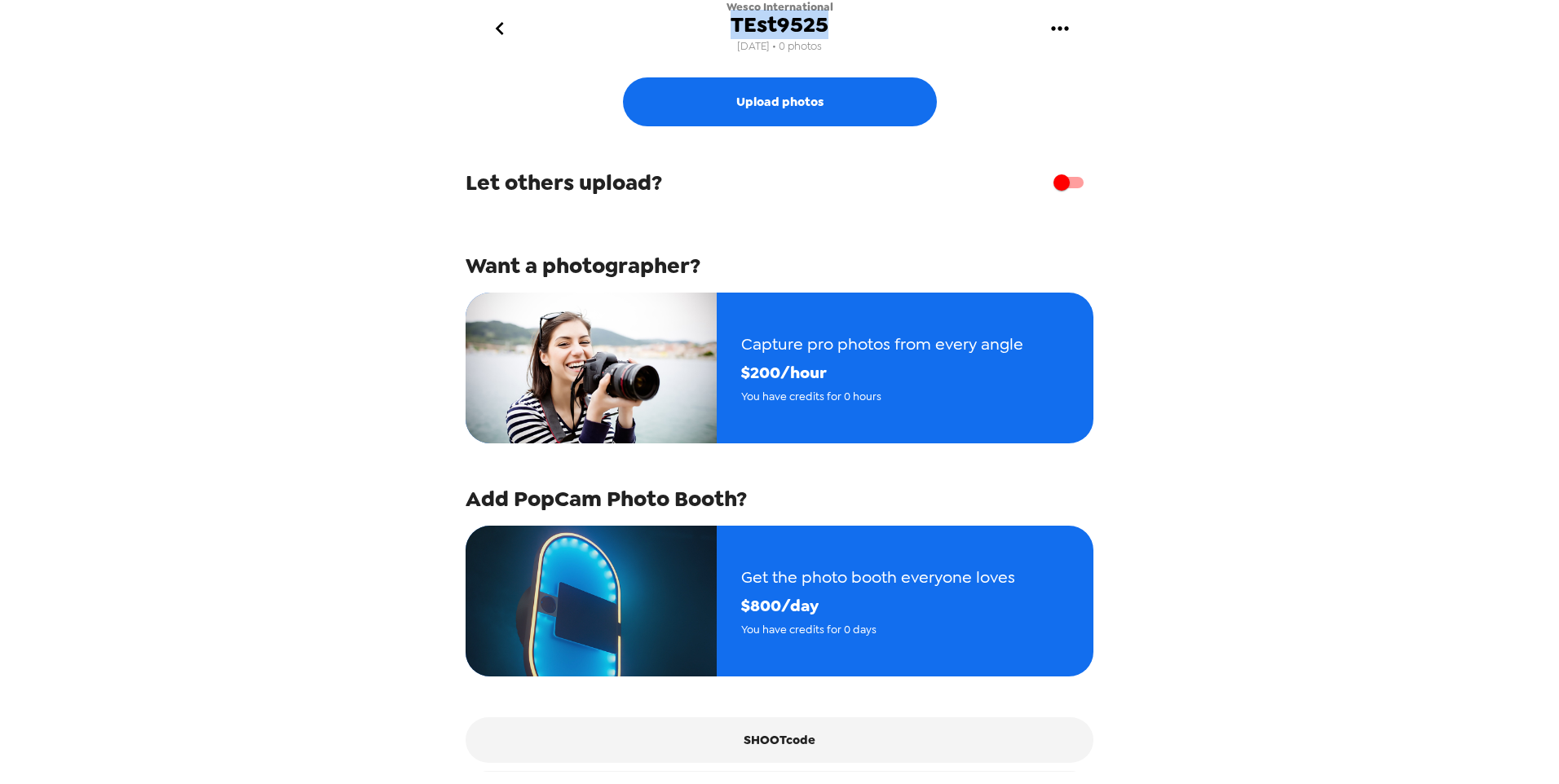
click at [788, 15] on span "TEst9525" at bounding box center [780, 25] width 98 height 22
click at [506, 25] on icon "go back" at bounding box center [499, 28] width 26 height 26
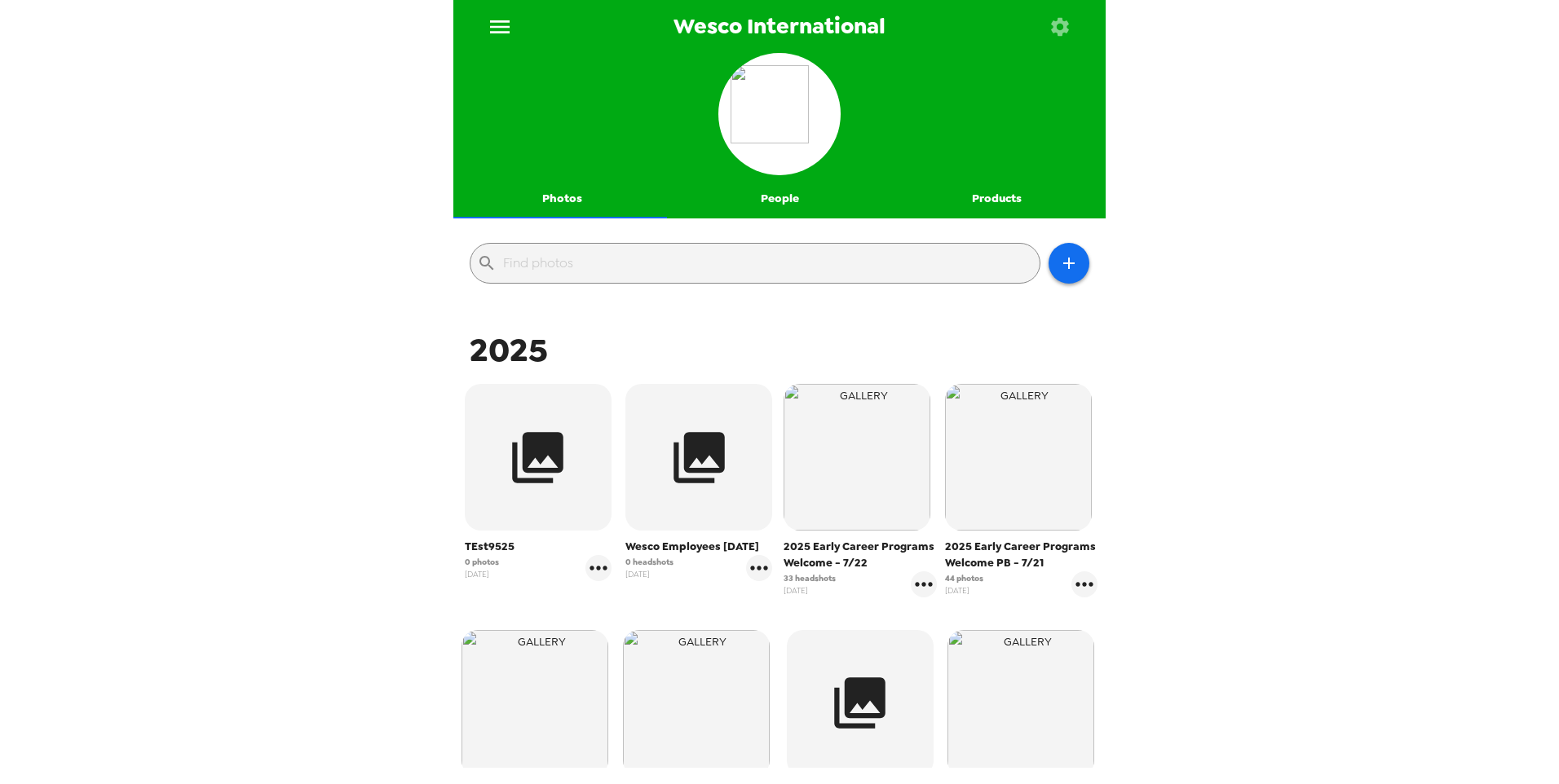
click at [778, 197] on button "People" at bounding box center [780, 199] width 218 height 39
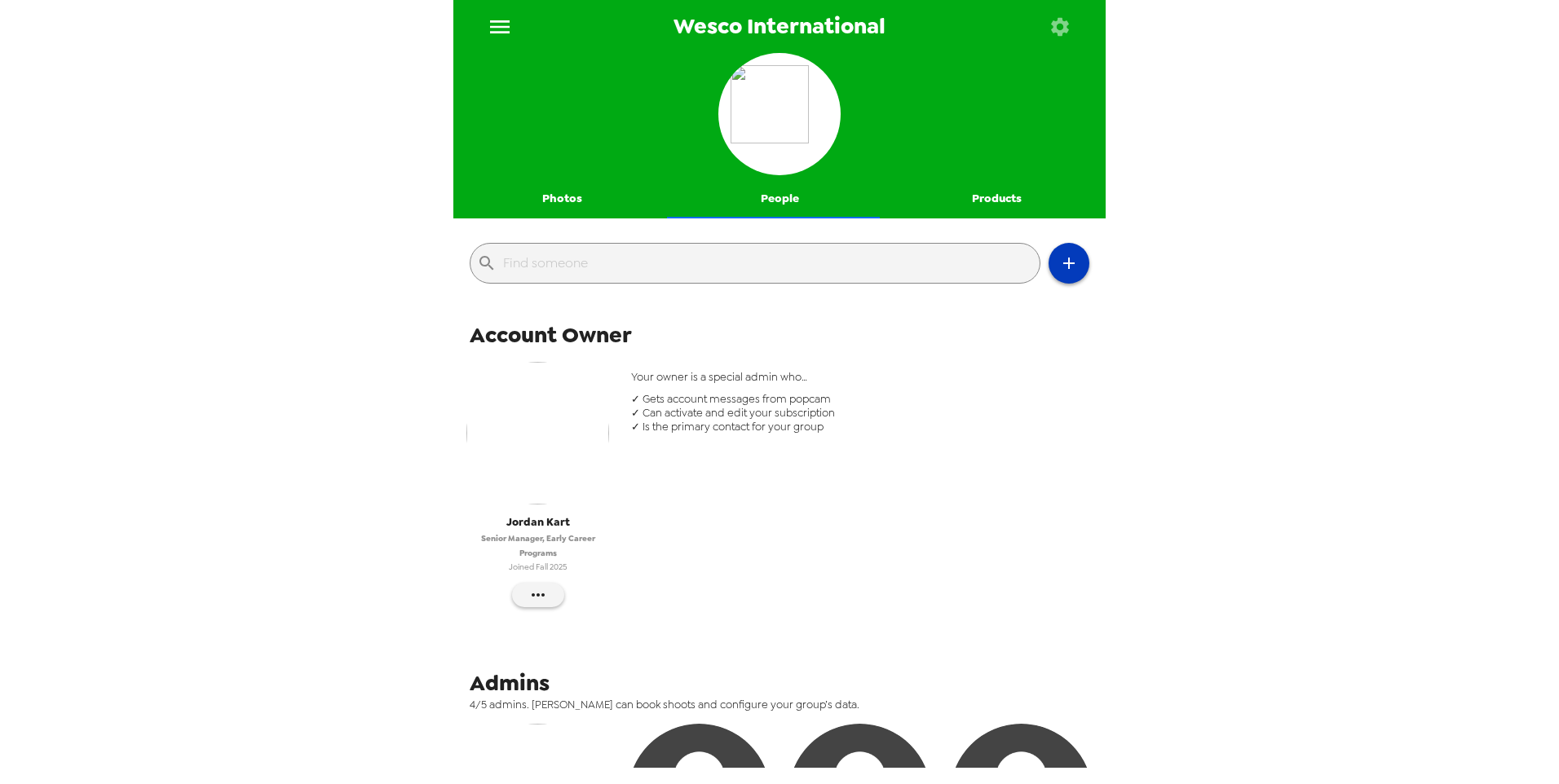
click at [1059, 269] on icon "button" at bounding box center [1068, 263] width 19 height 19
click at [1071, 310] on li "Invite someone" at bounding box center [1128, 305] width 183 height 29
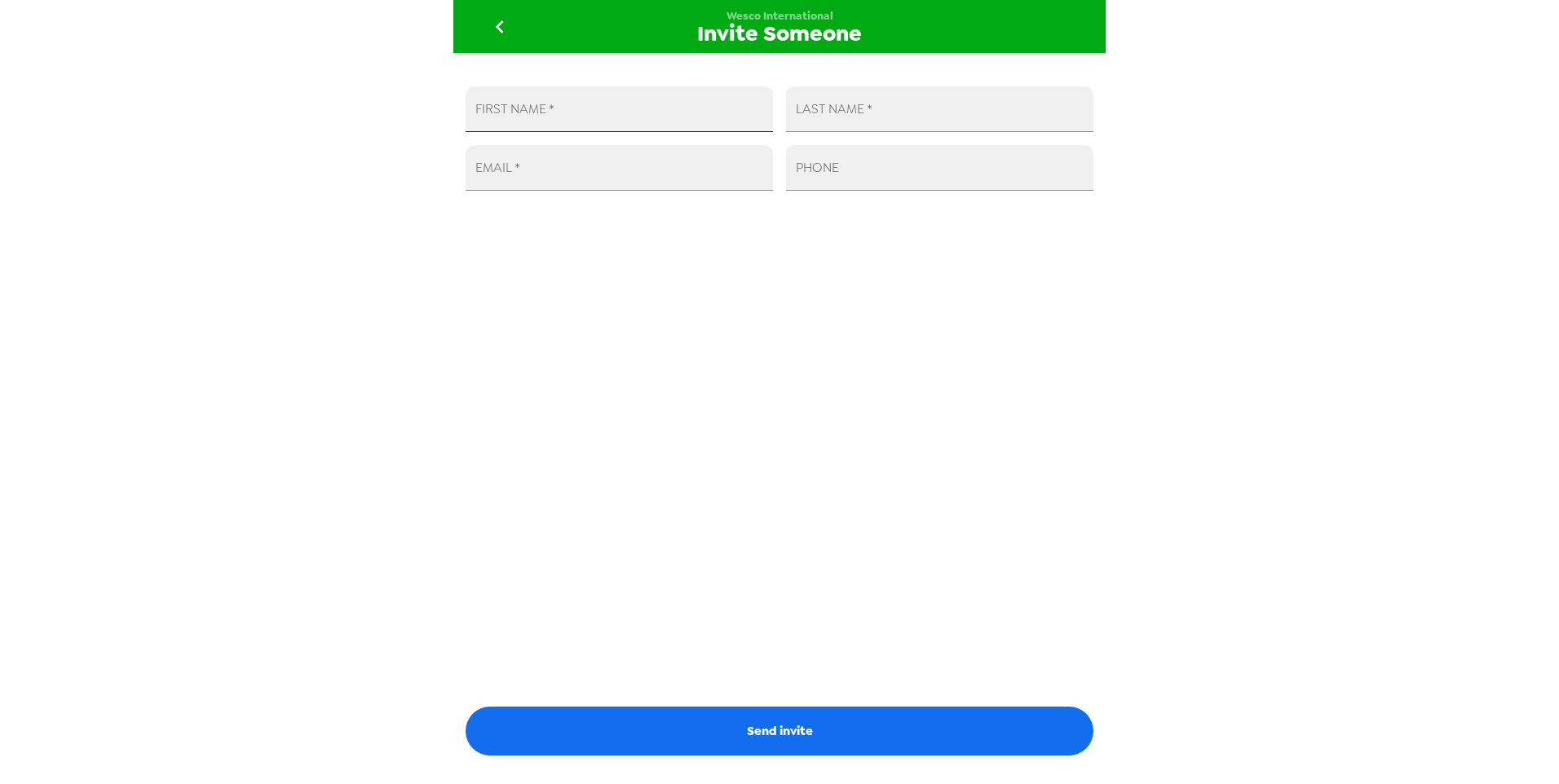
click at [594, 119] on input "FIRST NAME   *" at bounding box center [619, 109] width 308 height 46
type input "[PERSON_NAME]"
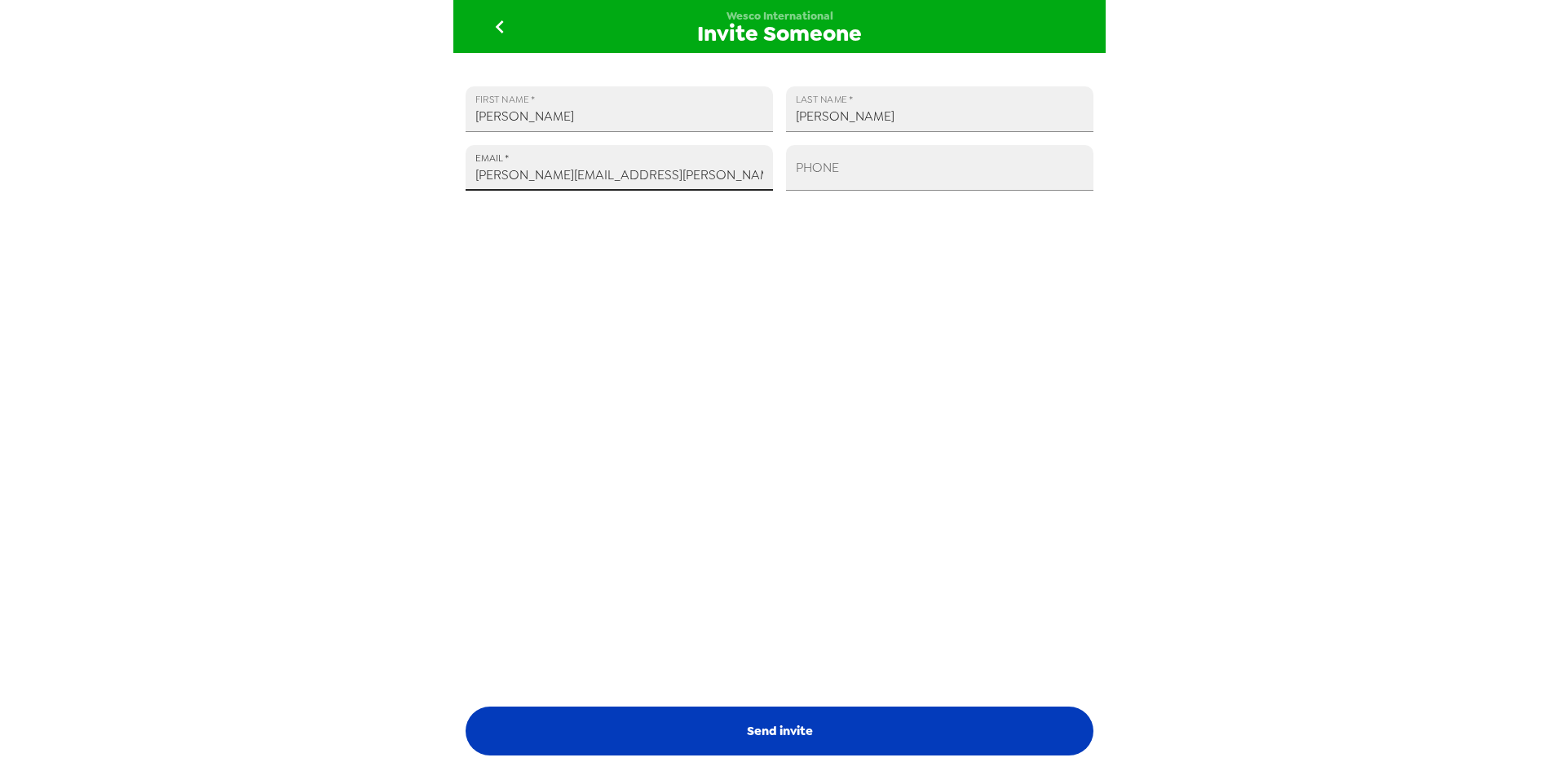
type input "[PERSON_NAME][EMAIL_ADDRESS][PERSON_NAME][DOMAIN_NAME]"
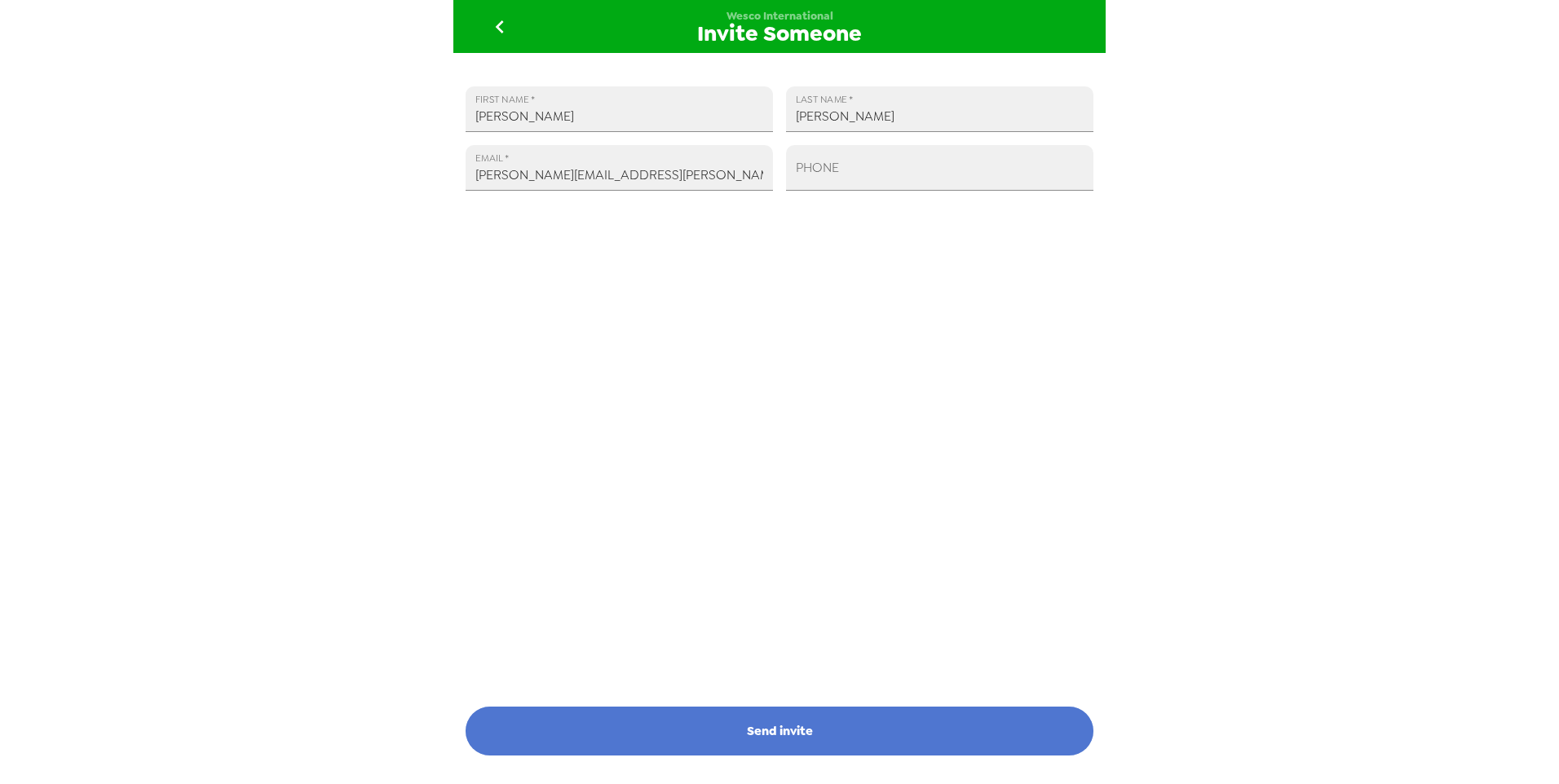
click at [786, 735] on button "Send invite" at bounding box center [779, 731] width 627 height 49
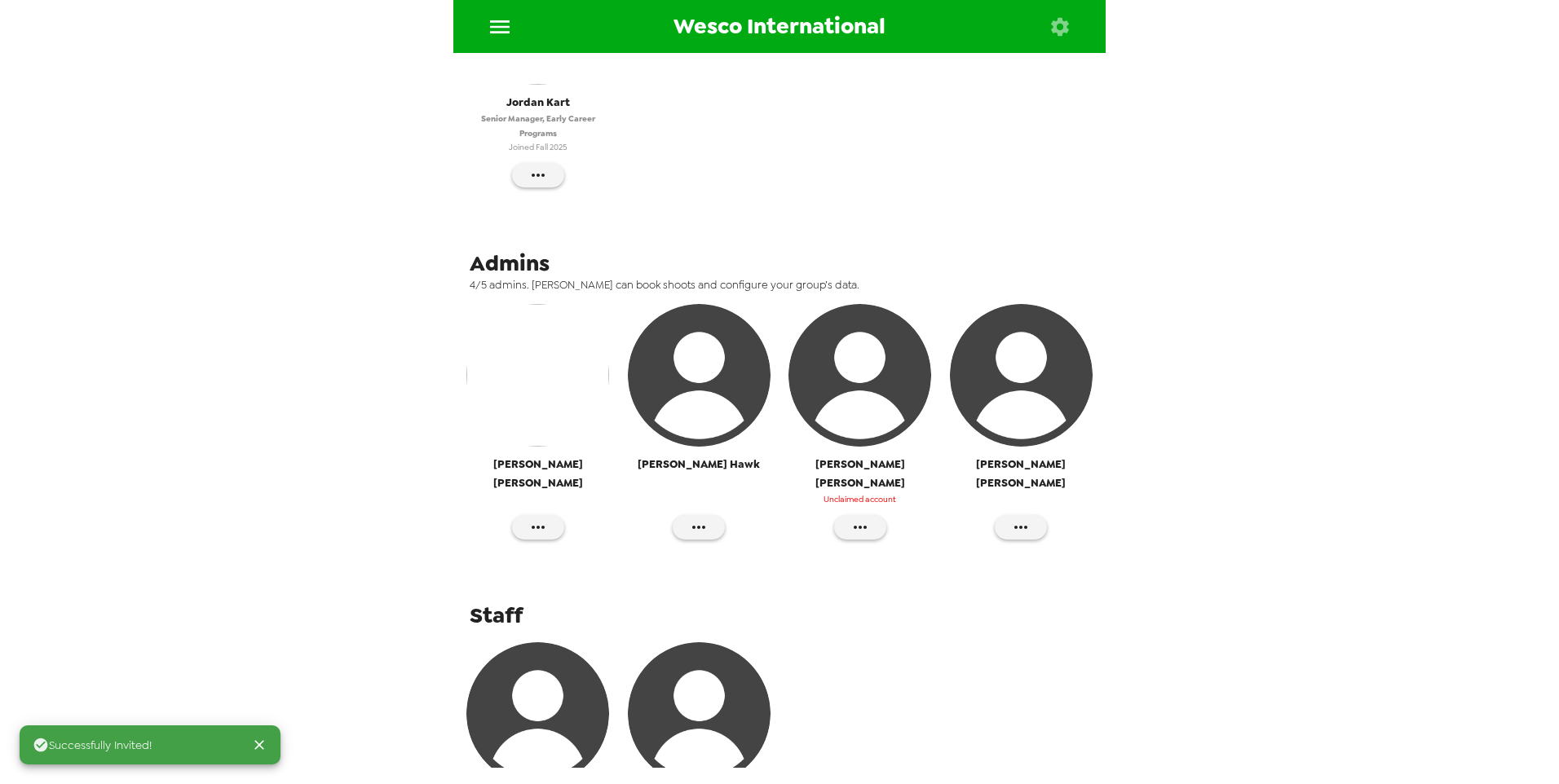
scroll to position [489, 0]
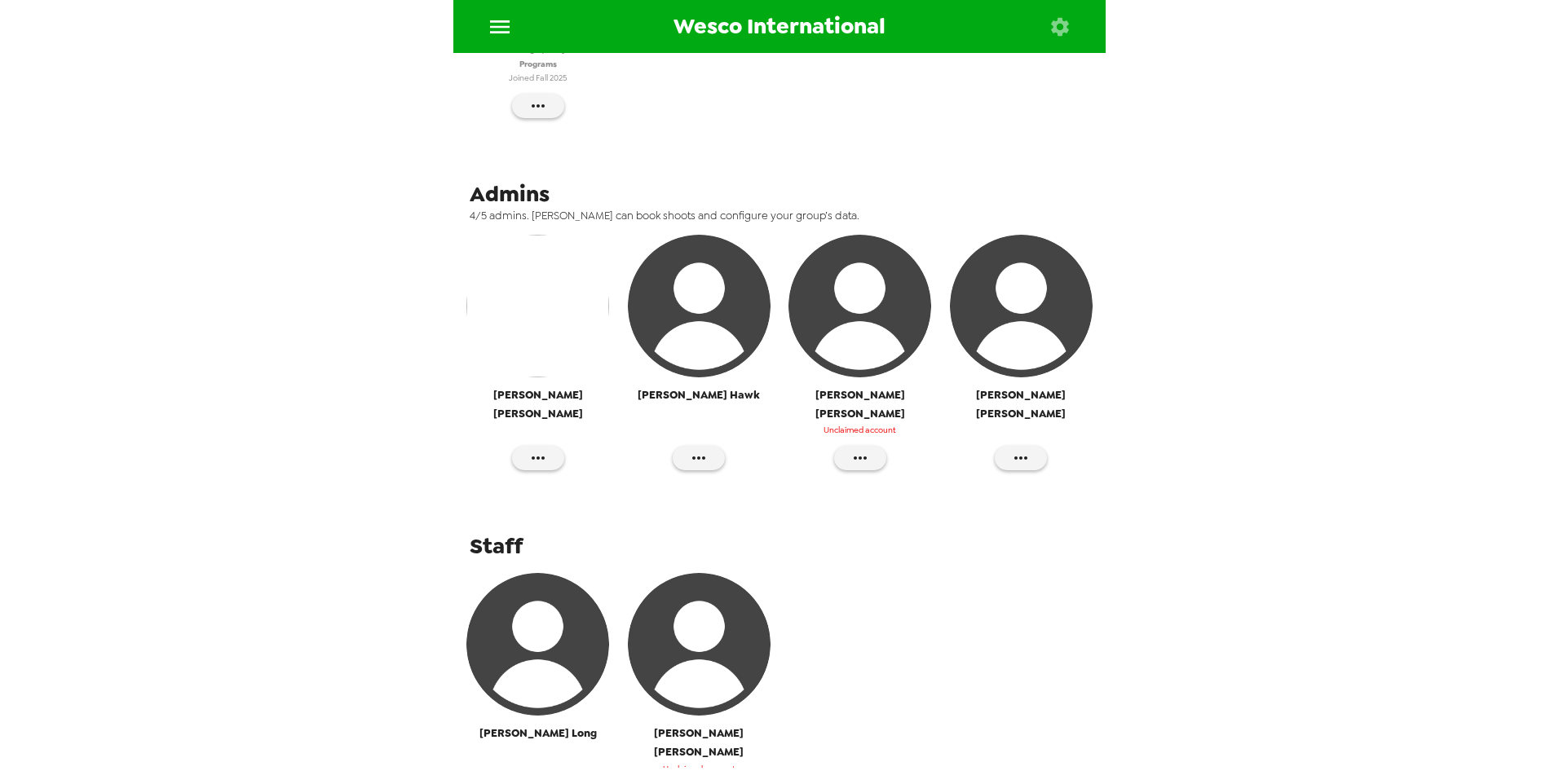
click at [703, 783] on icon "button" at bounding box center [698, 796] width 19 height 19
click at [965, 644] on div at bounding box center [780, 392] width 1559 height 784
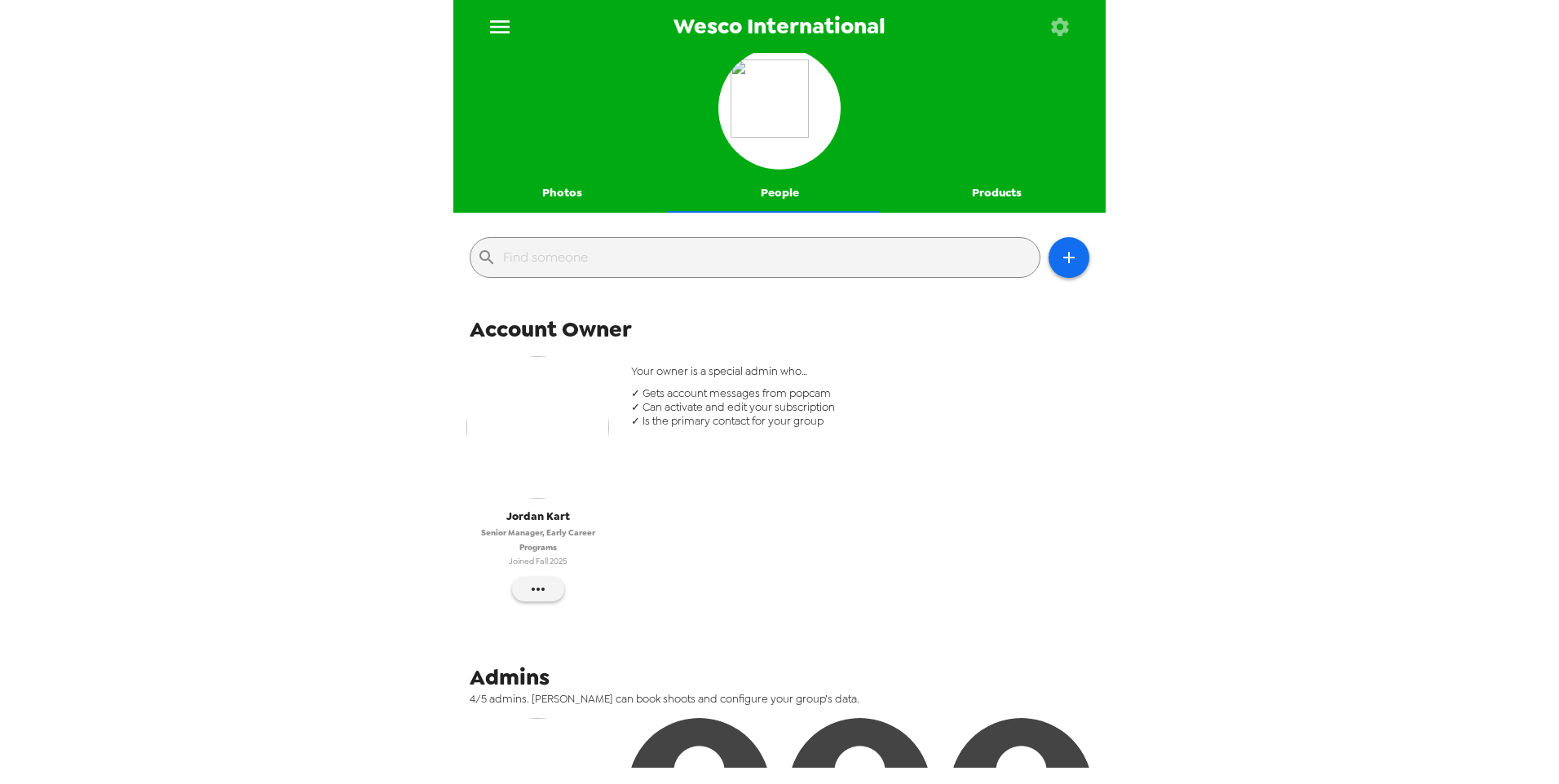
scroll to position [0, 0]
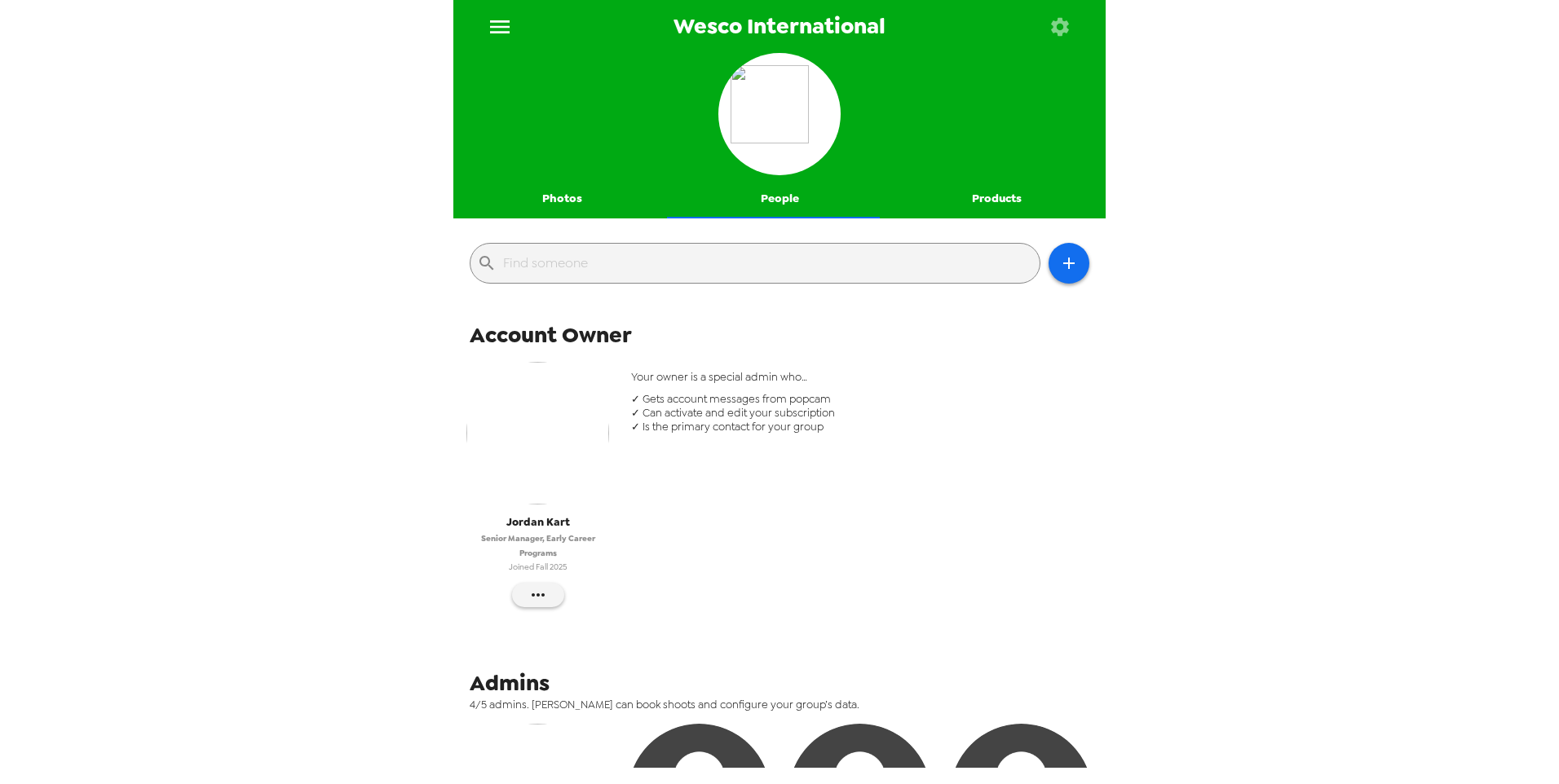
click at [560, 197] on button "Photos" at bounding box center [562, 199] width 218 height 39
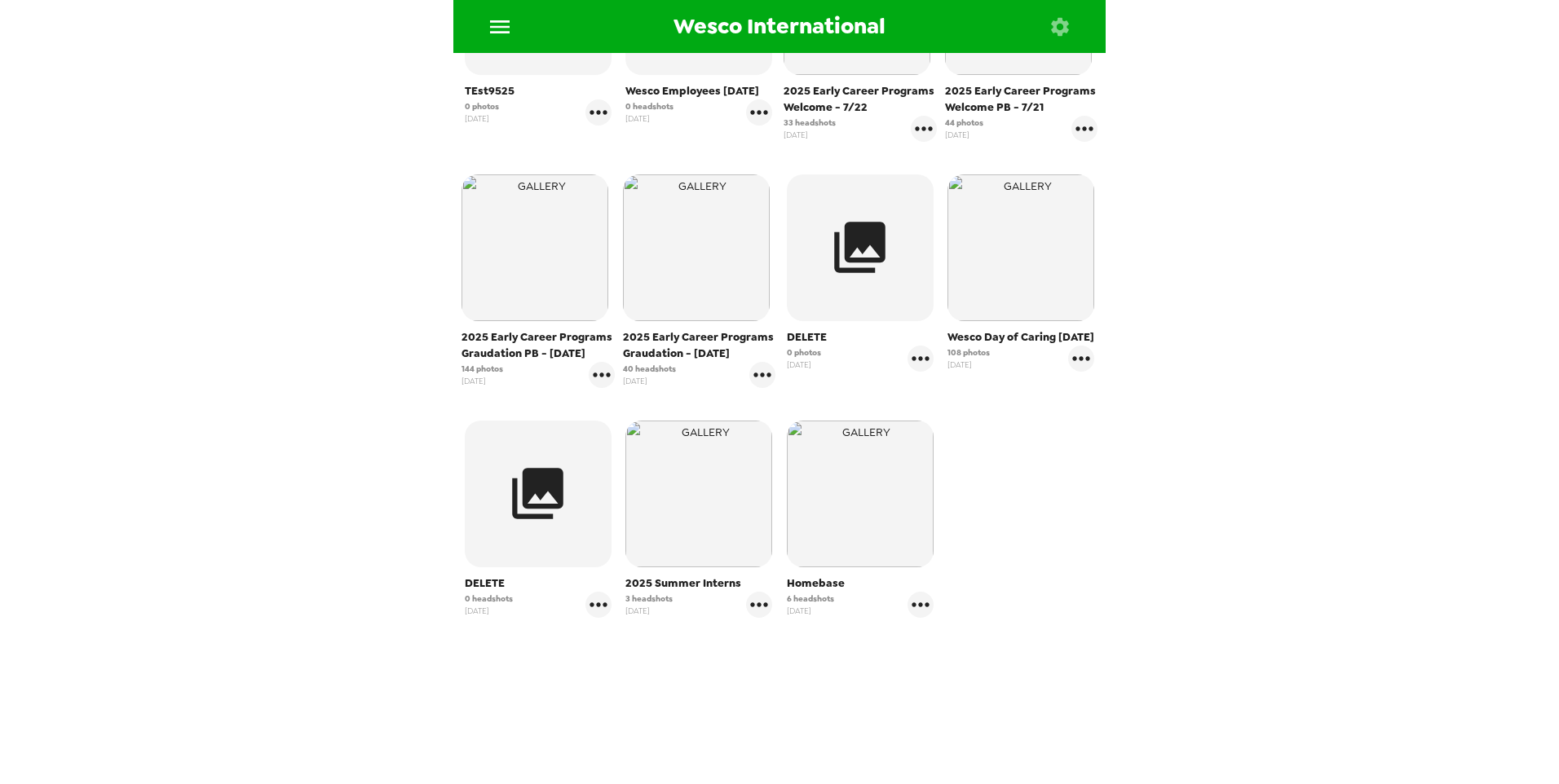
scroll to position [469, 0]
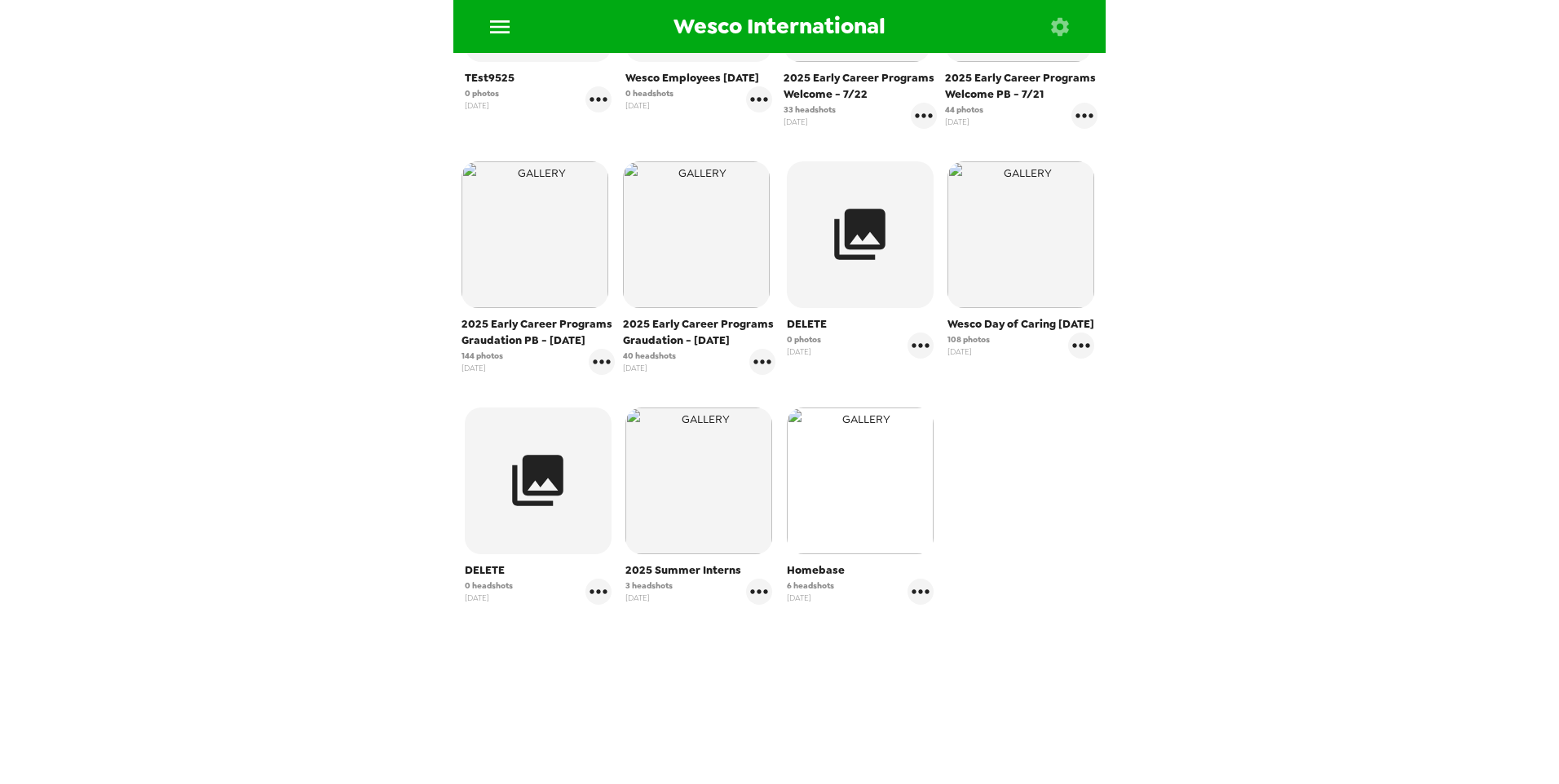
click at [855, 508] on img "button" at bounding box center [860, 481] width 147 height 147
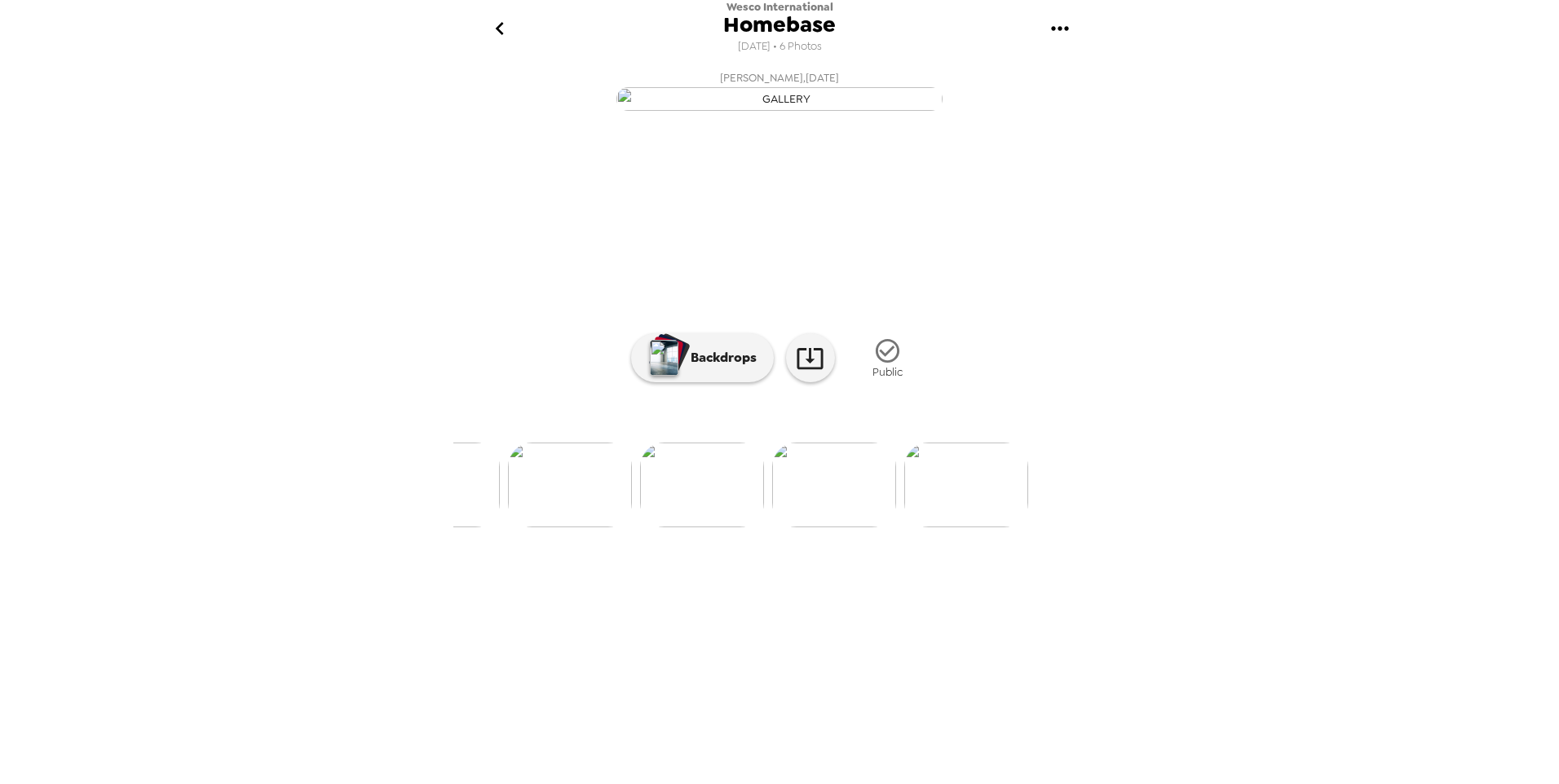
scroll to position [0, 478]
click at [963, 528] on img at bounding box center [962, 485] width 124 height 85
click at [649, 528] on img at bounding box center [651, 485] width 124 height 85
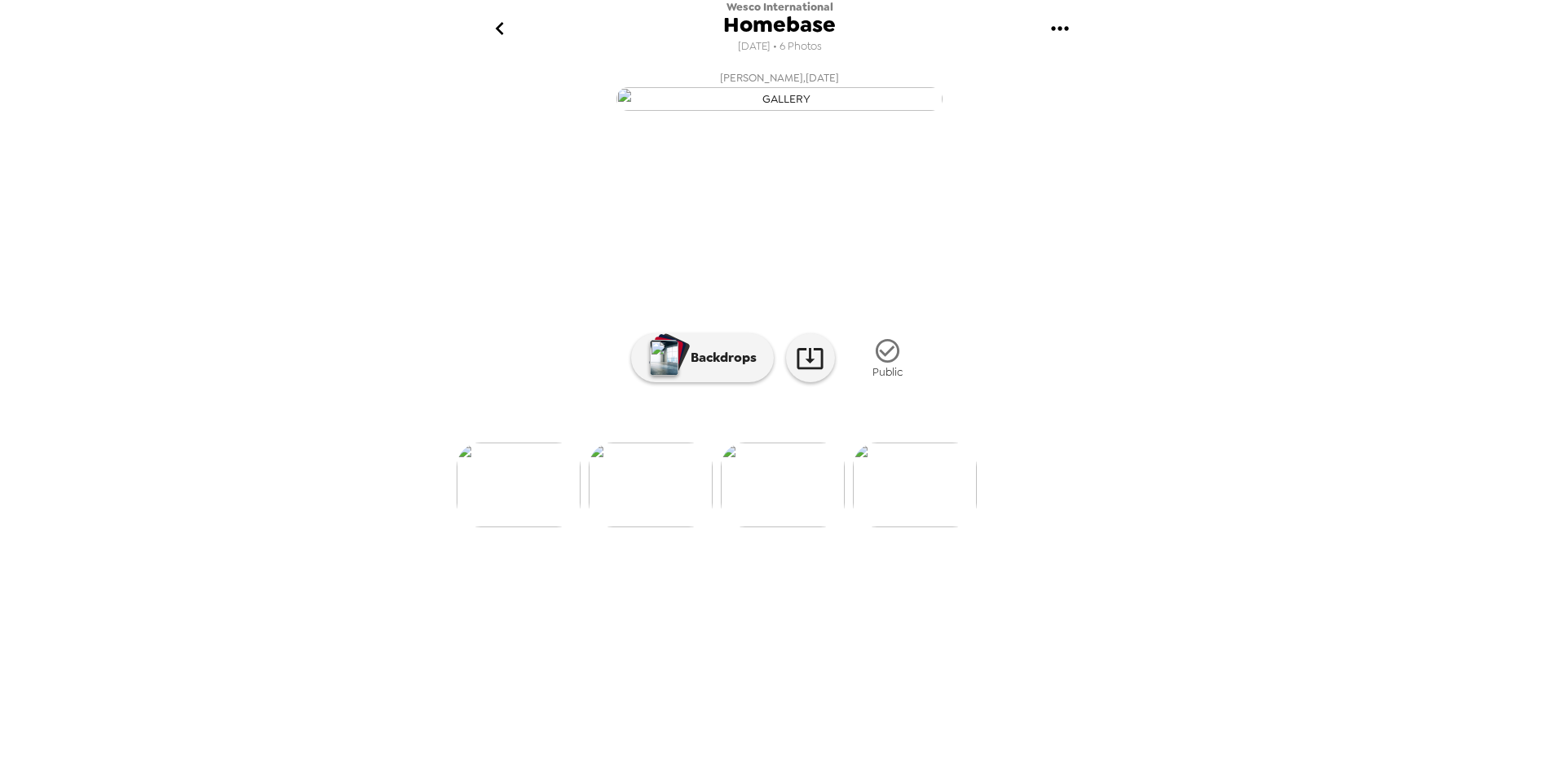
click at [889, 528] on img at bounding box center [914, 485] width 124 height 85
click at [519, 528] on img at bounding box center [518, 485] width 124 height 85
click at [907, 528] on img at bounding box center [913, 485] width 124 height 85
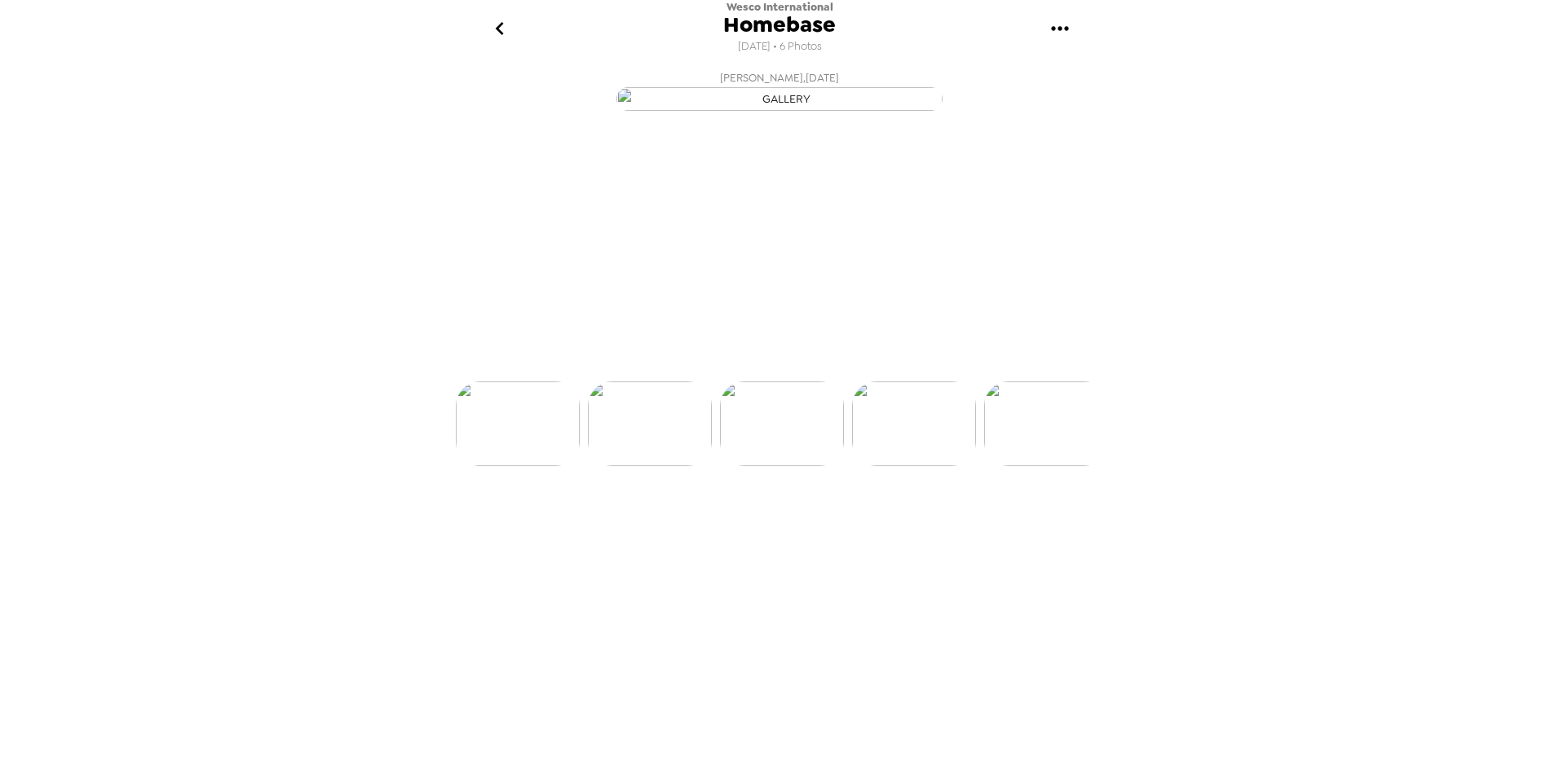
scroll to position [0, 525]
click at [502, 30] on icon "go back" at bounding box center [499, 28] width 26 height 26
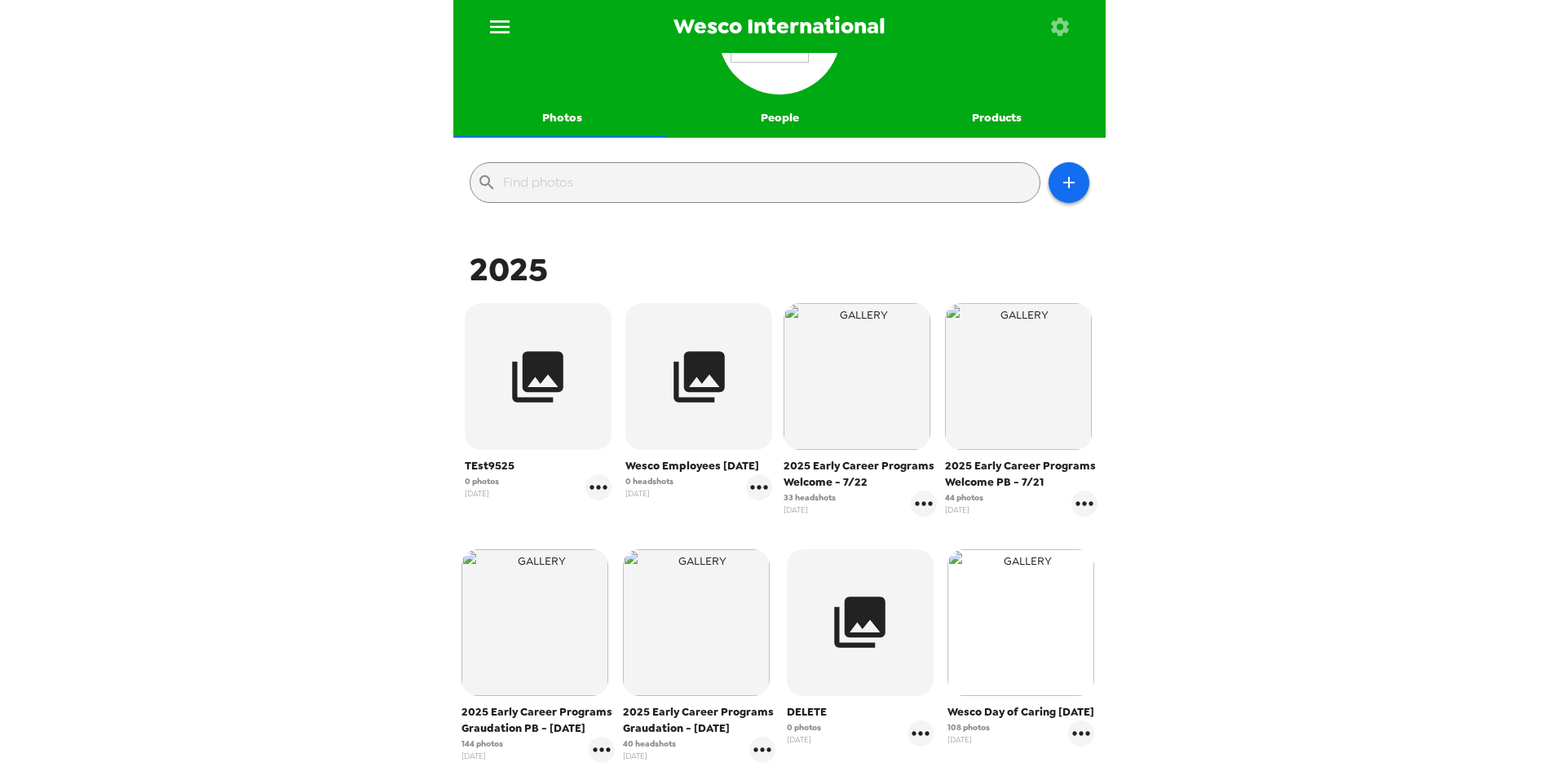
scroll to position [163, 0]
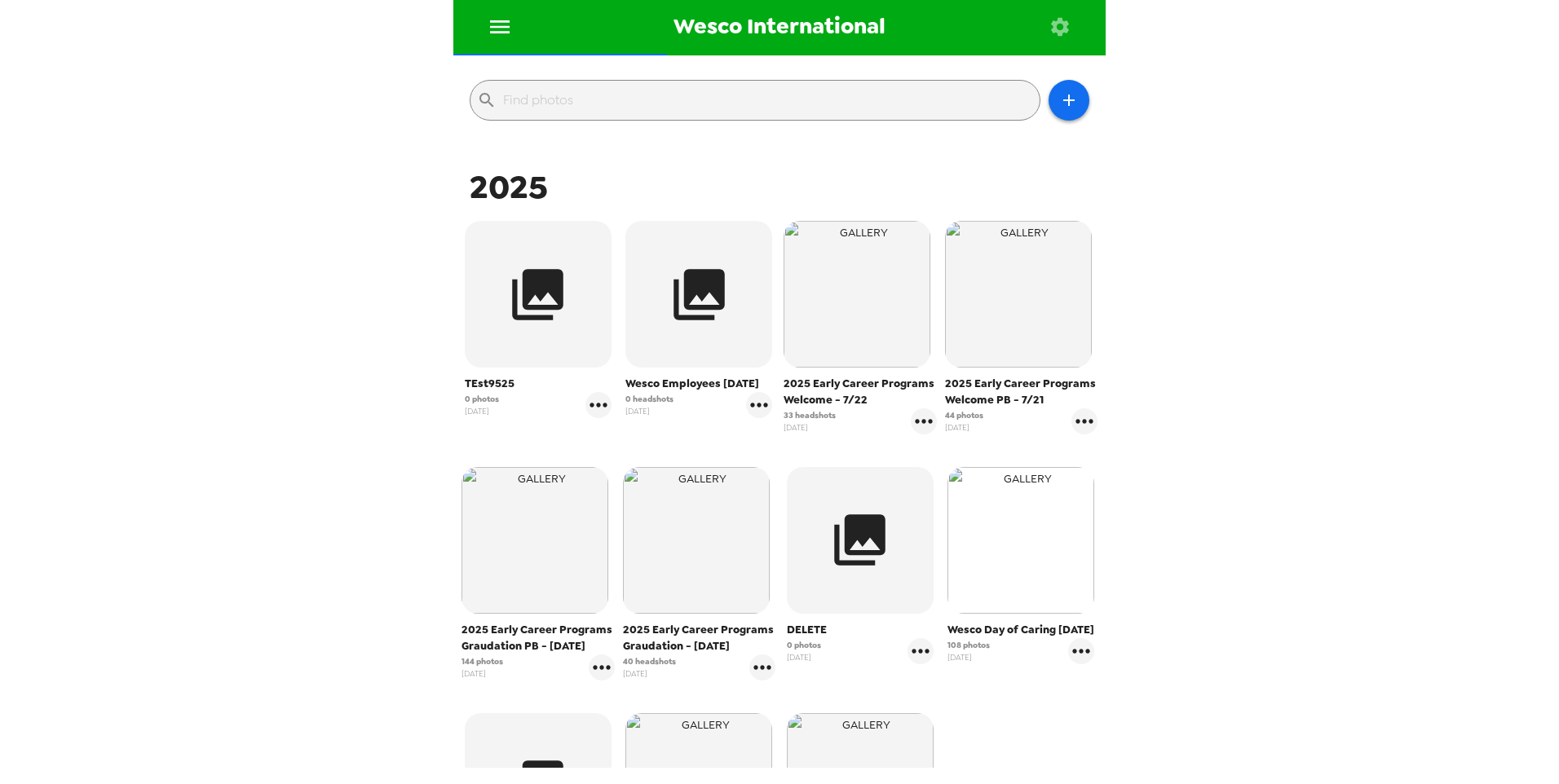
click at [1027, 556] on img "button" at bounding box center [1020, 540] width 147 height 147
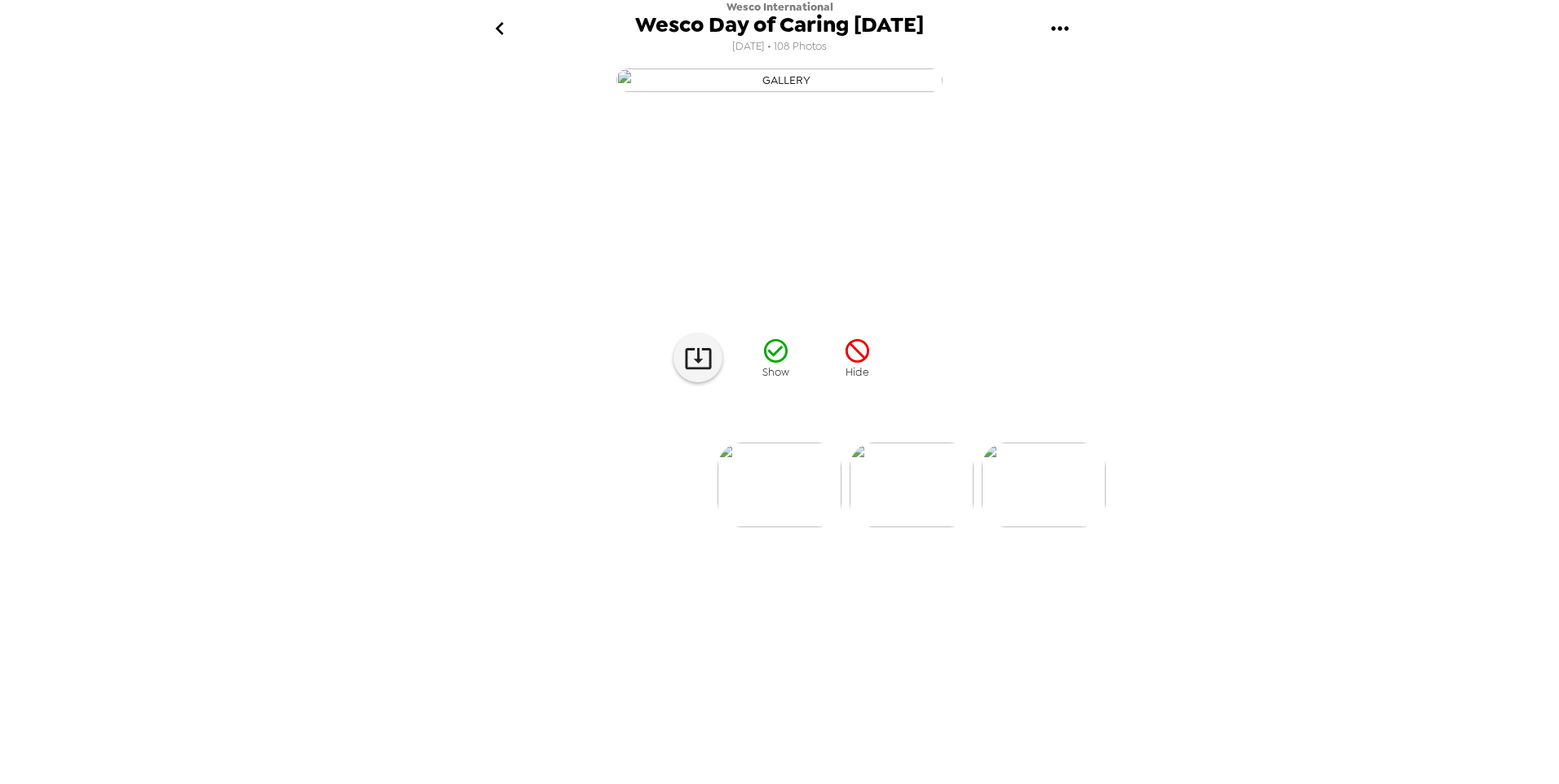
scroll to position [0, 509]
click at [681, 528] on img at bounding box center [666, 485] width 124 height 85
click at [704, 373] on icon at bounding box center [698, 358] width 28 height 28
click at [1342, 303] on div "Wesco International Wesco Day of Caring [DATE] [DATE] • 108 Photos 108 photos w…" at bounding box center [780, 392] width 1559 height 784
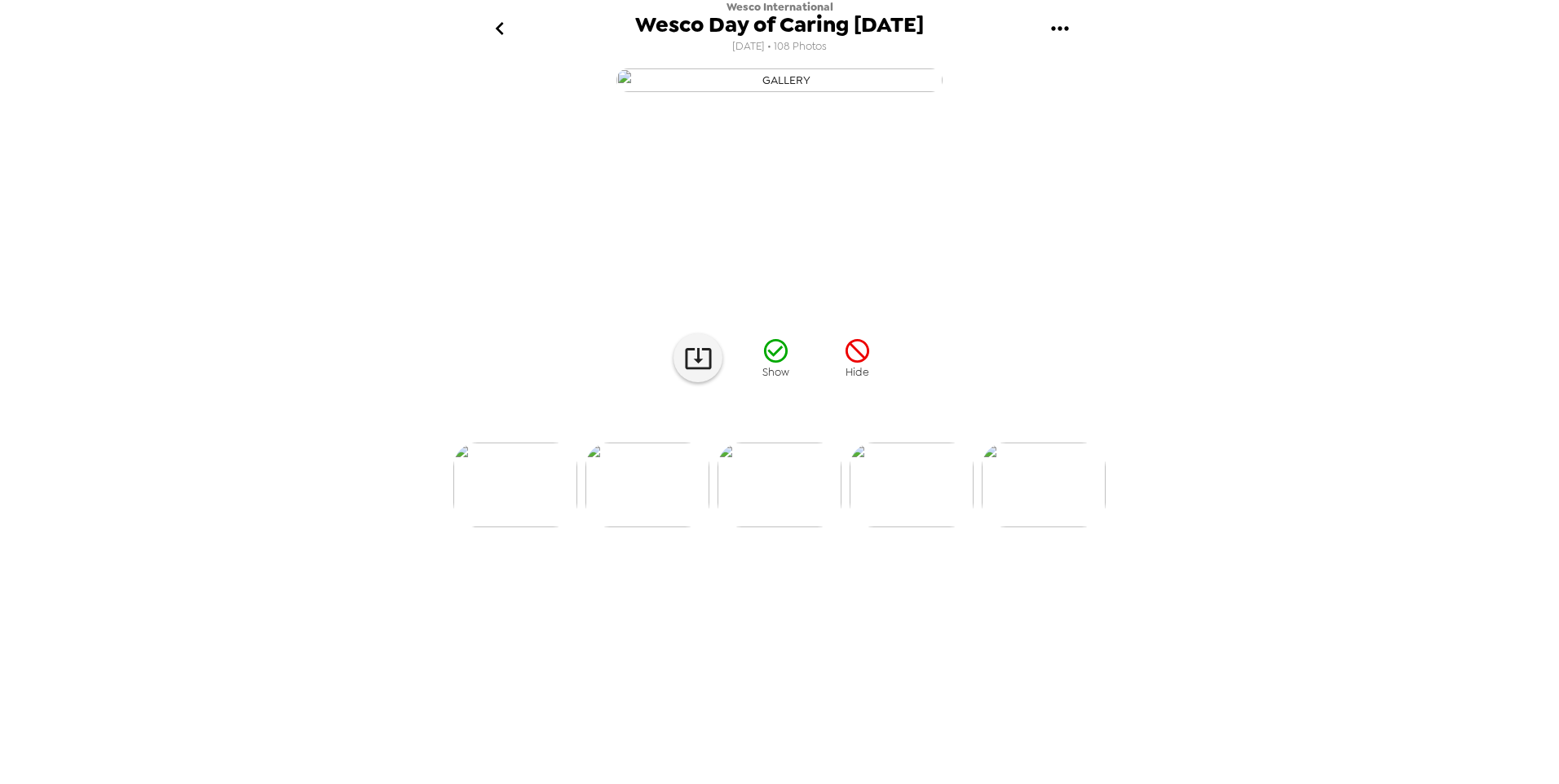
click at [1052, 32] on icon "gallery menu" at bounding box center [1060, 28] width 26 height 26
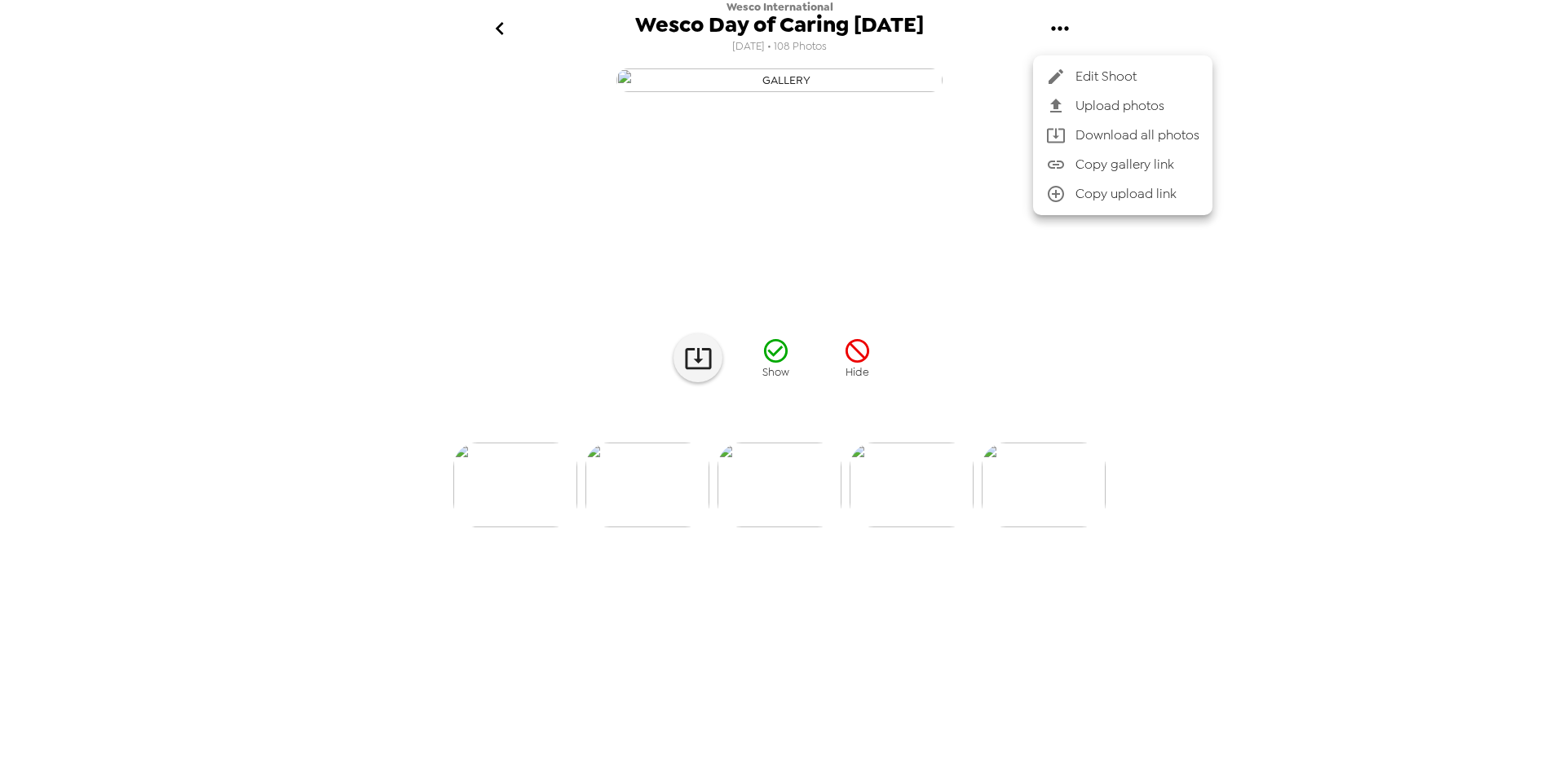
click at [1290, 76] on div at bounding box center [780, 392] width 1559 height 784
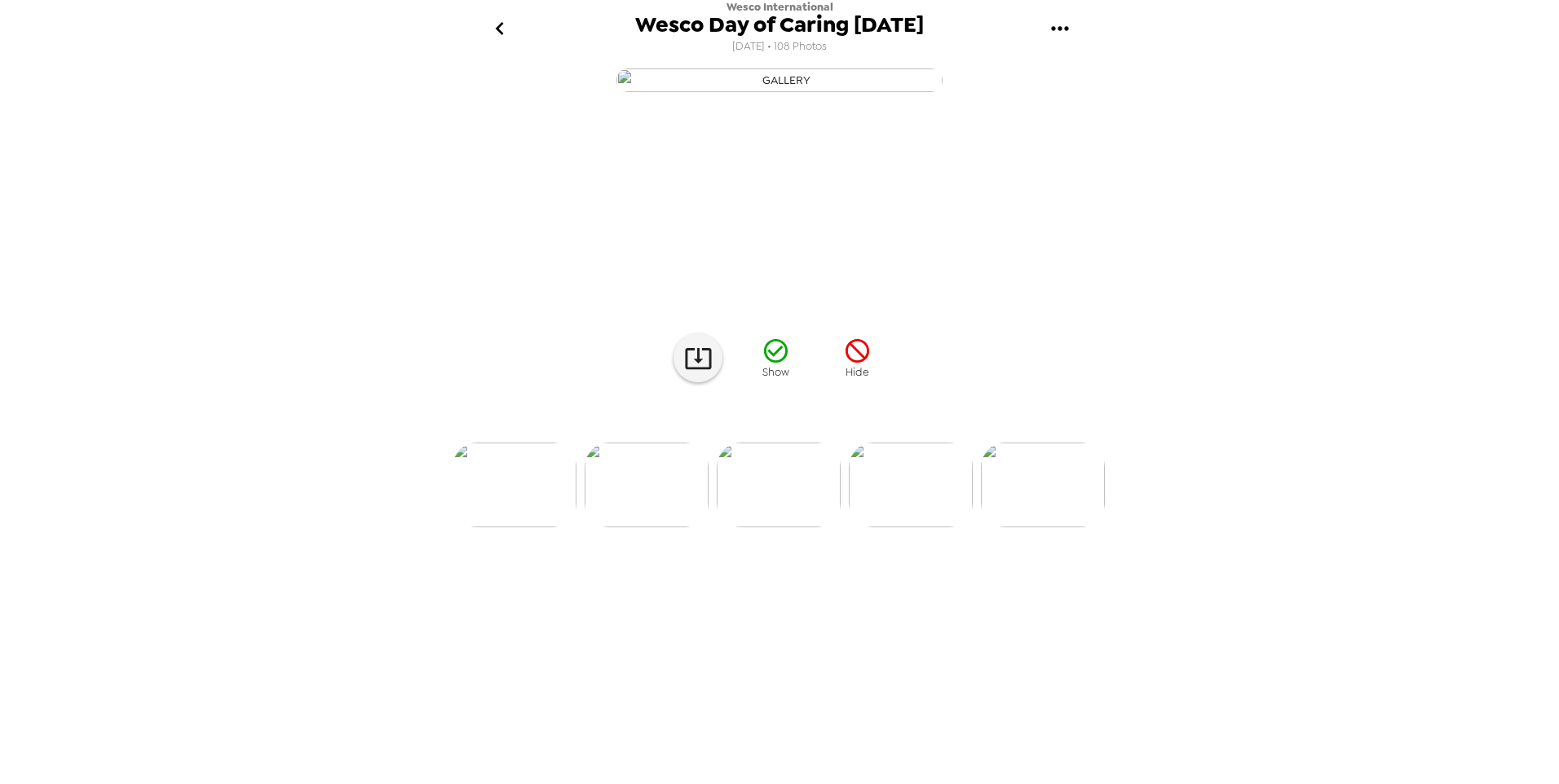
scroll to position [0, 259]
click at [895, 528] on img at bounding box center [916, 485] width 124 height 85
click at [783, 528] on img at bounding box center [779, 485] width 124 height 85
click at [777, 528] on img at bounding box center [779, 485] width 124 height 85
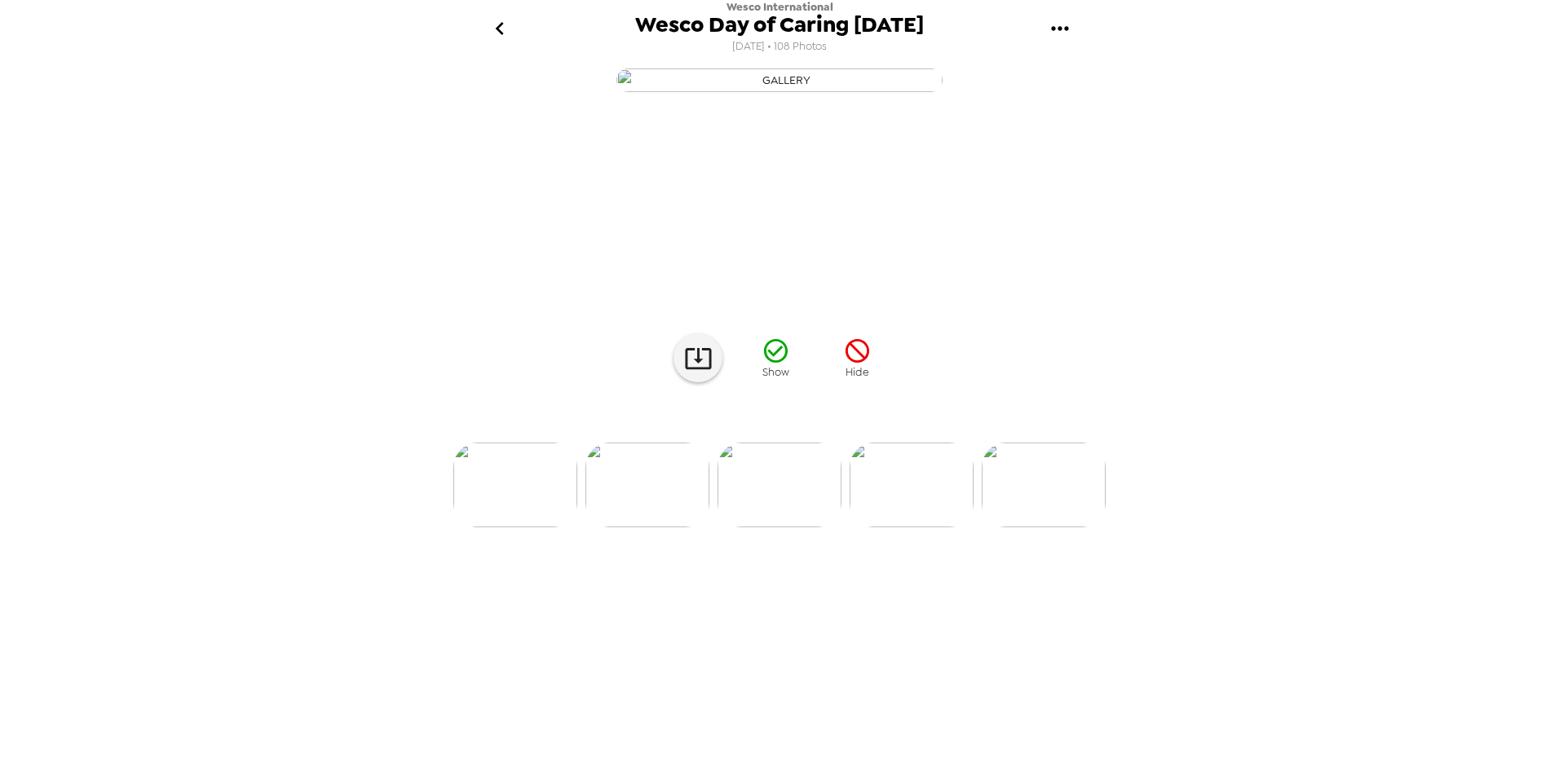
click at [1061, 29] on icon "gallery menu" at bounding box center [1059, 27] width 17 height 4
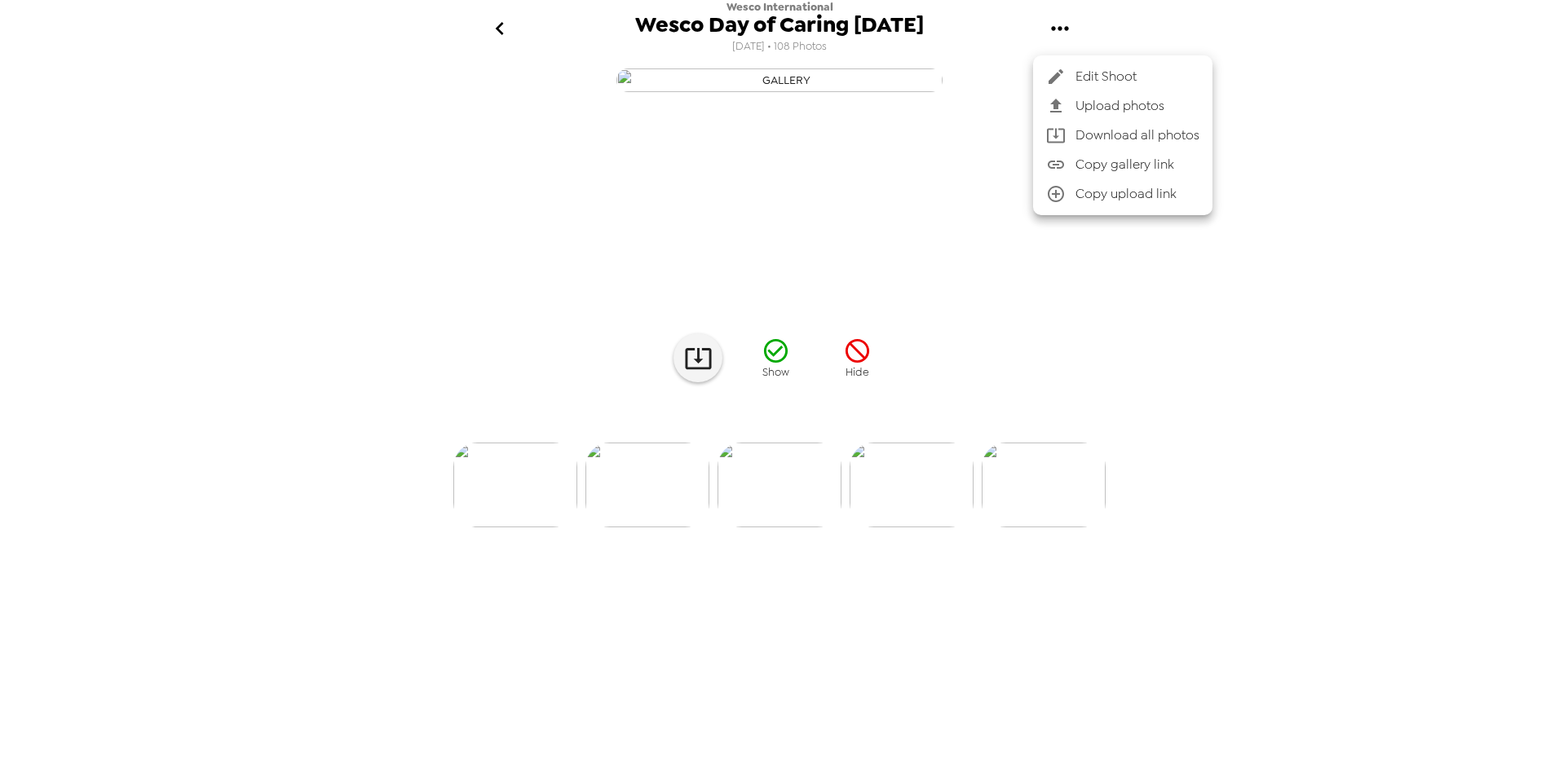
click at [1330, 130] on div at bounding box center [780, 392] width 1559 height 784
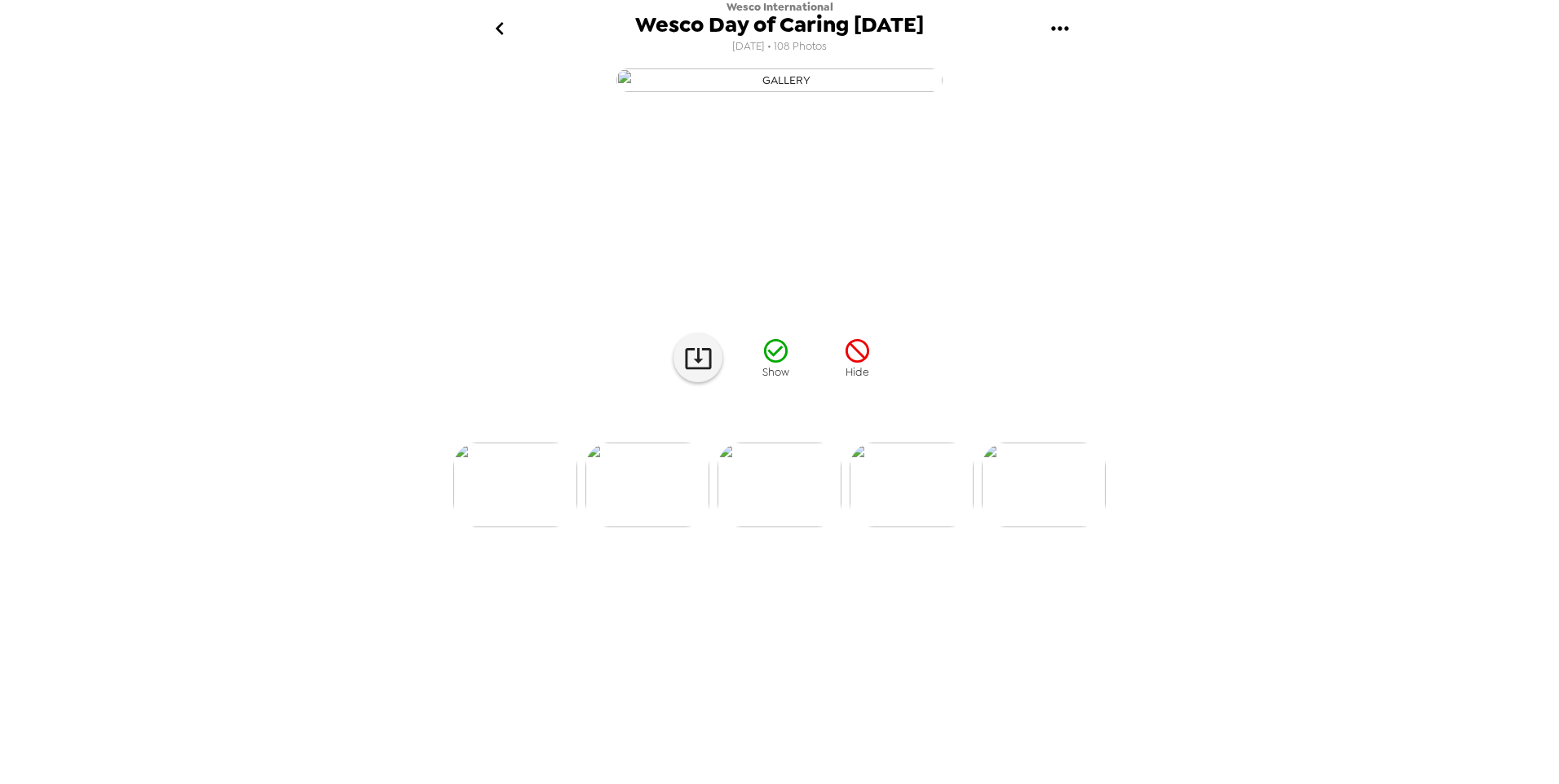
click at [501, 22] on icon "go back" at bounding box center [499, 28] width 26 height 26
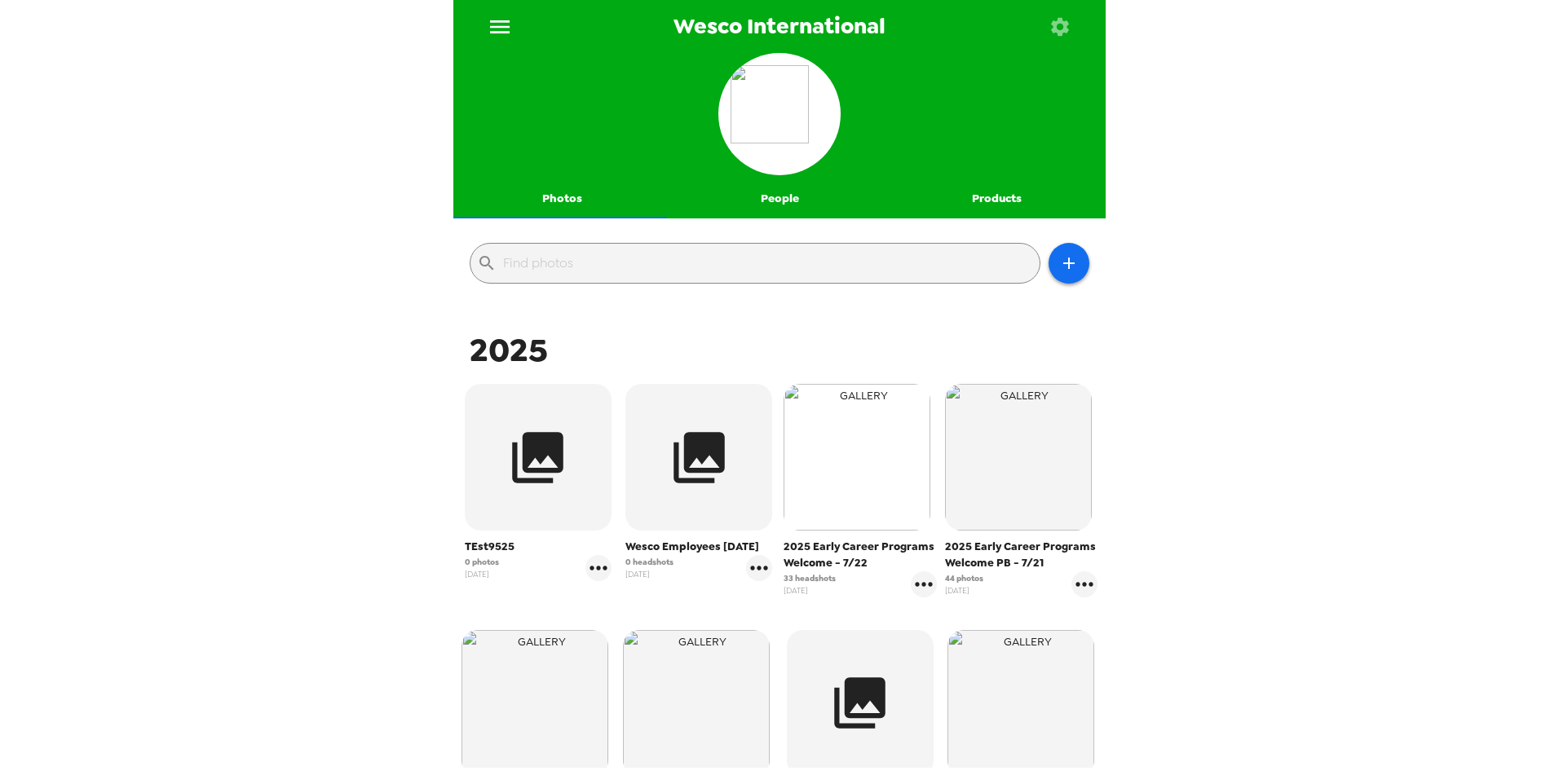
scroll to position [82, 0]
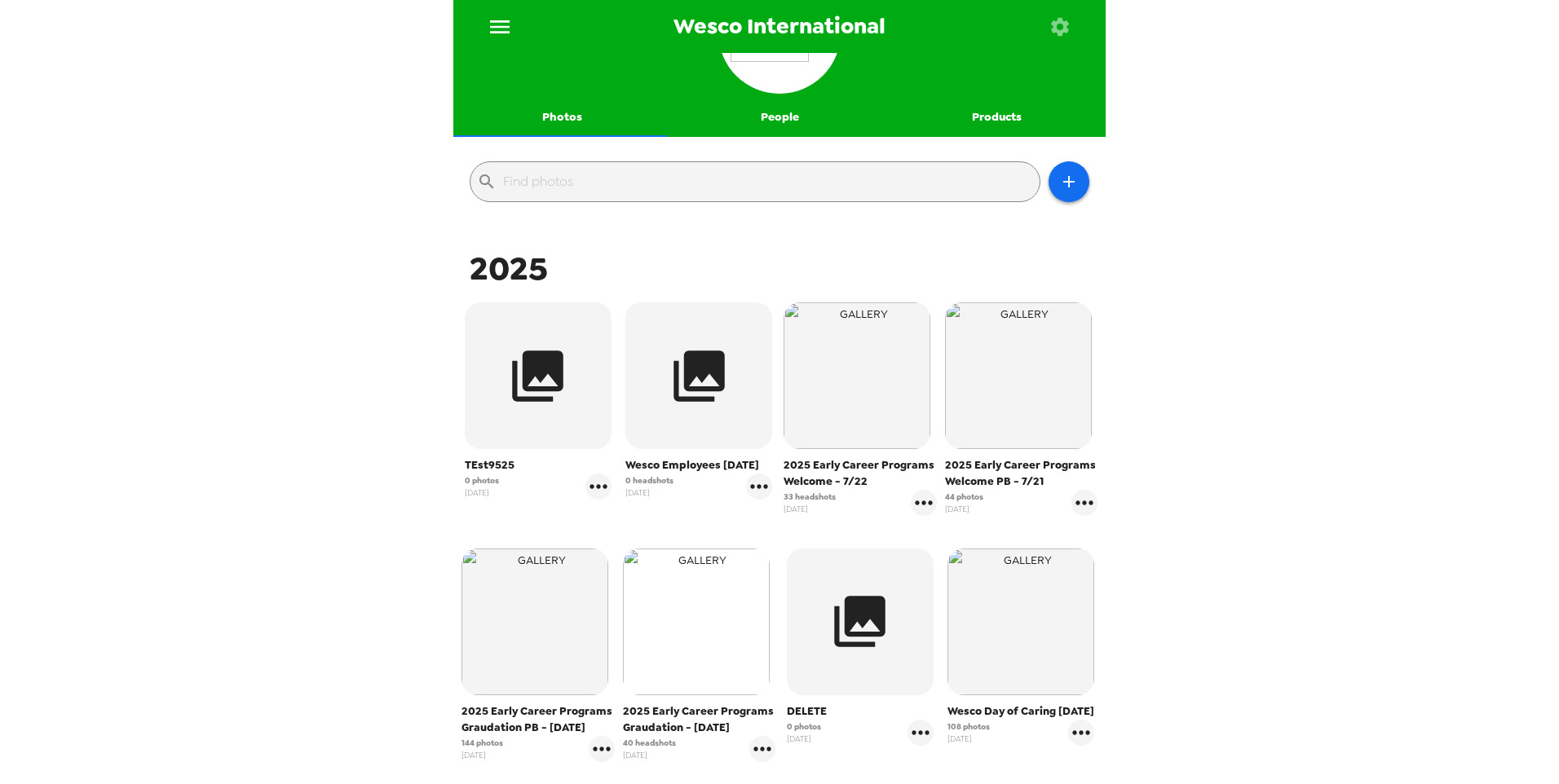
click at [692, 657] on img "button" at bounding box center [696, 622] width 147 height 147
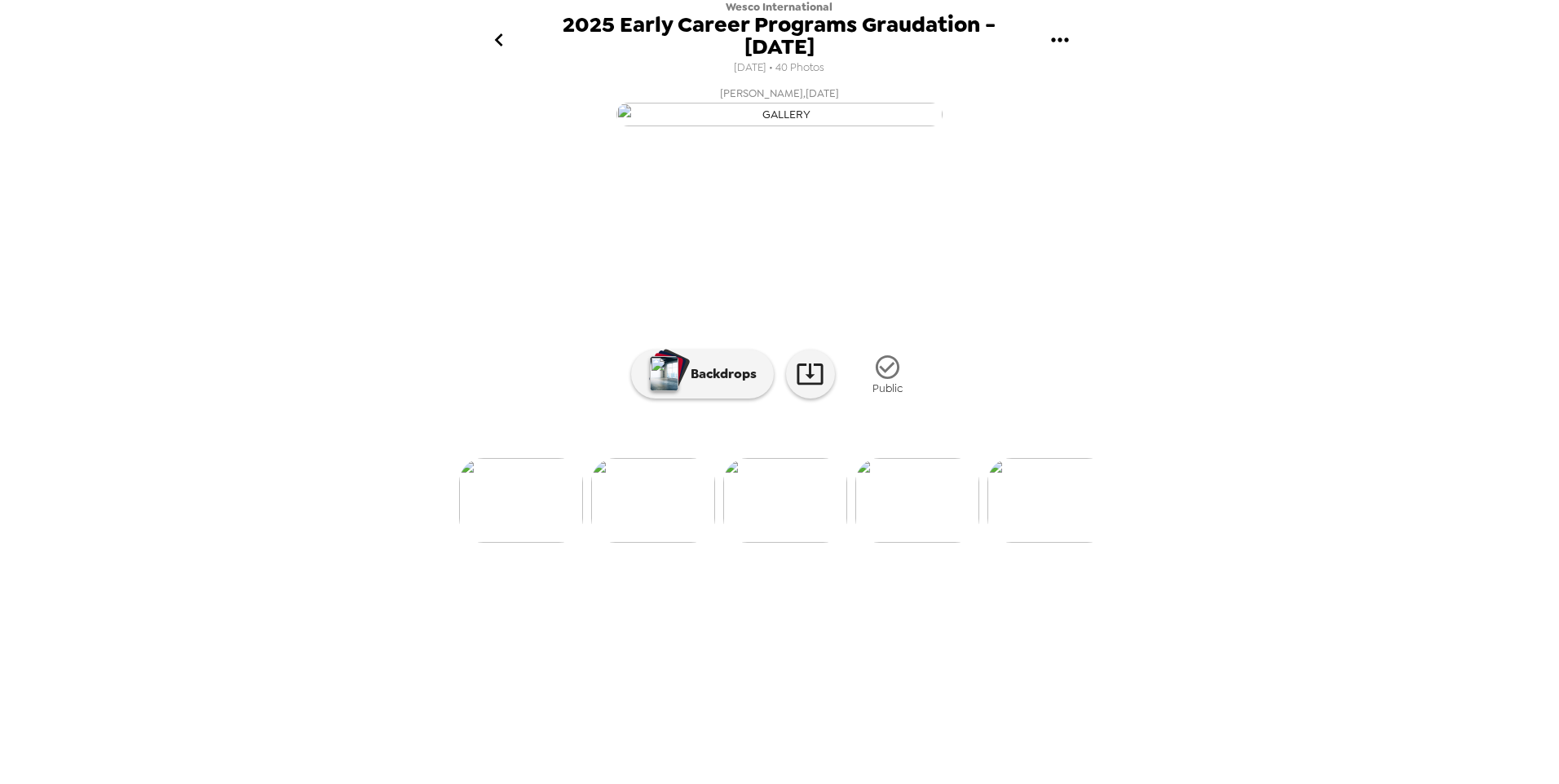
click at [658, 543] on img at bounding box center [652, 500] width 124 height 85
click at [898, 543] on img at bounding box center [911, 500] width 124 height 85
click at [924, 543] on img at bounding box center [911, 500] width 124 height 85
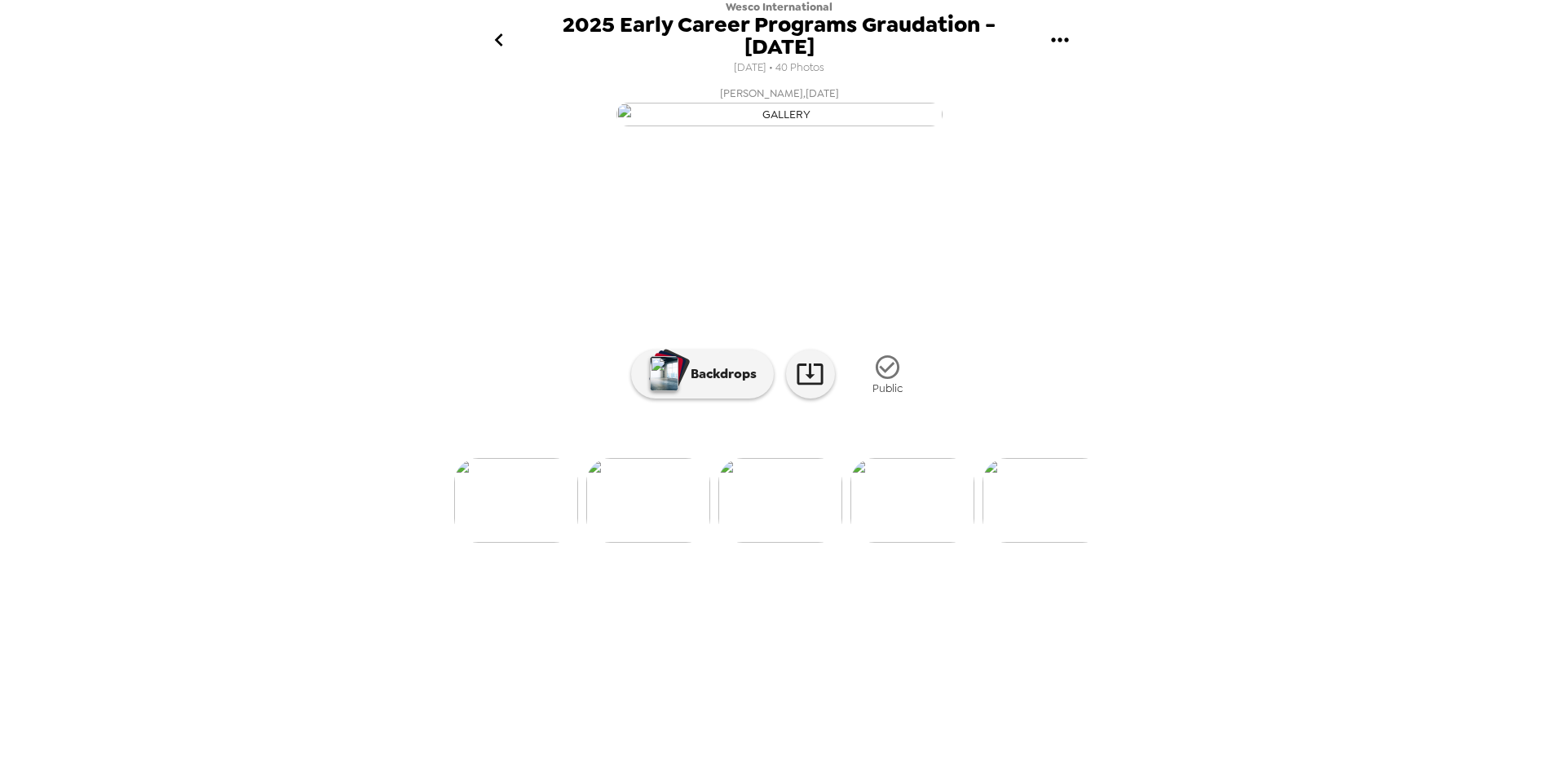
click at [934, 543] on img at bounding box center [911, 500] width 124 height 85
click at [499, 42] on icon "go back" at bounding box center [498, 39] width 8 height 13
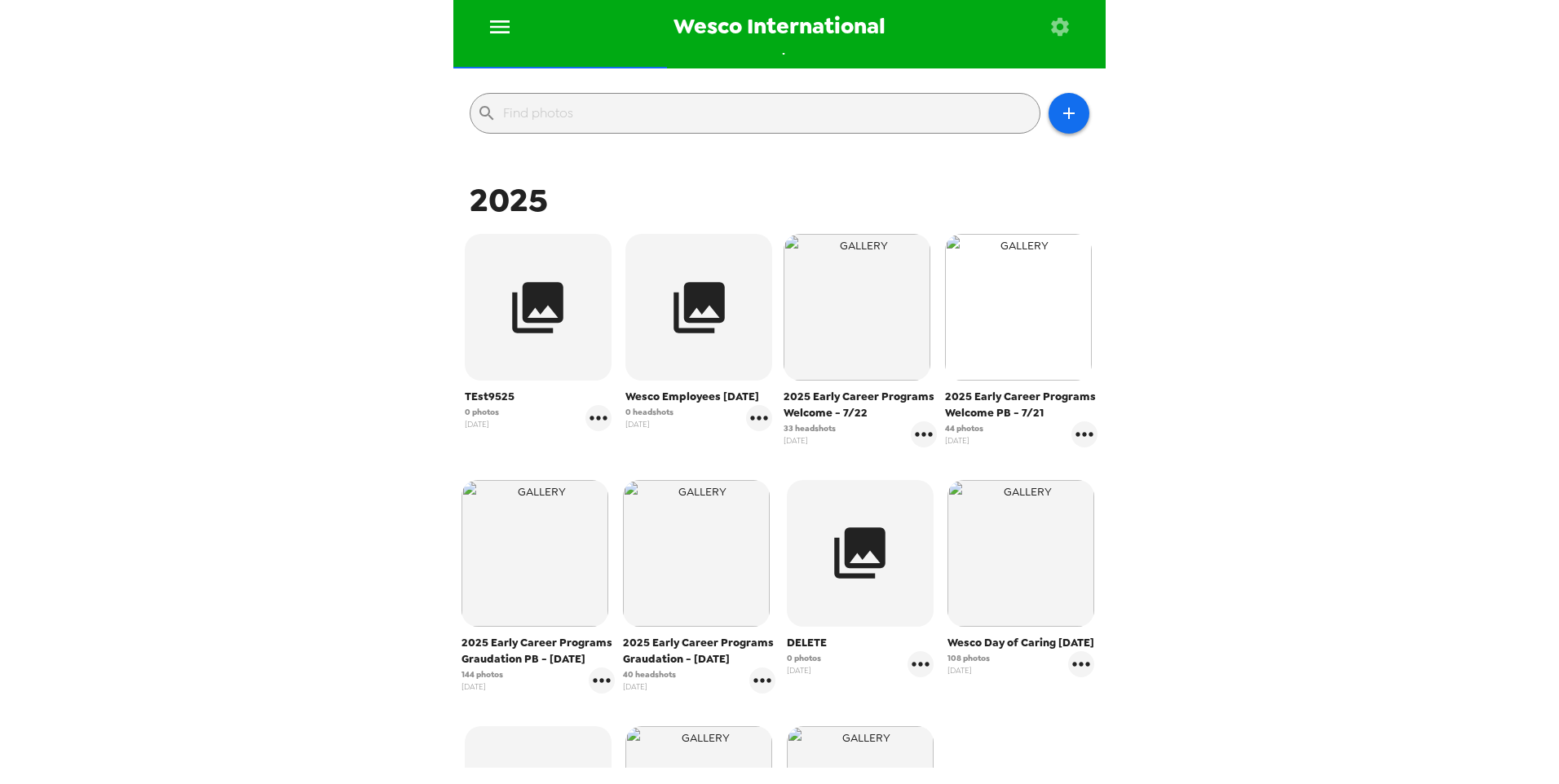
scroll to position [163, 0]
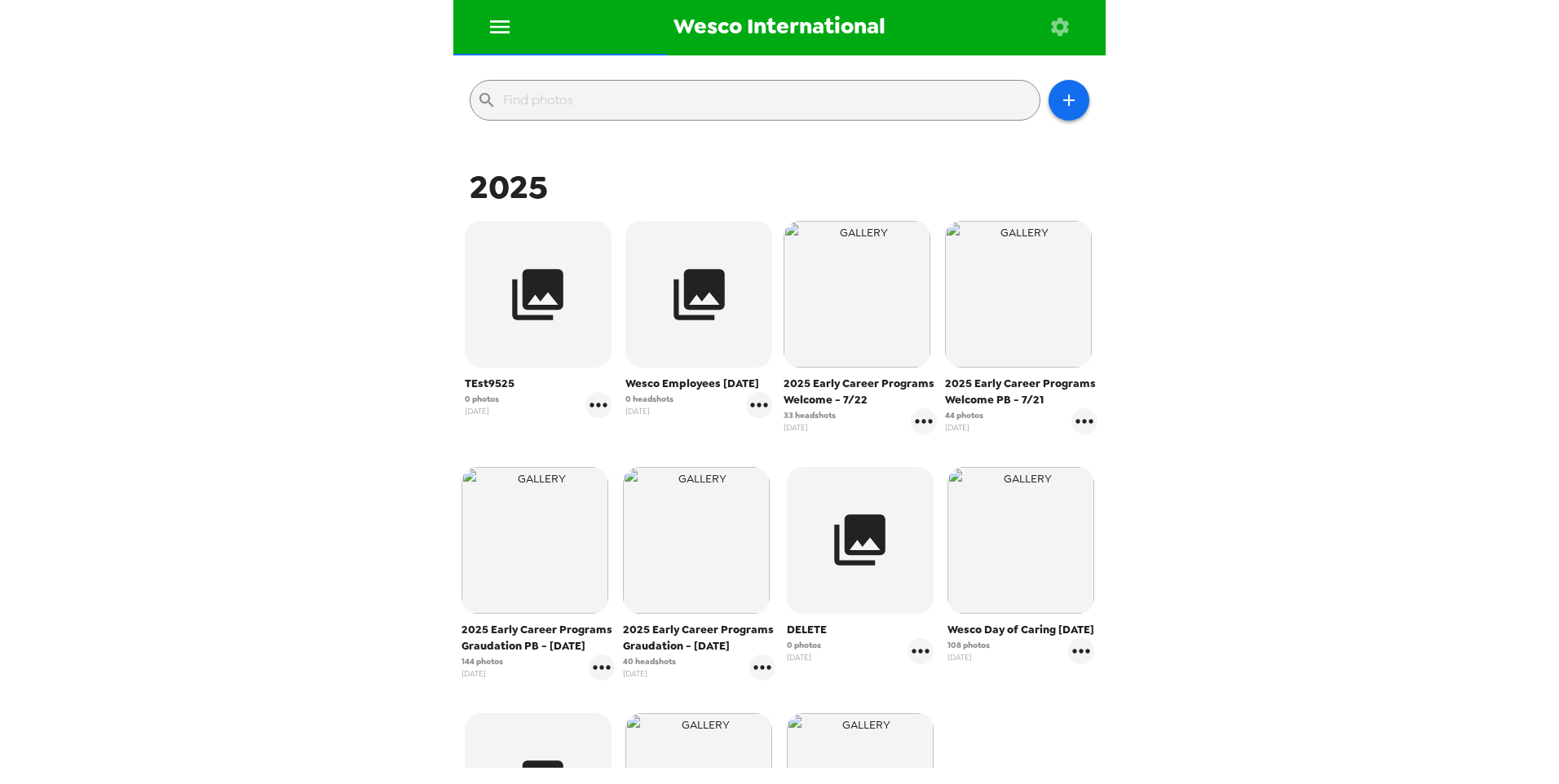
click at [526, 552] on img "button" at bounding box center [535, 540] width 147 height 147
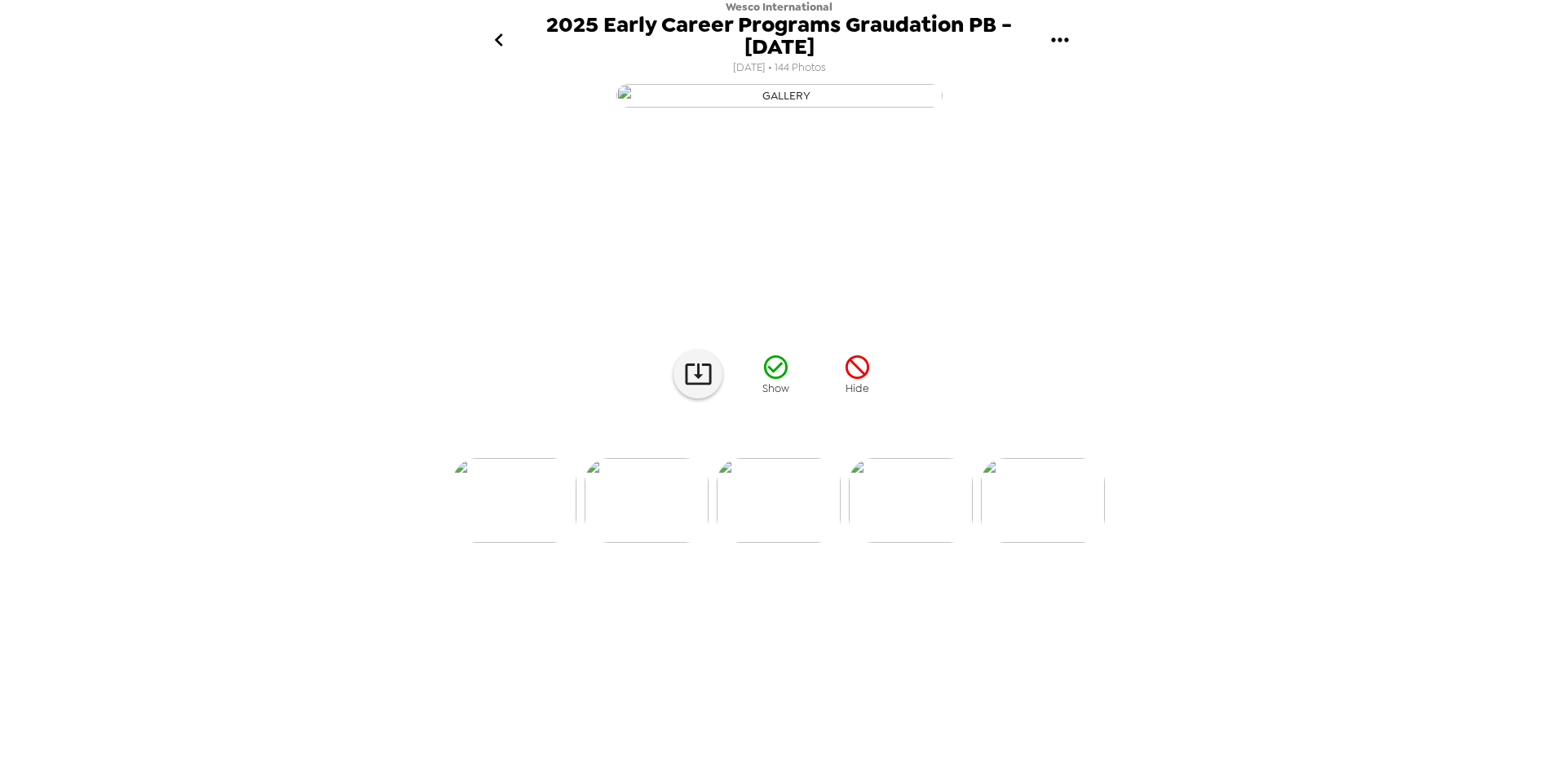
click at [909, 543] on img at bounding box center [910, 500] width 124 height 85
drag, startPoint x: 548, startPoint y: 18, endPoint x: 834, endPoint y: 54, distance: 288.3
click at [834, 54] on span "2025 Early Career Programs Graudation PB - [DATE]" at bounding box center [779, 35] width 508 height 43
click at [497, 43] on icon "go back" at bounding box center [499, 39] width 26 height 26
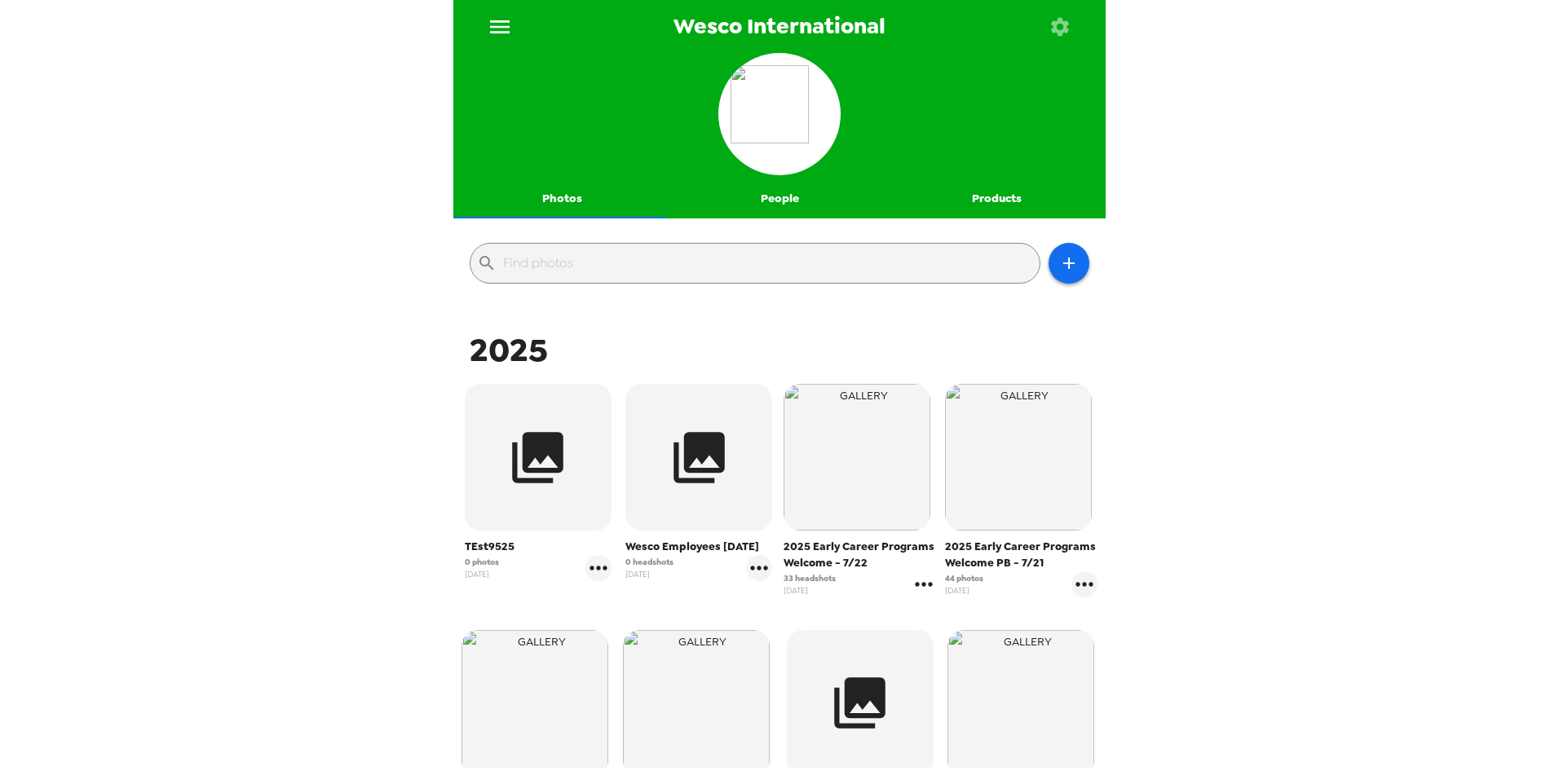
click at [915, 590] on icon "gallery menu" at bounding box center [923, 584] width 26 height 26
click at [1183, 496] on div at bounding box center [780, 392] width 1559 height 784
click at [727, 517] on button "button" at bounding box center [699, 457] width 147 height 147
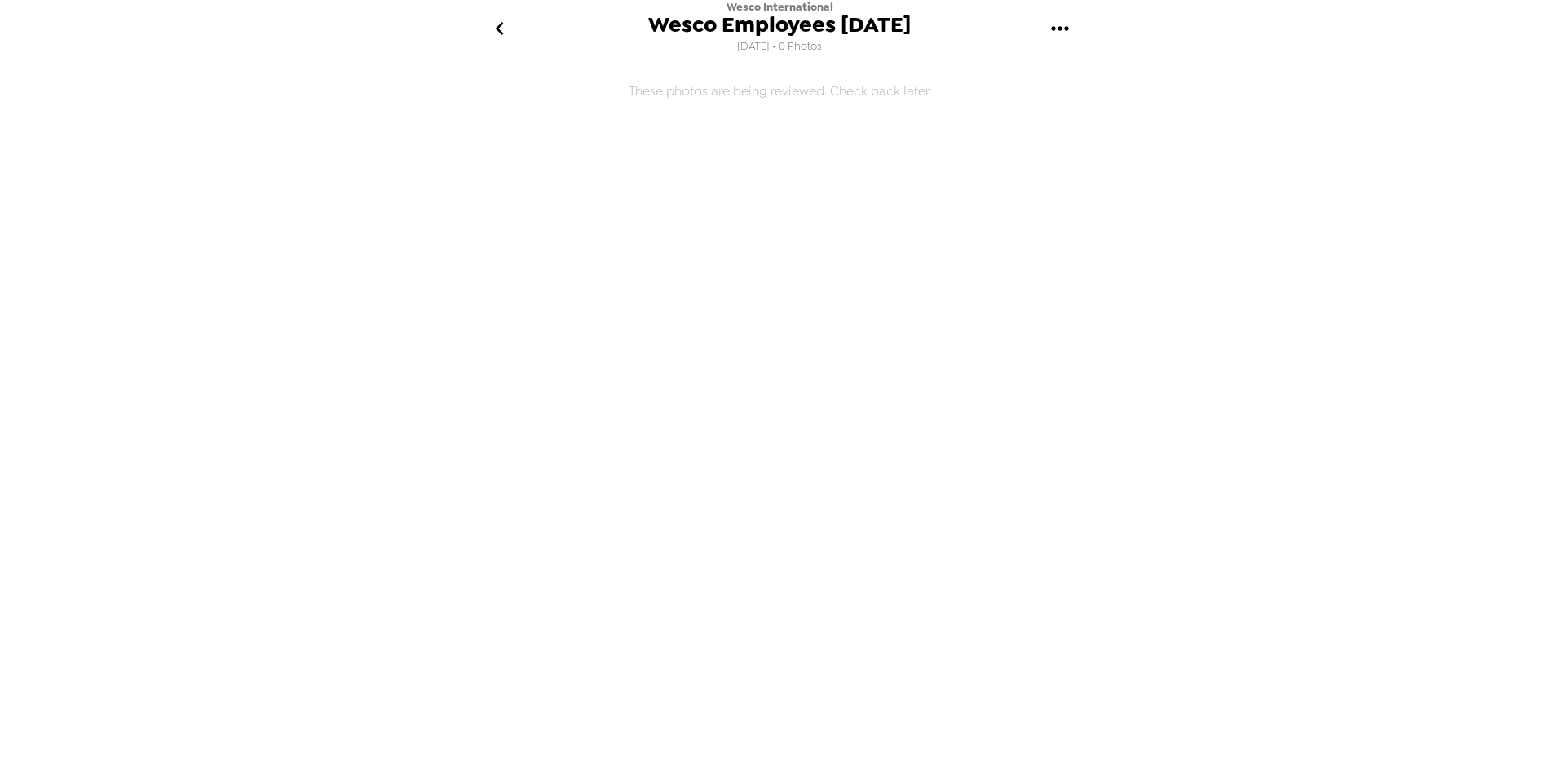
click at [504, 28] on icon "go back" at bounding box center [499, 28] width 26 height 26
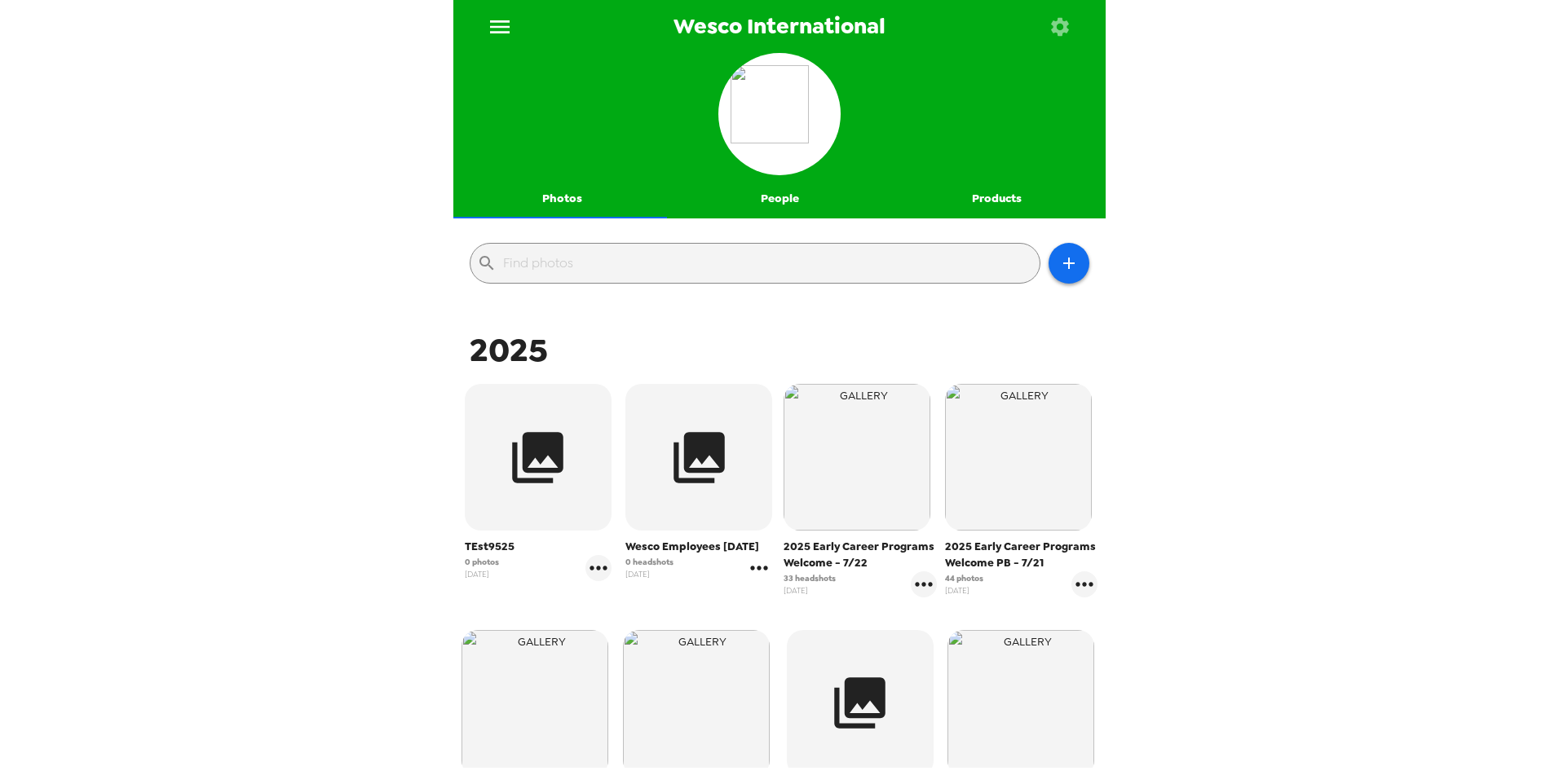
click at [757, 582] on icon "gallery menu" at bounding box center [758, 568] width 26 height 26
click at [825, 617] on span "Edit Shoot" at bounding box center [854, 618] width 136 height 19
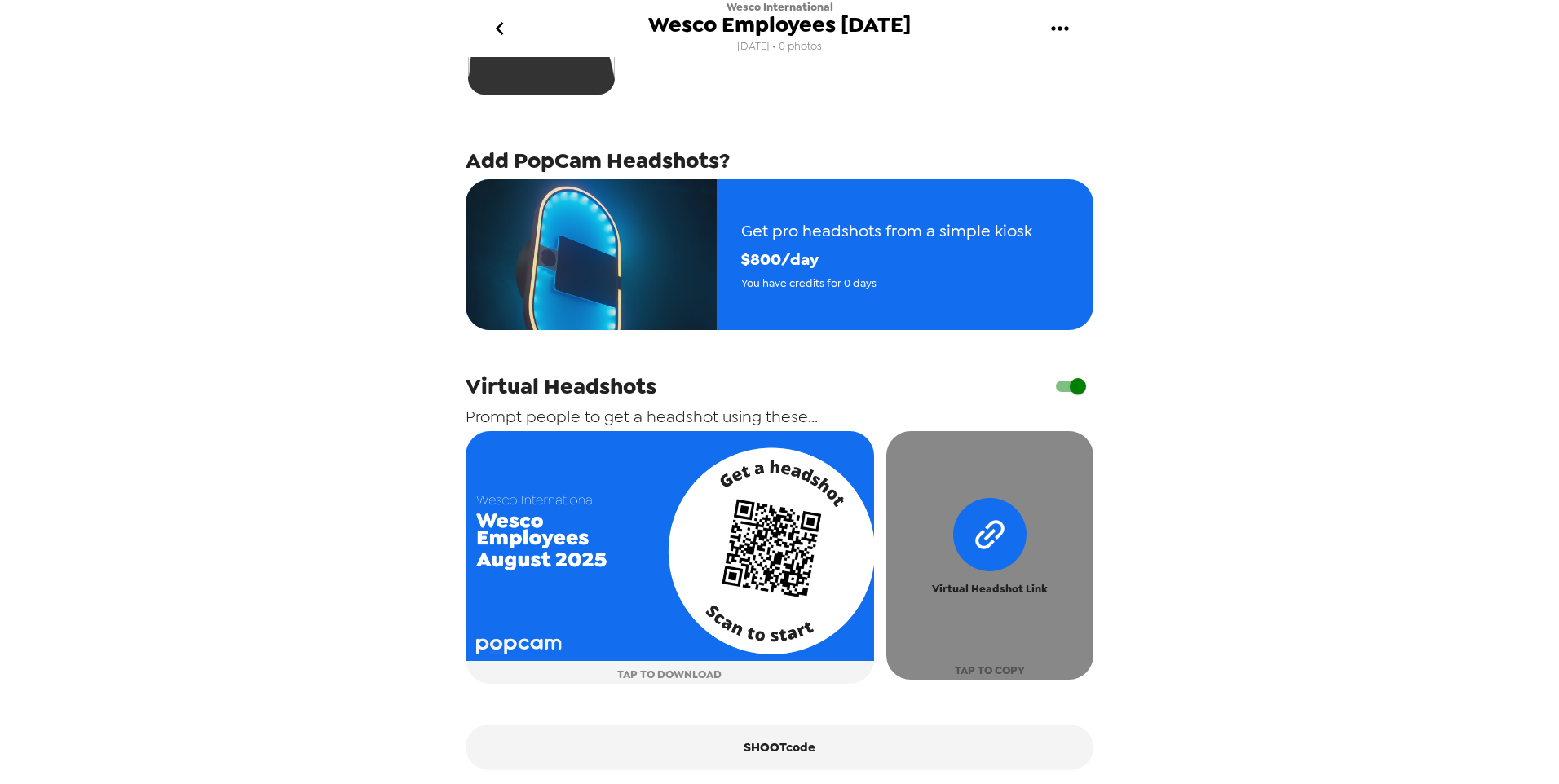
scroll to position [245, 0]
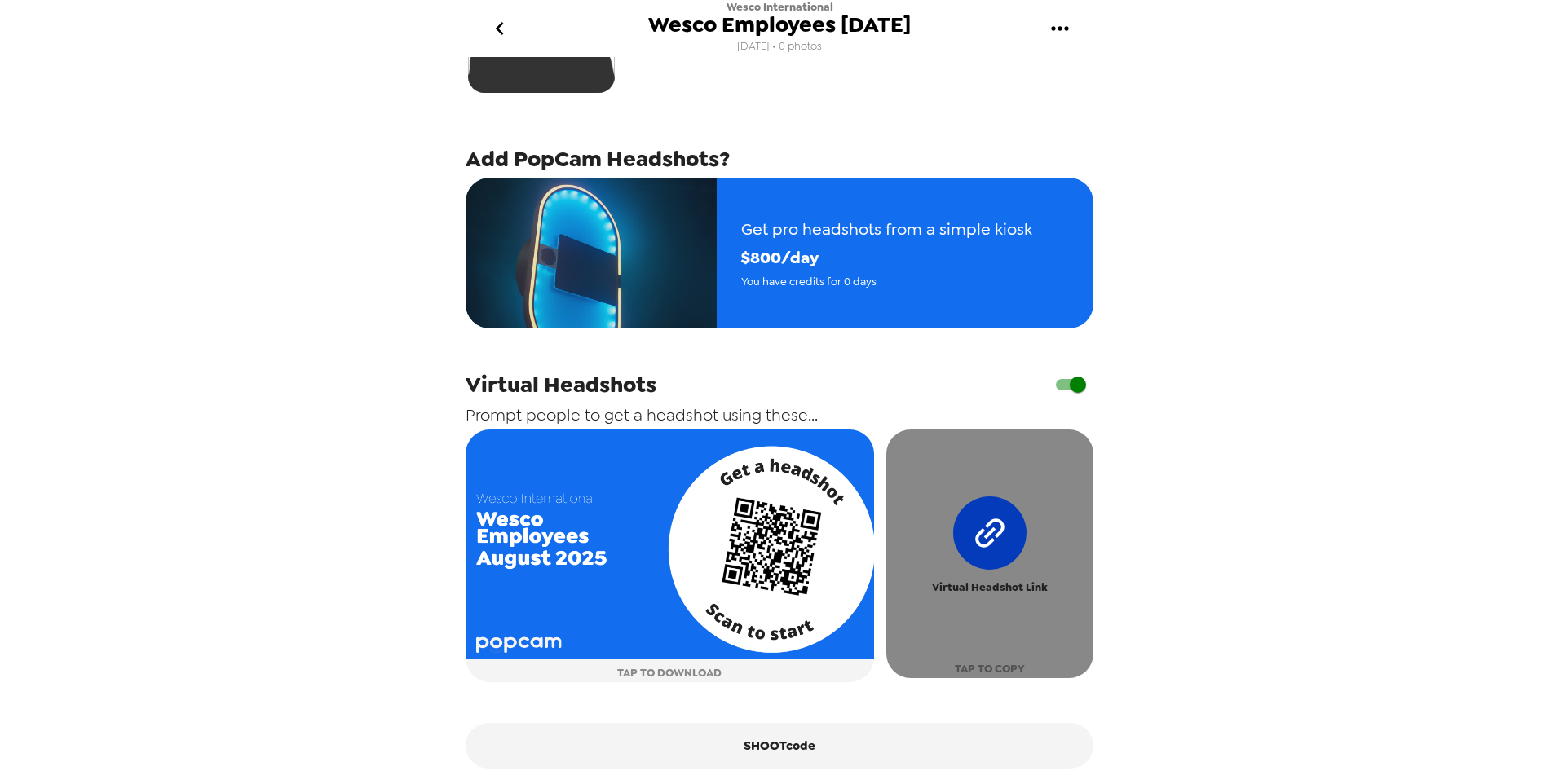
click at [987, 561] on icon "button" at bounding box center [989, 533] width 104 height 103
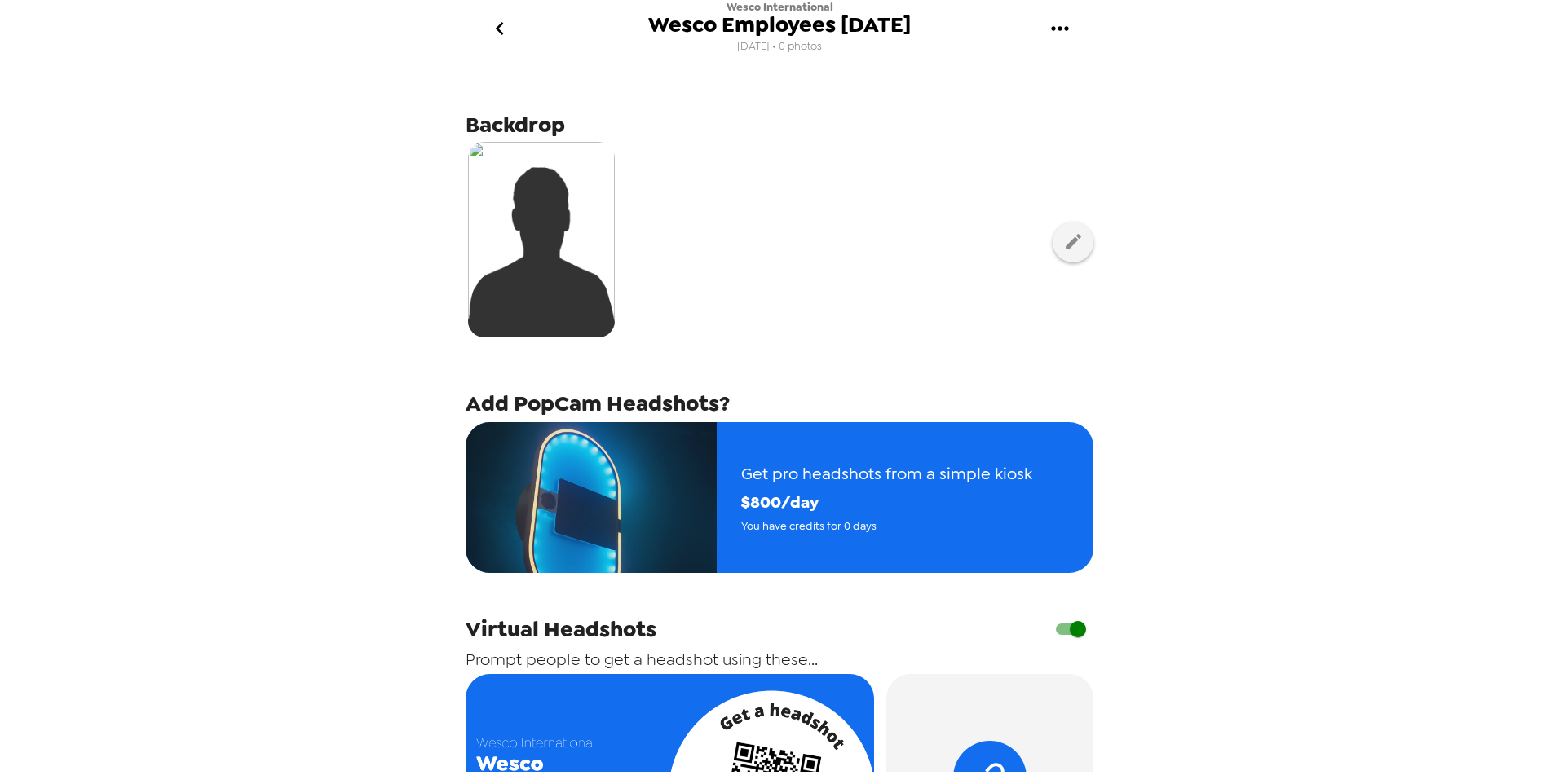
scroll to position [245, 0]
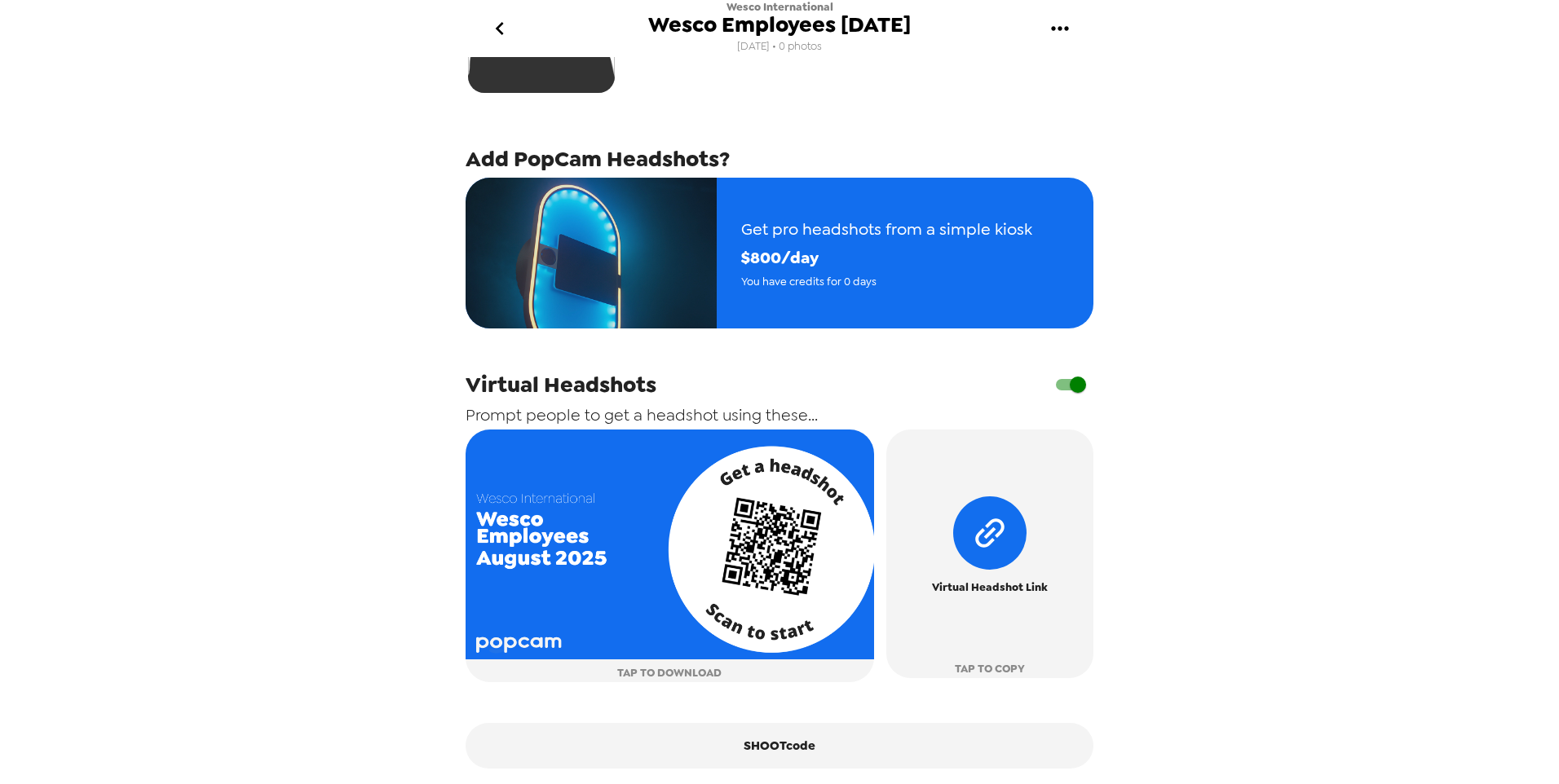
click at [501, 30] on icon "go back" at bounding box center [499, 28] width 26 height 26
